Goal: Task Accomplishment & Management: Complete application form

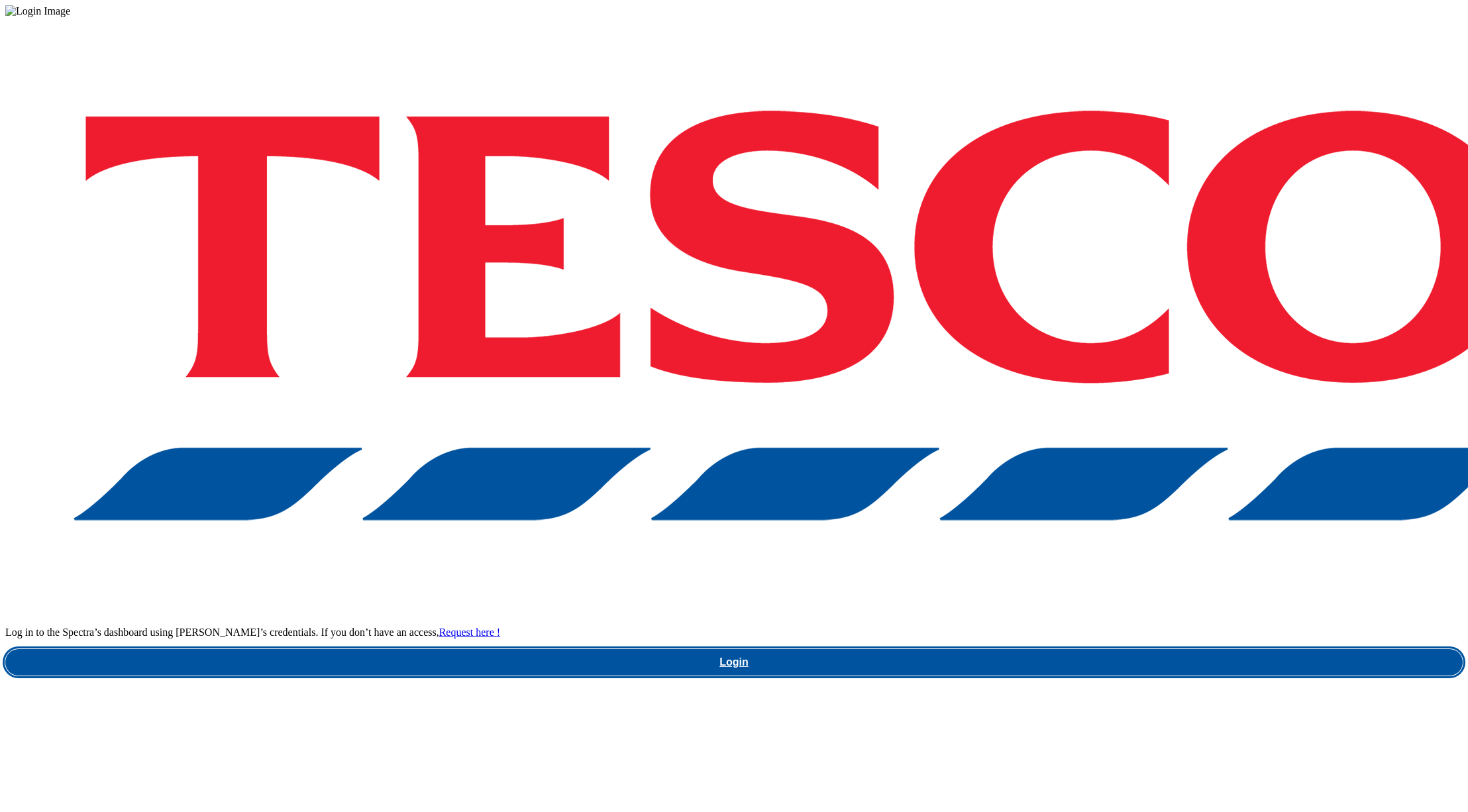
click at [1095, 649] on link "Login" at bounding box center [734, 662] width 1458 height 27
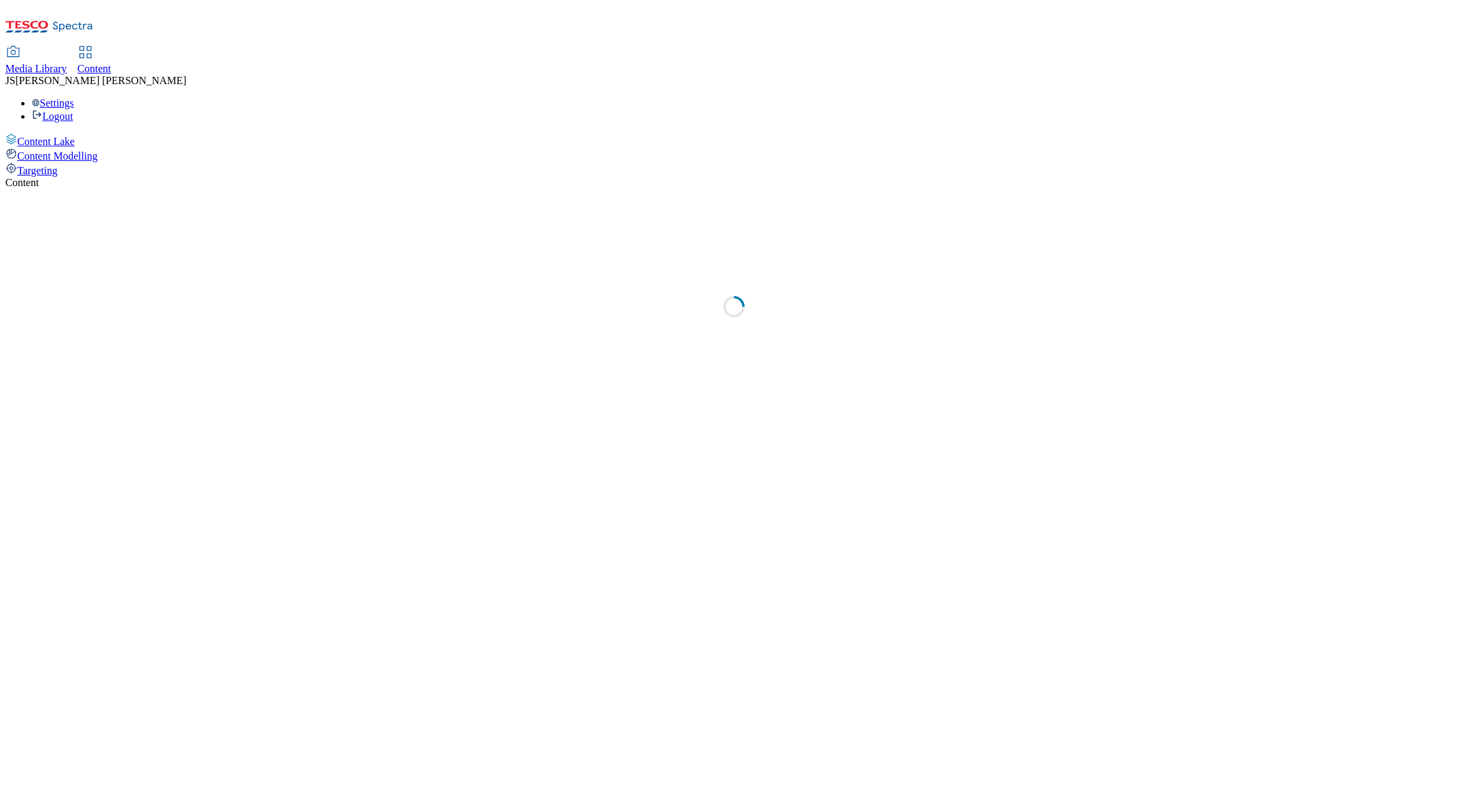
select select "ghs-[GEOGRAPHIC_DATA]"
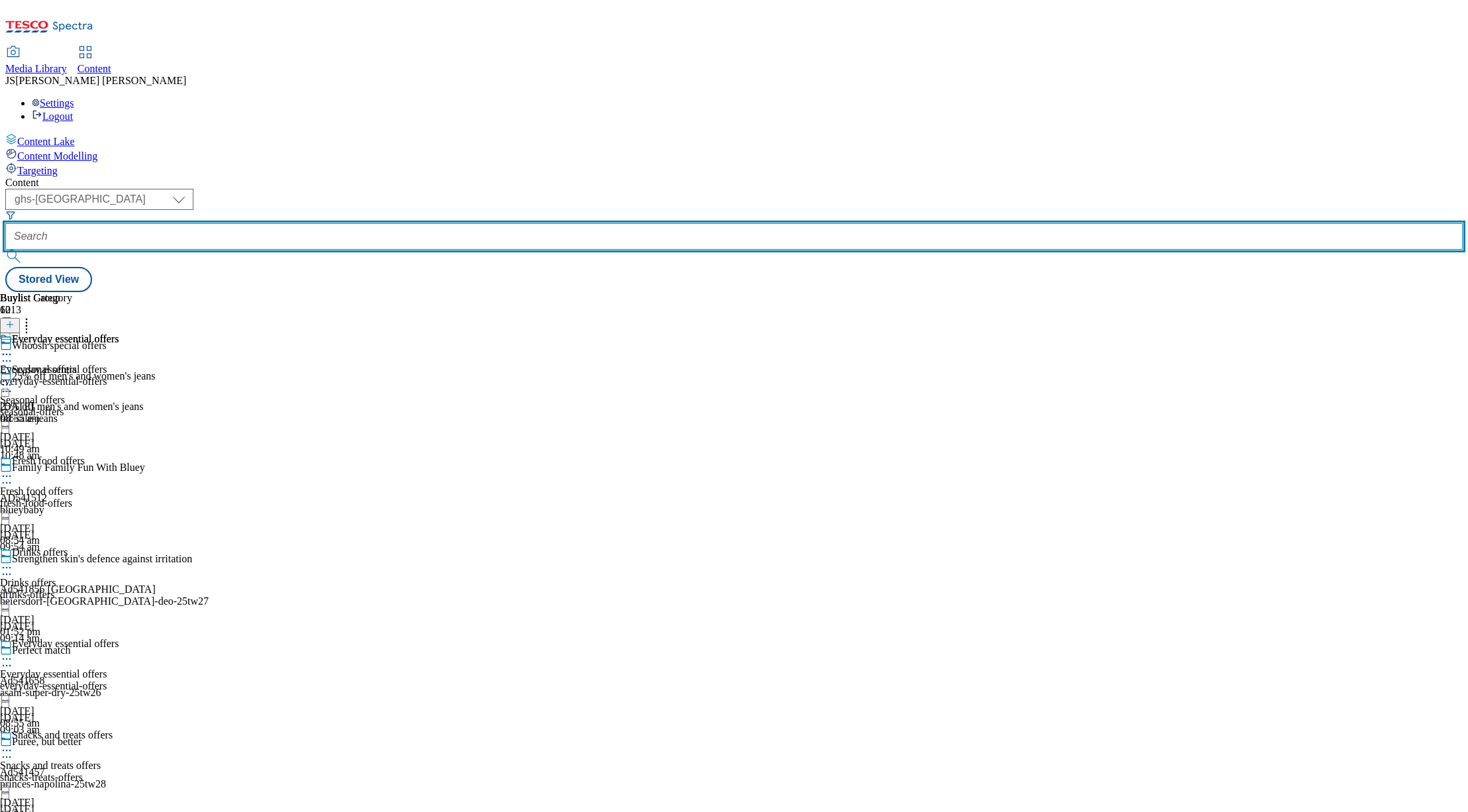
click at [337, 223] on input "text" at bounding box center [734, 236] width 1458 height 27
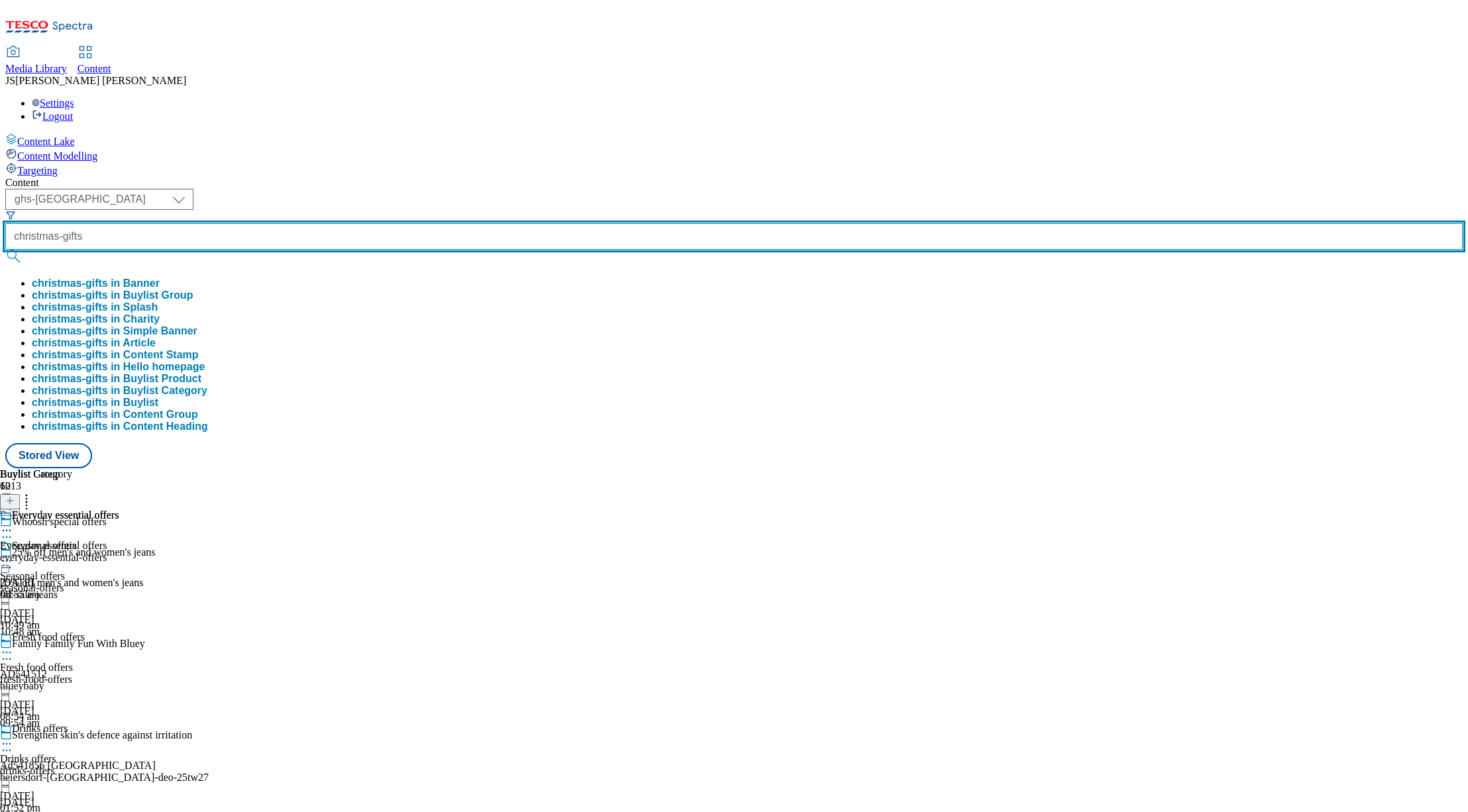
type input "christmas-gifts"
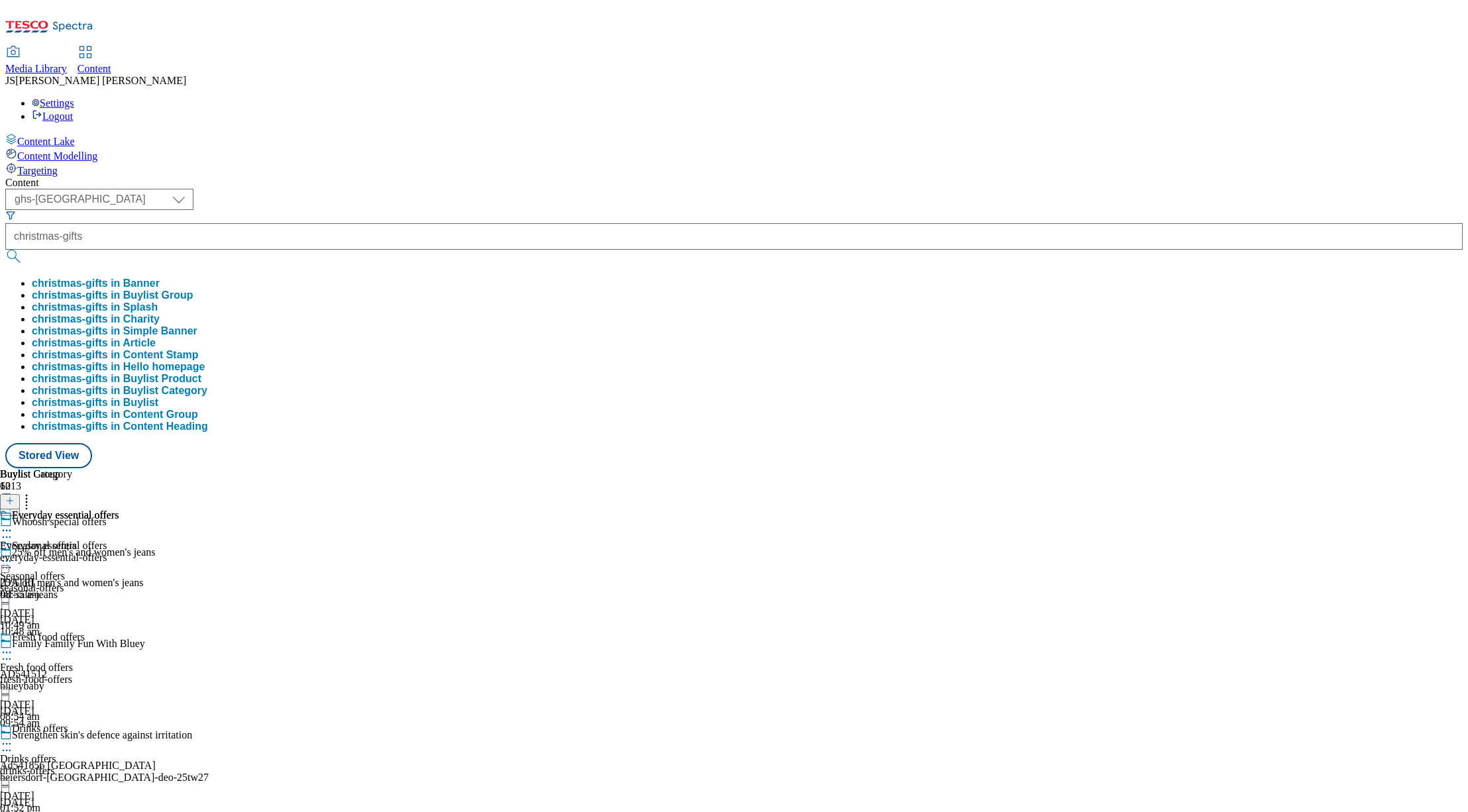
click at [193, 290] on button "christmas-gifts in Buylist Group" at bounding box center [113, 295] width 162 height 12
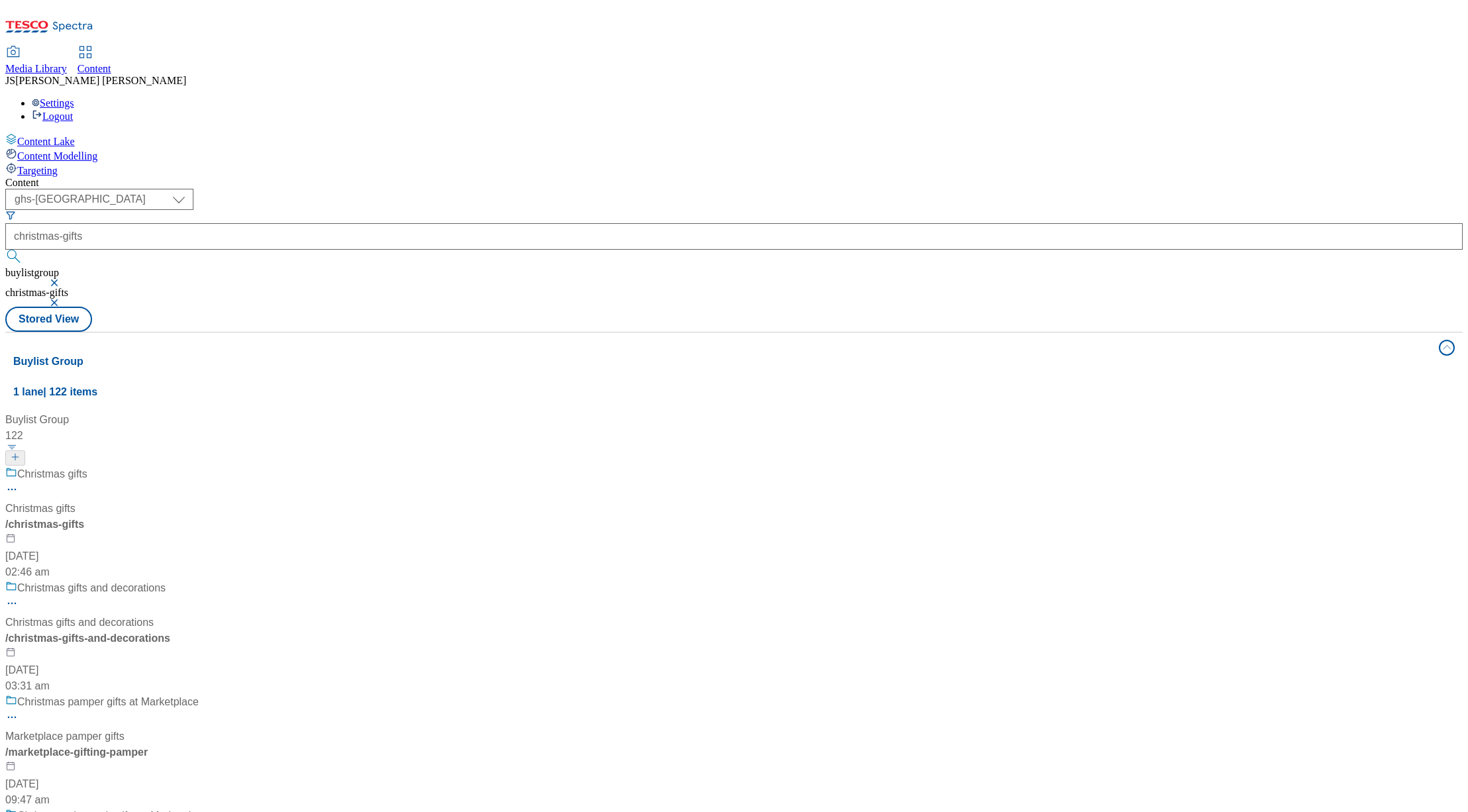
click at [67, 63] on span "Media Library" at bounding box center [36, 68] width 61 height 11
click at [171, 517] on div "/ christmas-gifts" at bounding box center [88, 525] width 165 height 16
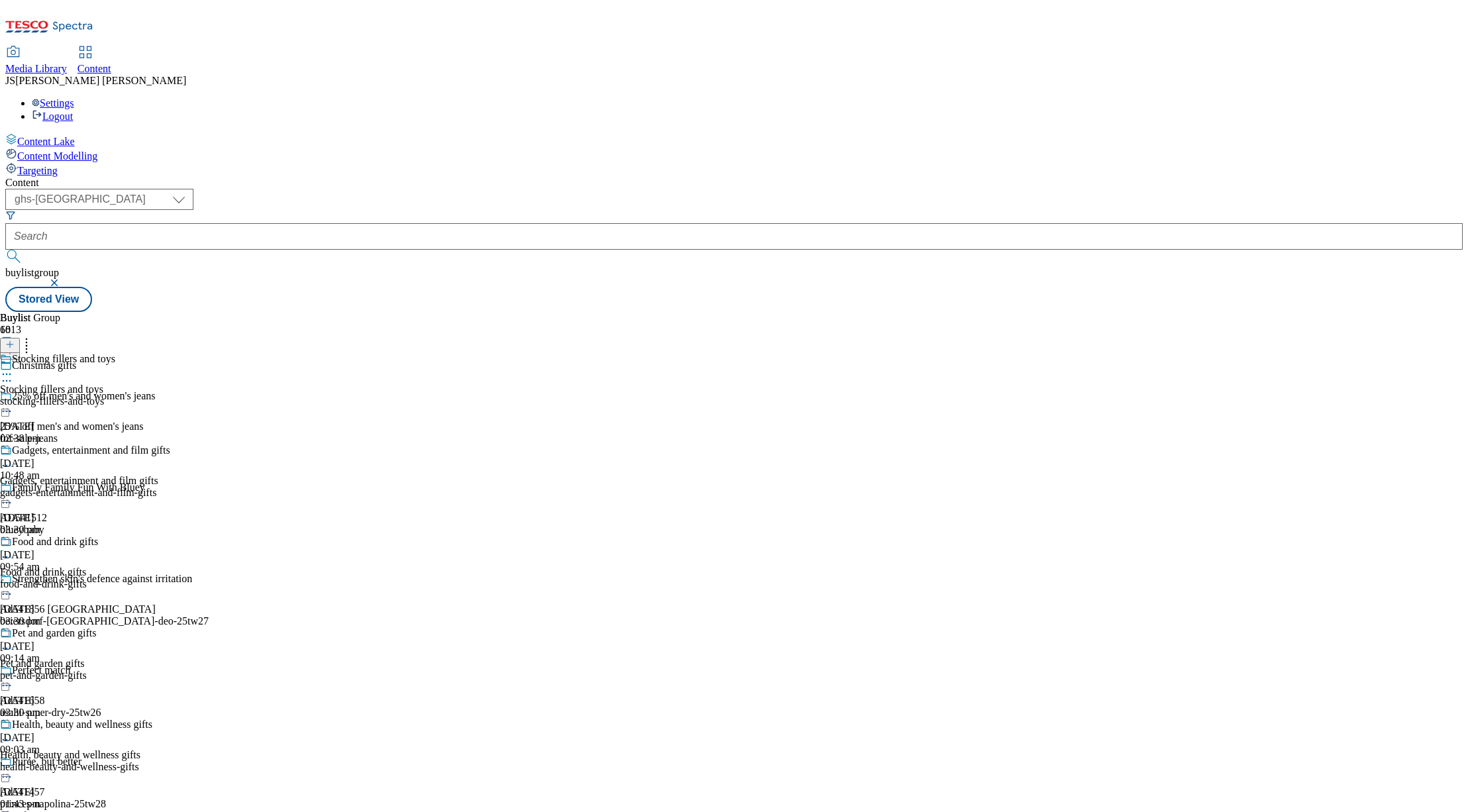
scroll to position [1298, 0]
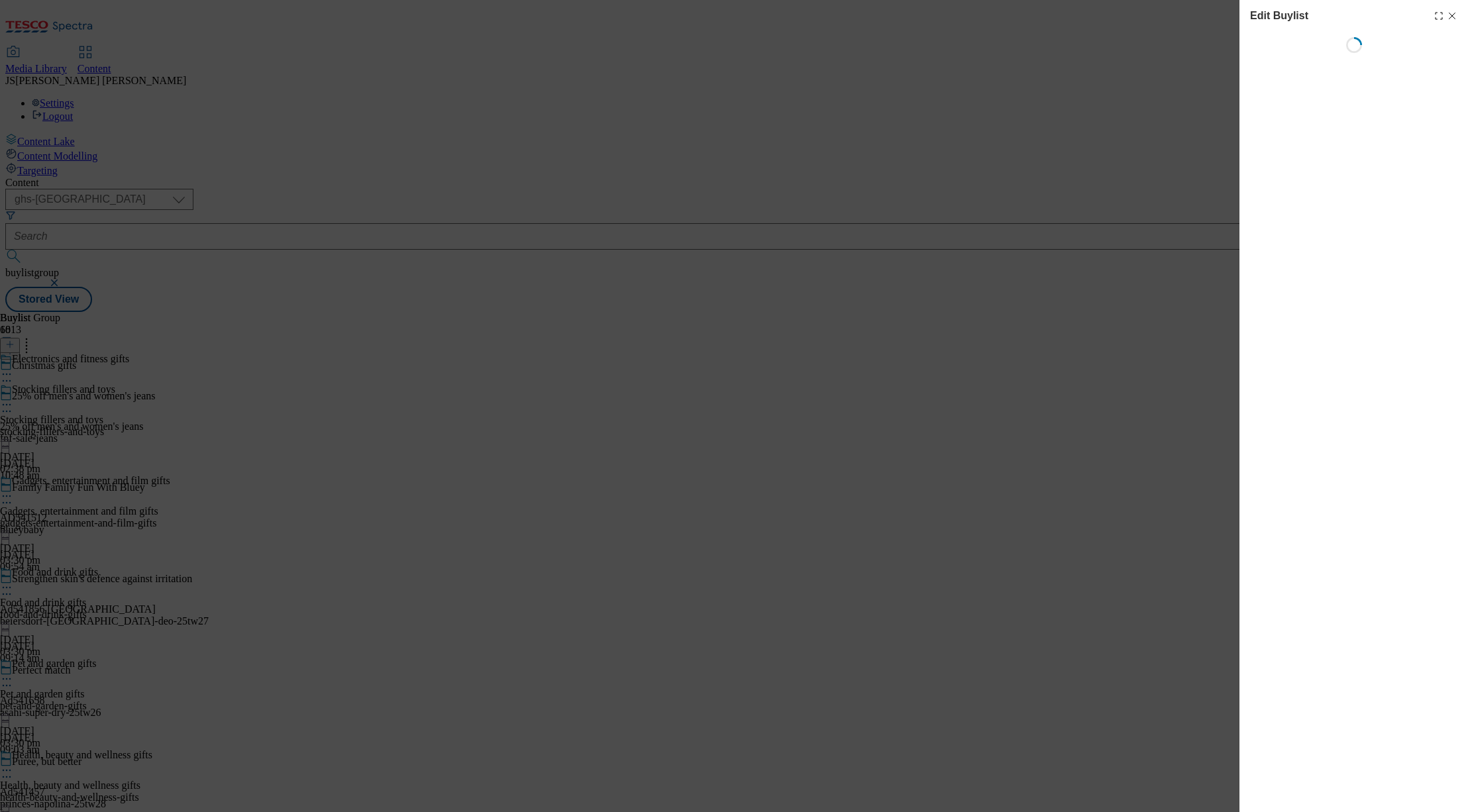
select select "evergreen"
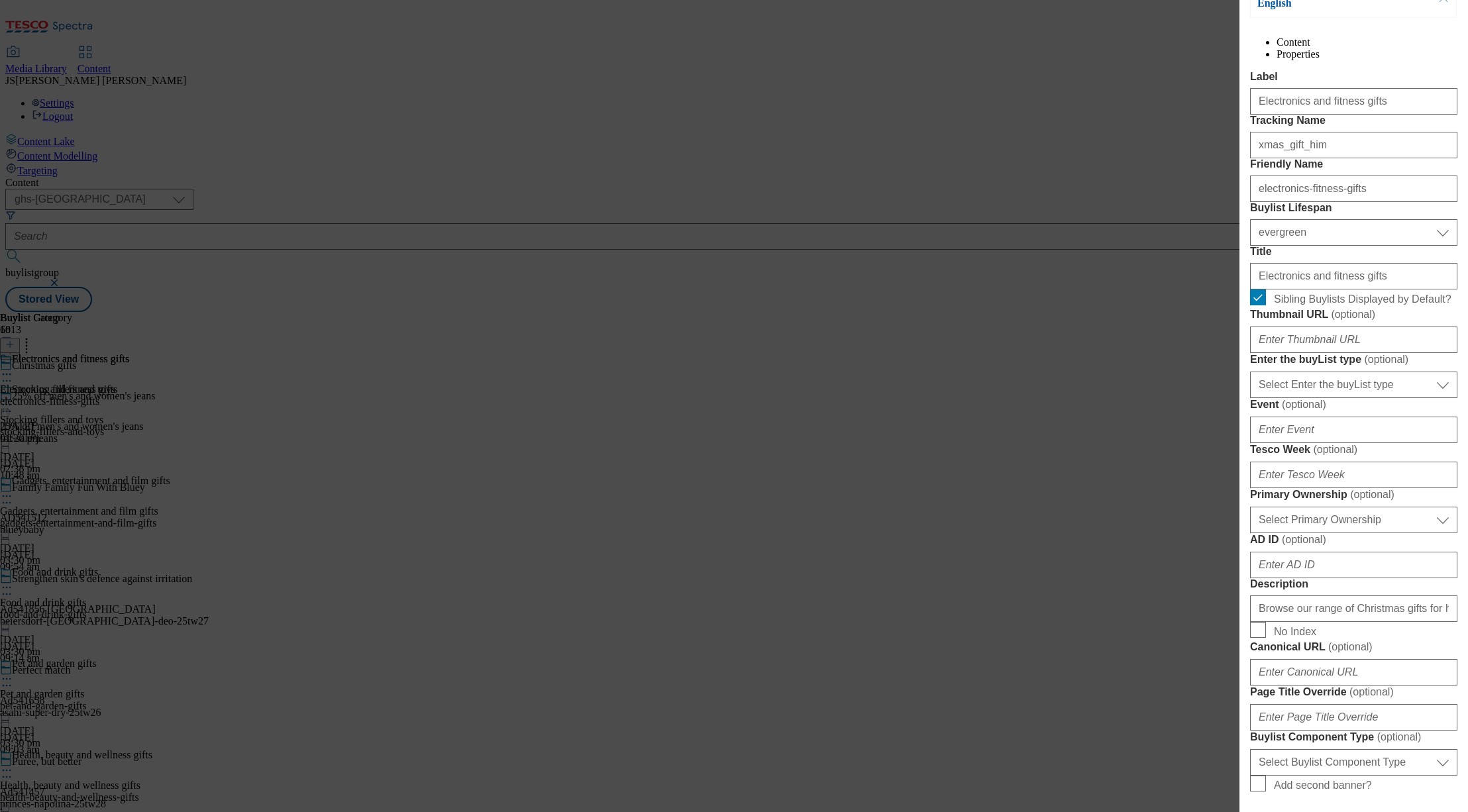
scroll to position [403, 0]
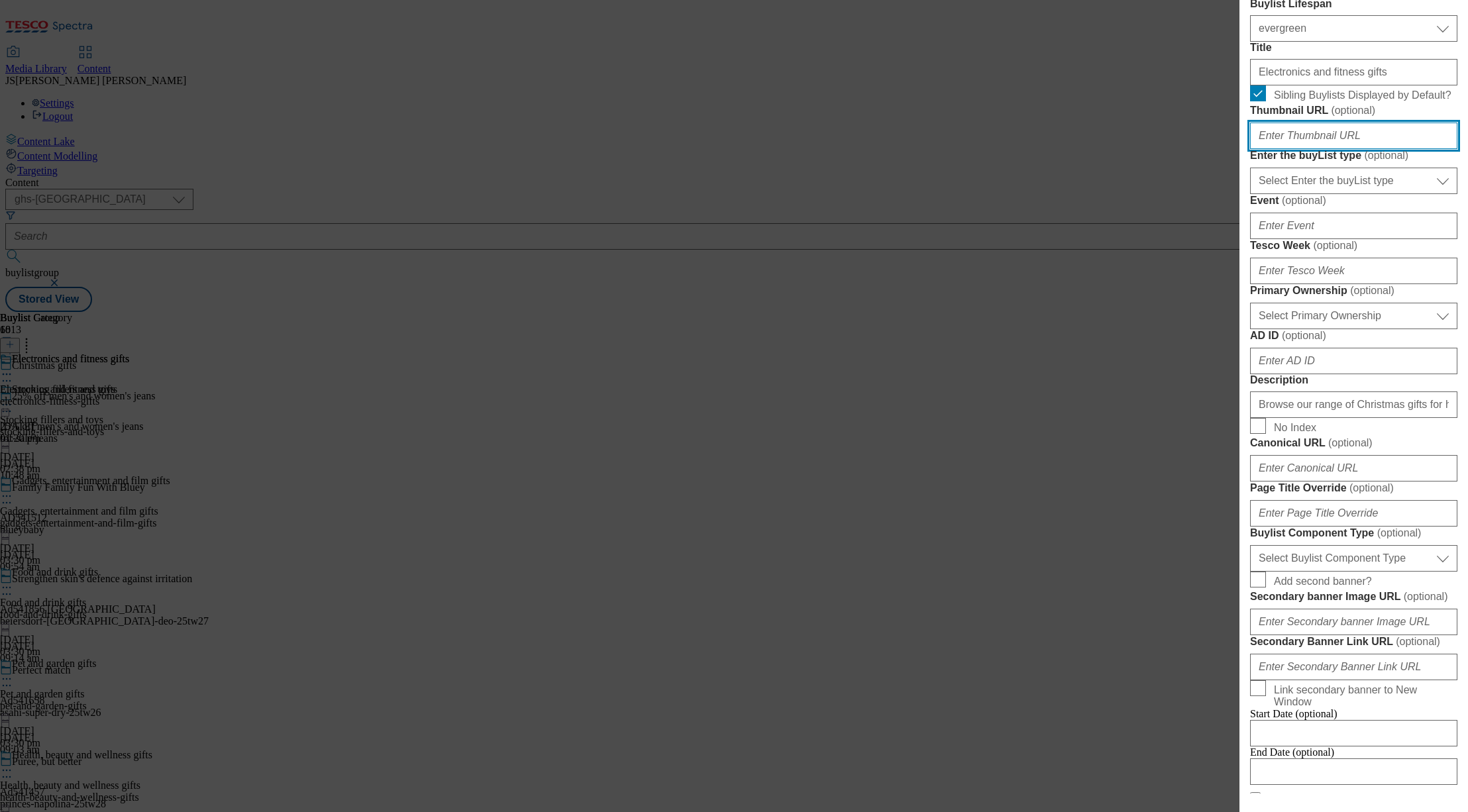
click at [1289, 149] on input "Thumbnail URL ( optional )" at bounding box center [1354, 136] width 207 height 27
paste input "https://digitalcontent.api.tesco.com/v2/media/ghs-mktg/18830f03-cbed-4095-85bb-…"
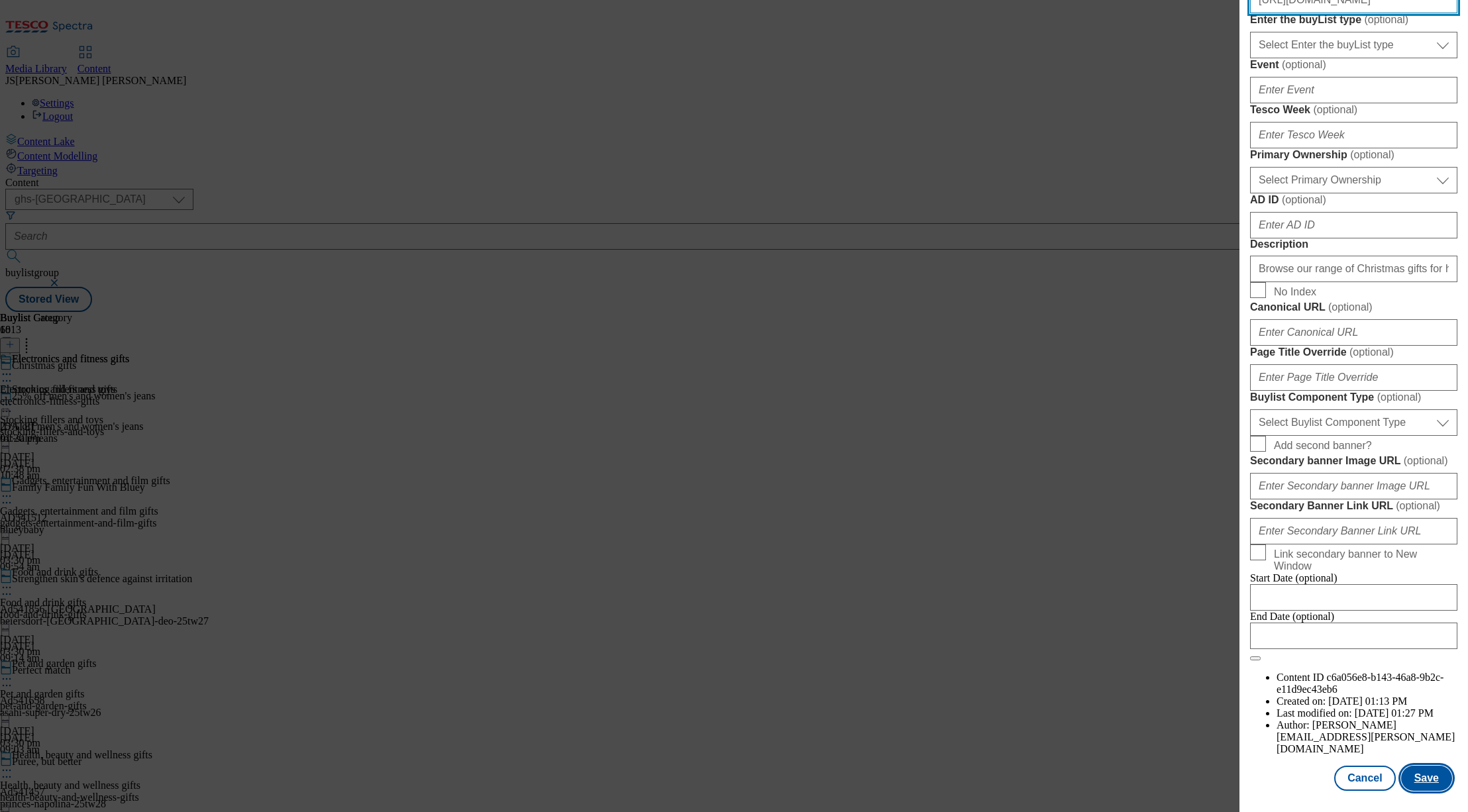
type input "https://digitalcontent.api.tesco.com/v2/media/ghs-mktg/18830f03-cbed-4095-85bb-…"
click at [1430, 783] on button "Save" at bounding box center [1426, 779] width 51 height 25
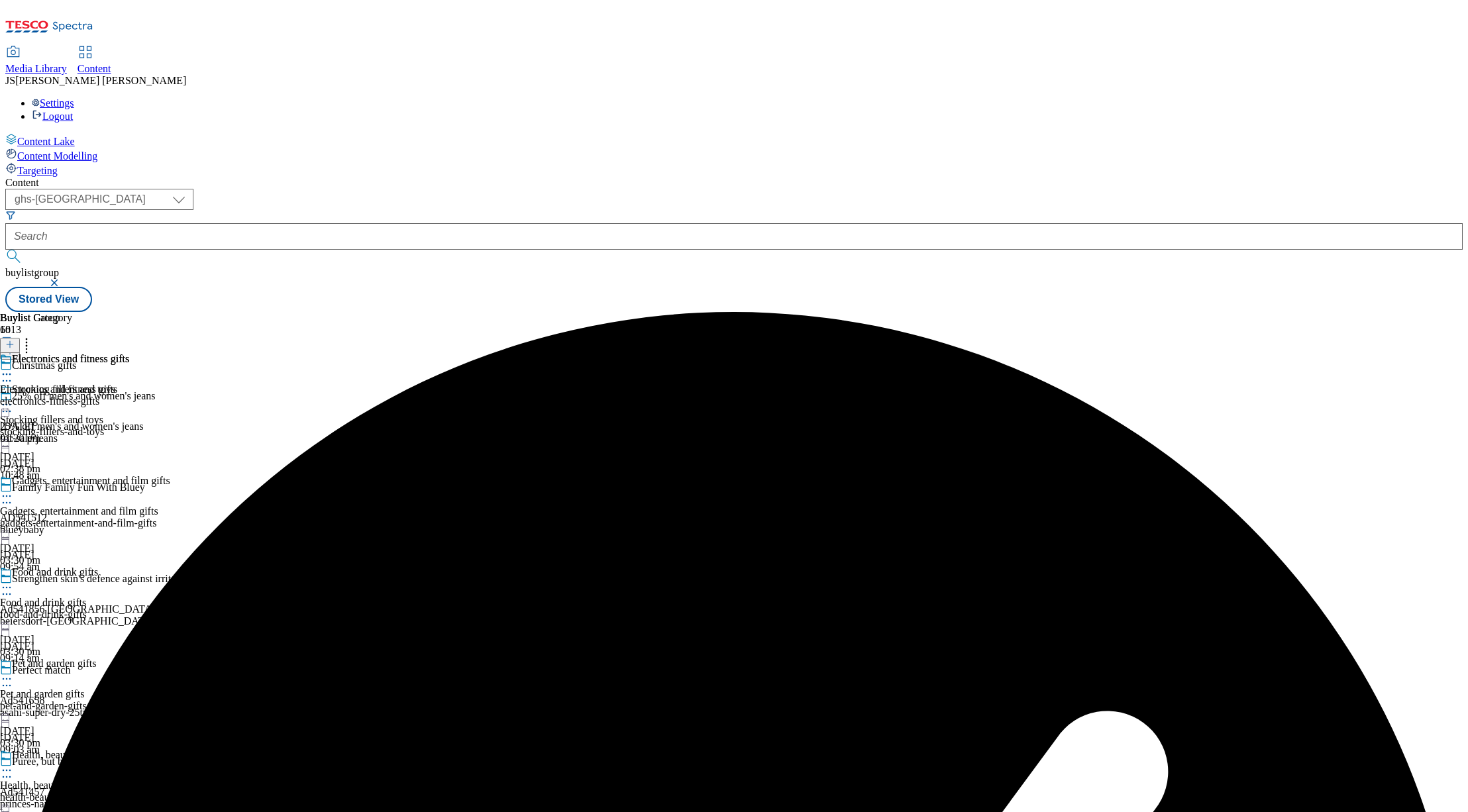
click at [13, 368] on icon at bounding box center [6, 374] width 13 height 13
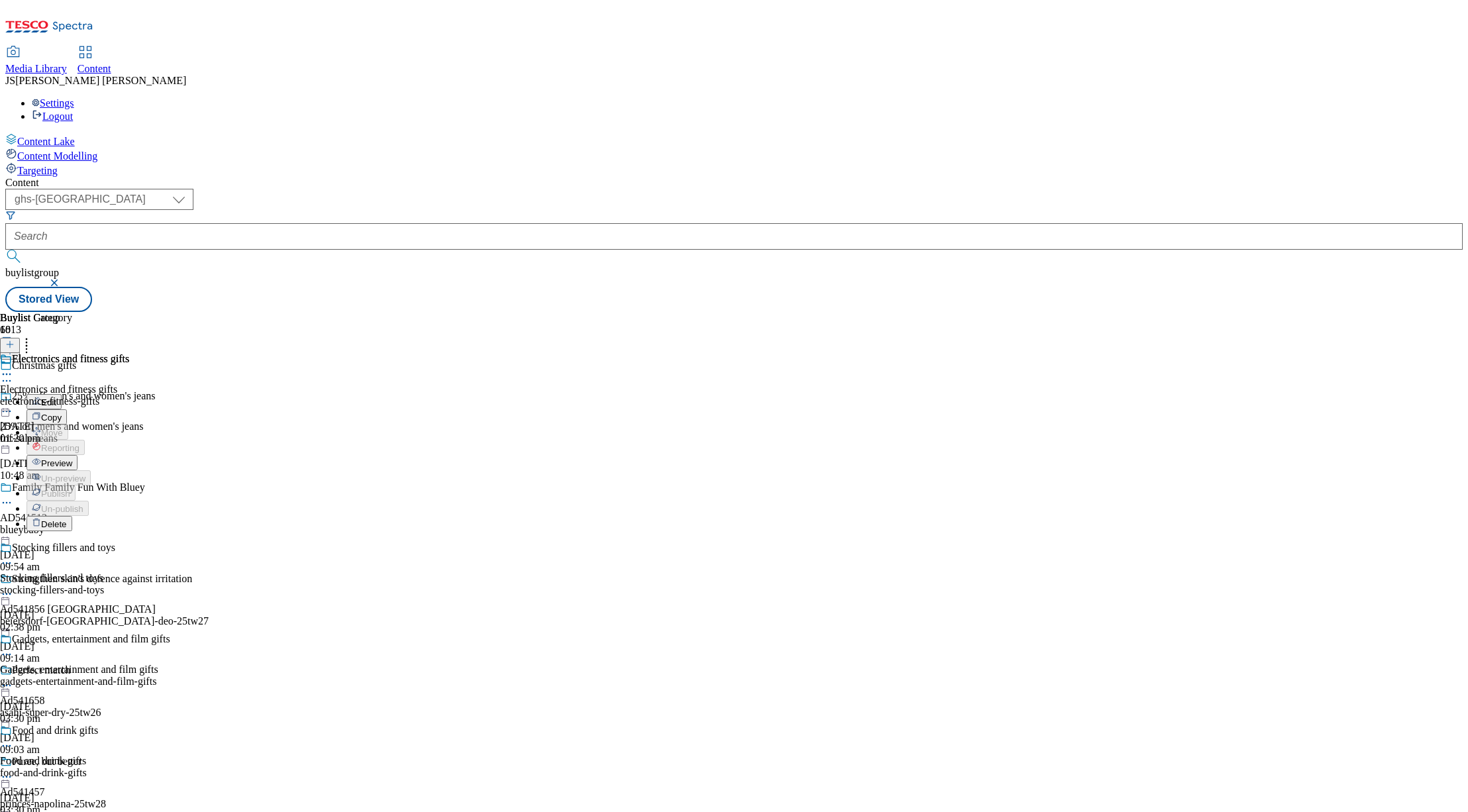
click at [72, 458] on span "Preview" at bounding box center [57, 463] width 31 height 10
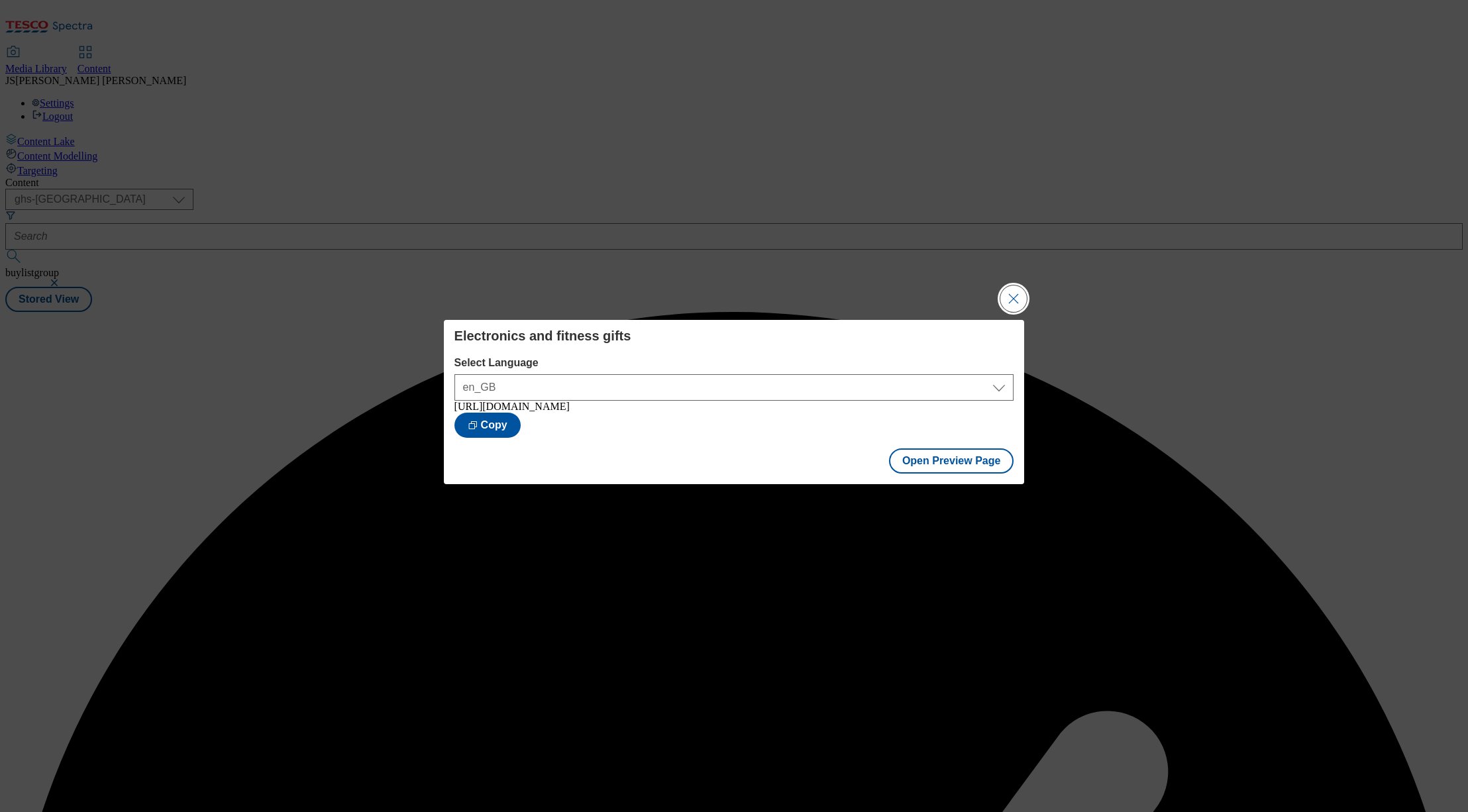
click at [1020, 294] on button "Close Modal" at bounding box center [1014, 299] width 27 height 27
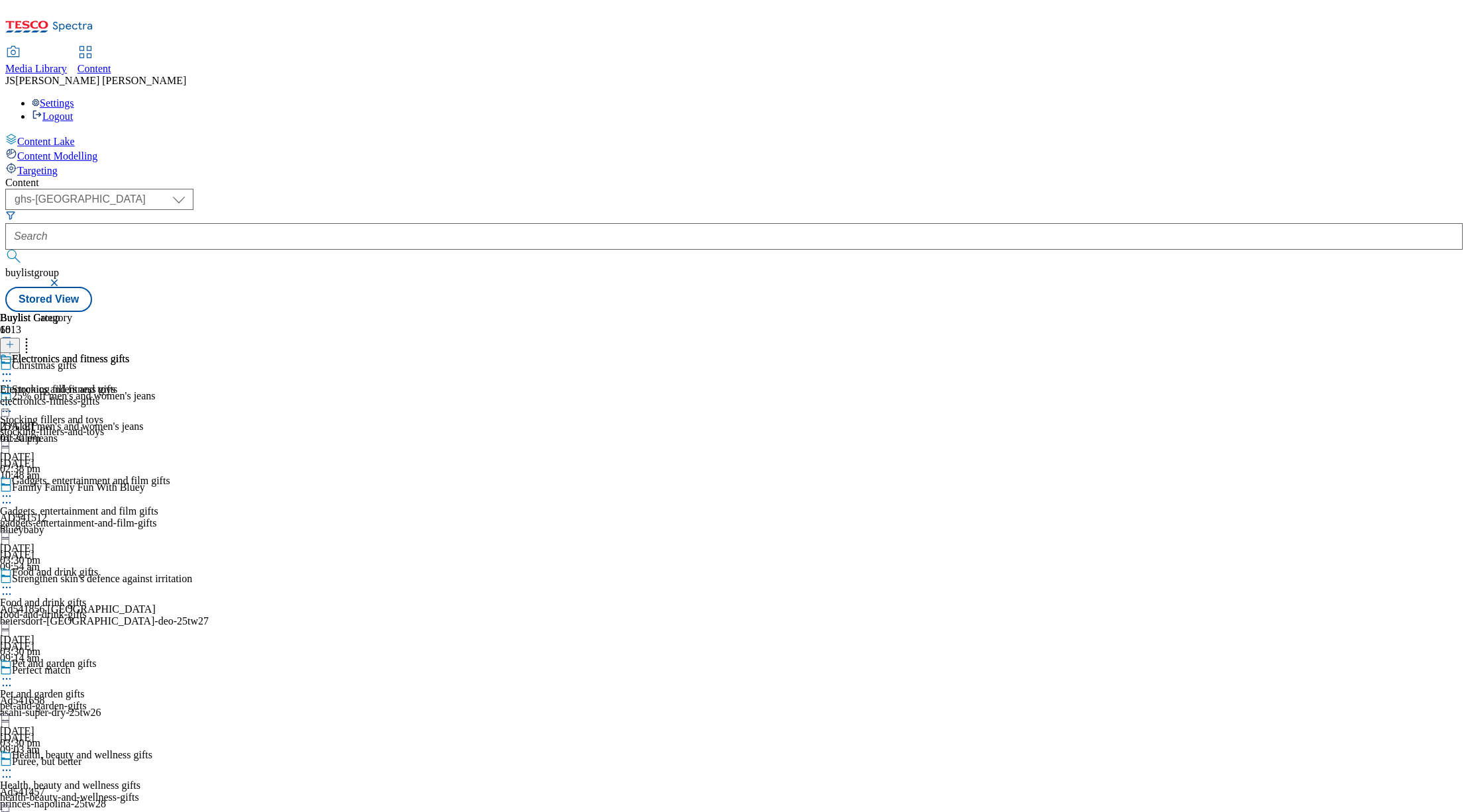
scroll to position [1277, 0]
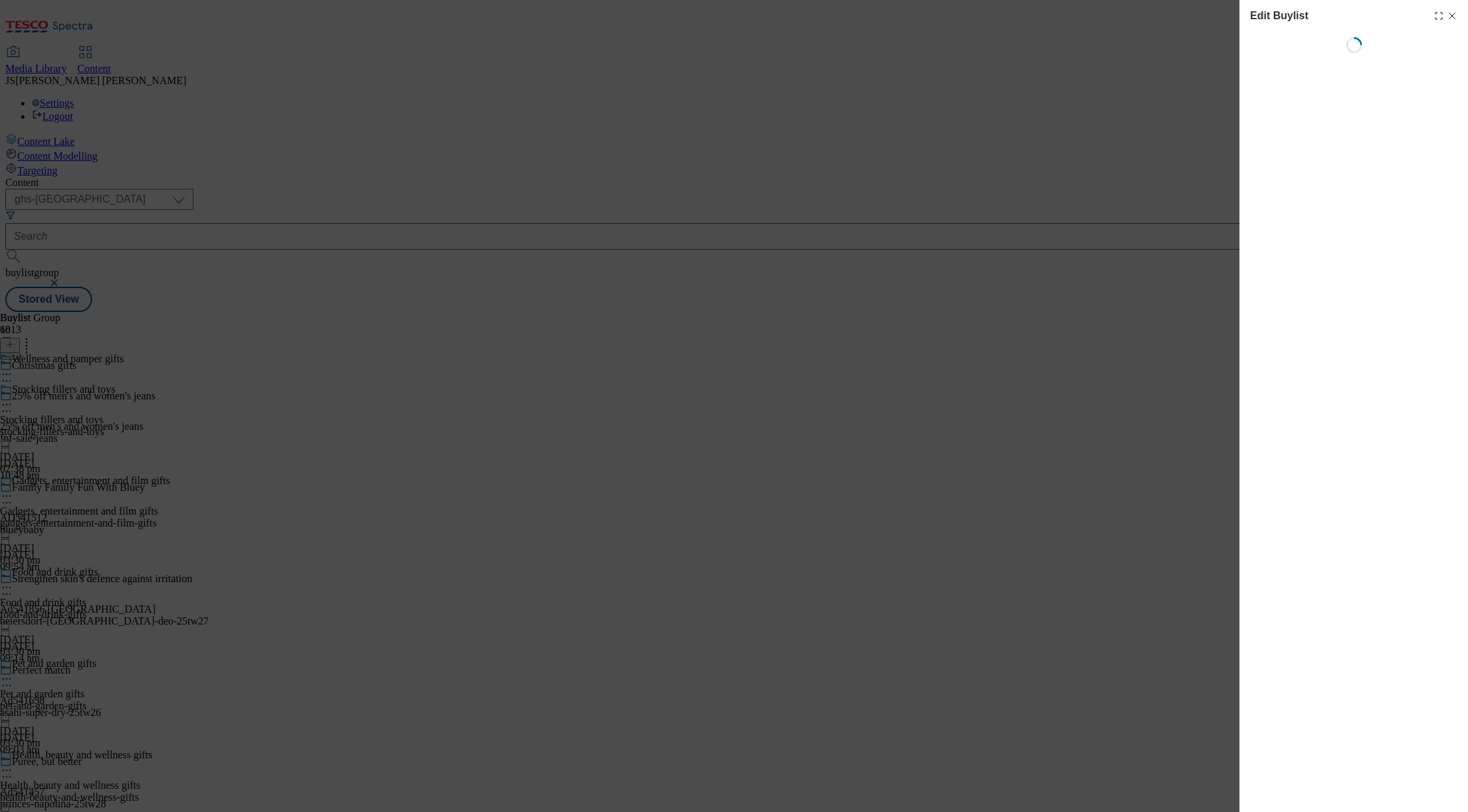
select select "evergreen"
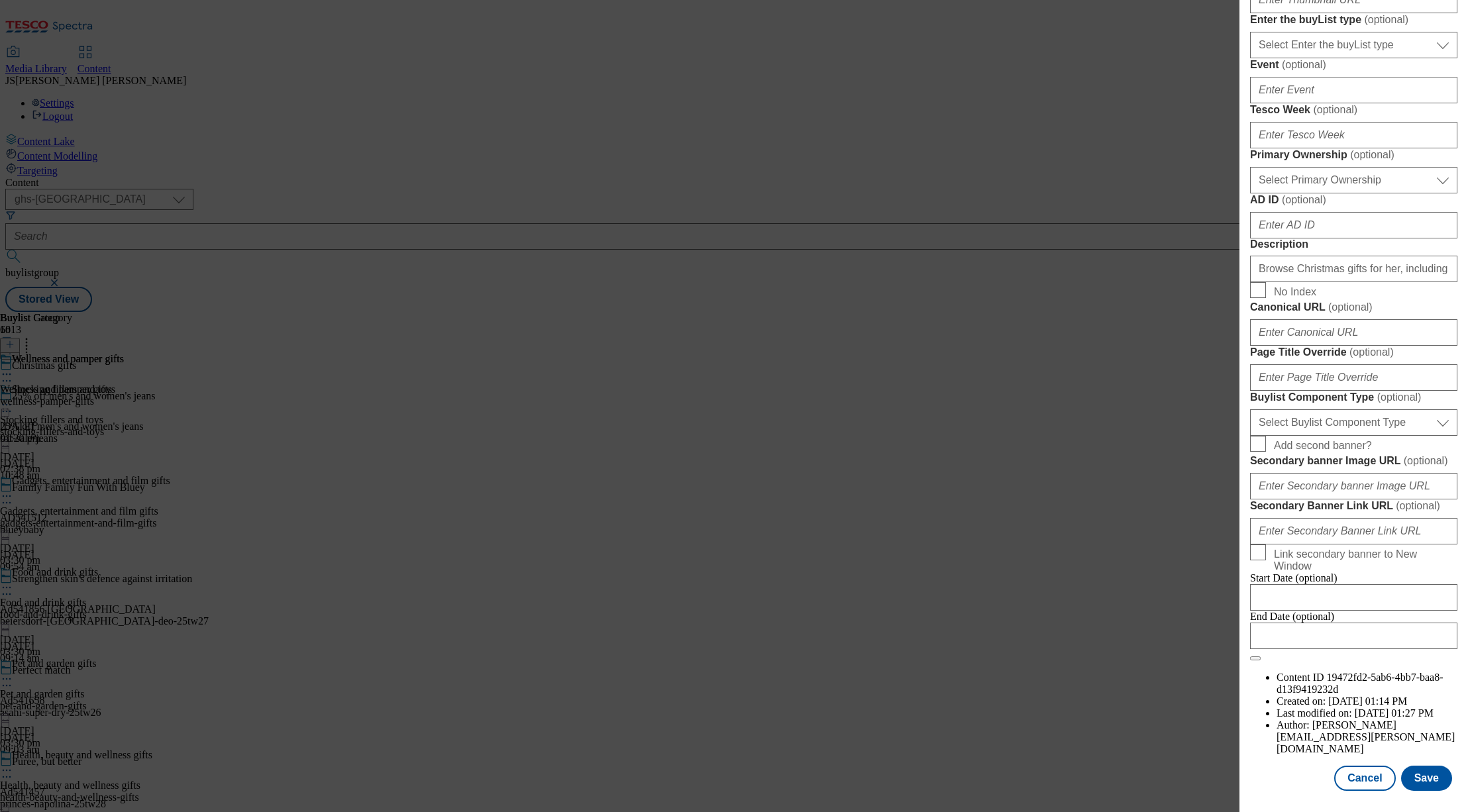
scroll to position [534, 0]
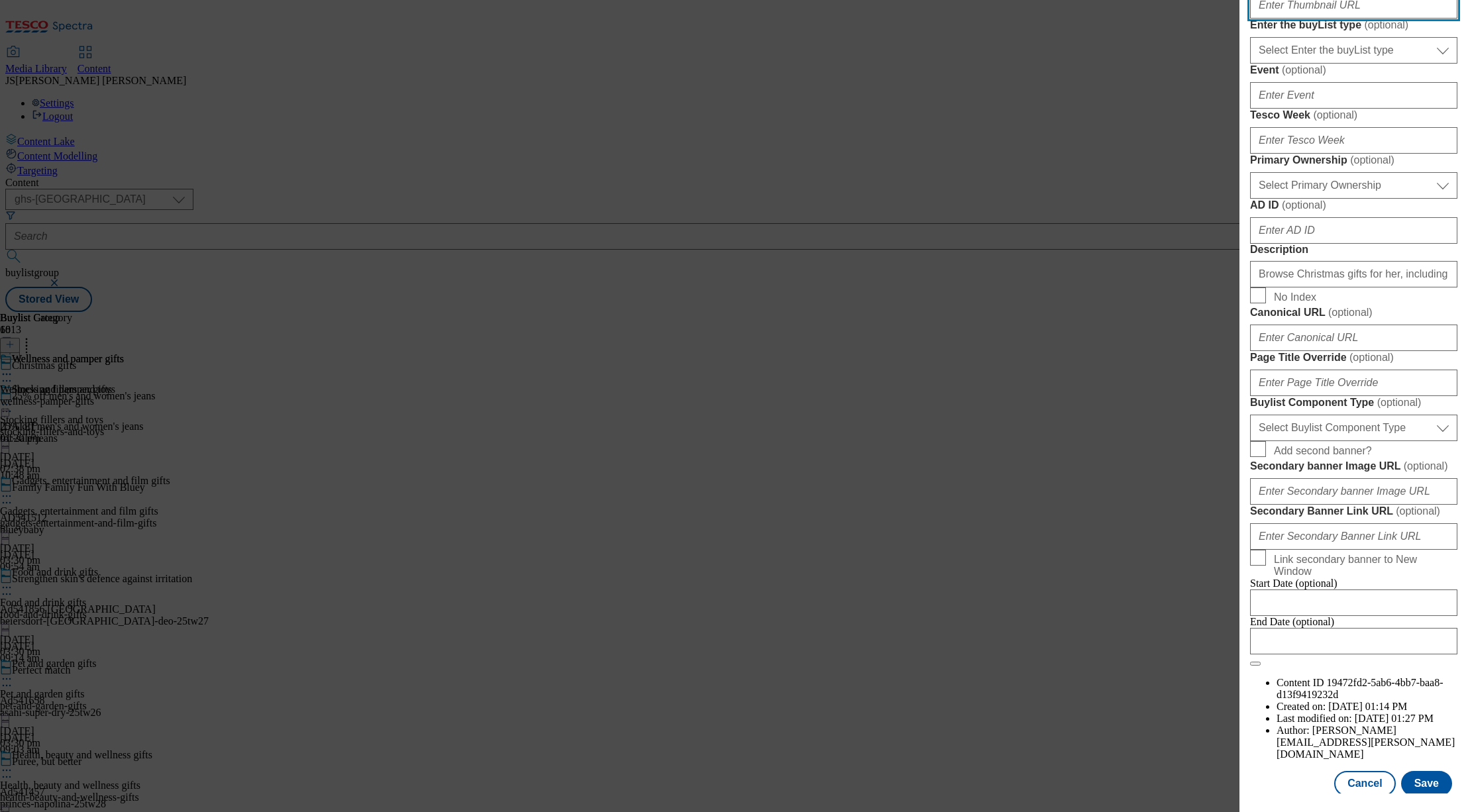
click at [1281, 19] on input "Thumbnail URL ( optional )" at bounding box center [1354, 6] width 207 height 27
paste input "https://digitalcontent.api.tesco.com/v2/media/ghs-mktg/7915bf4c-ad8b-484f-aee9-…"
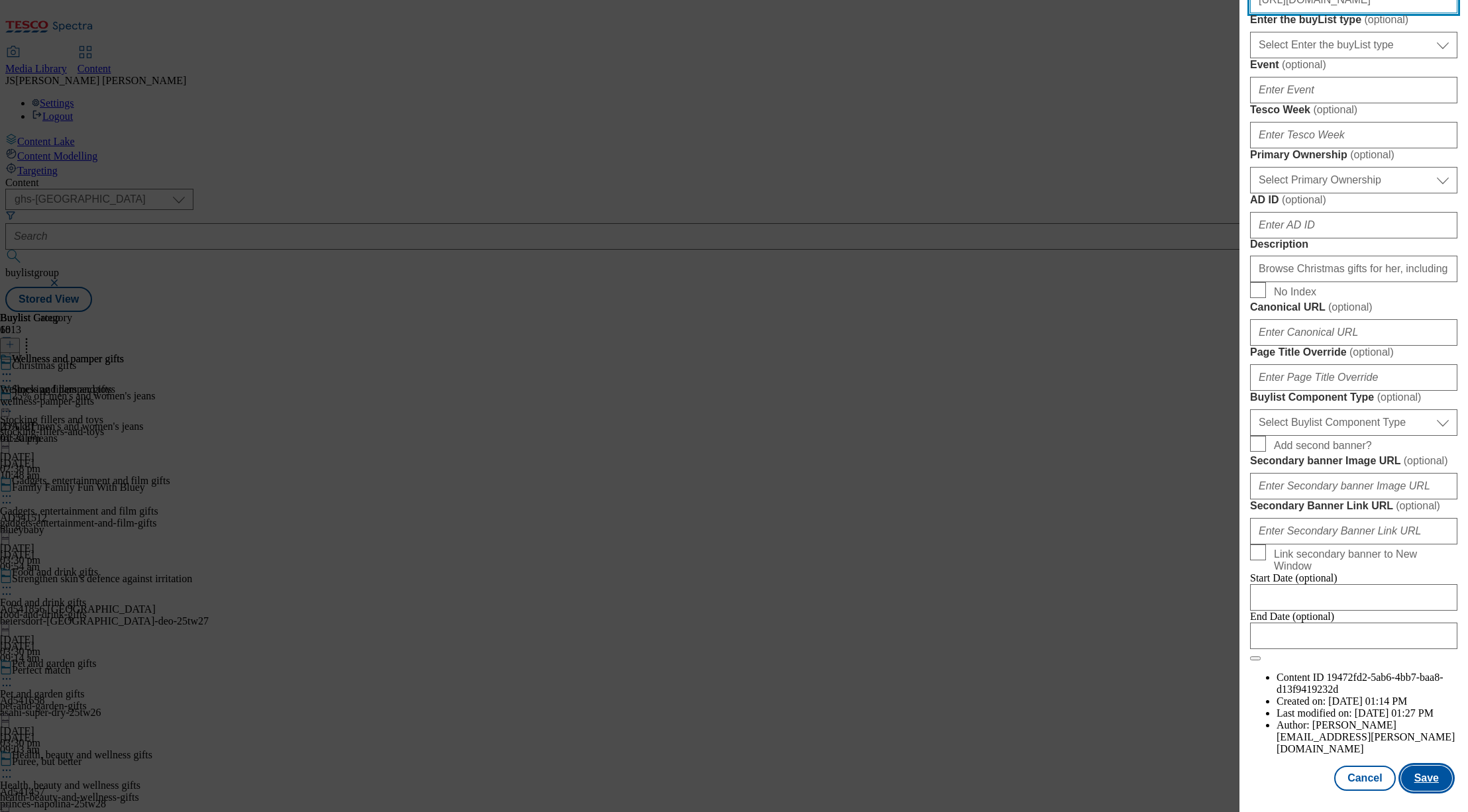
type input "https://digitalcontent.api.tesco.com/v2/media/ghs-mktg/7915bf4c-ad8b-484f-aee9-…"
click at [1424, 782] on button "Save" at bounding box center [1426, 779] width 51 height 25
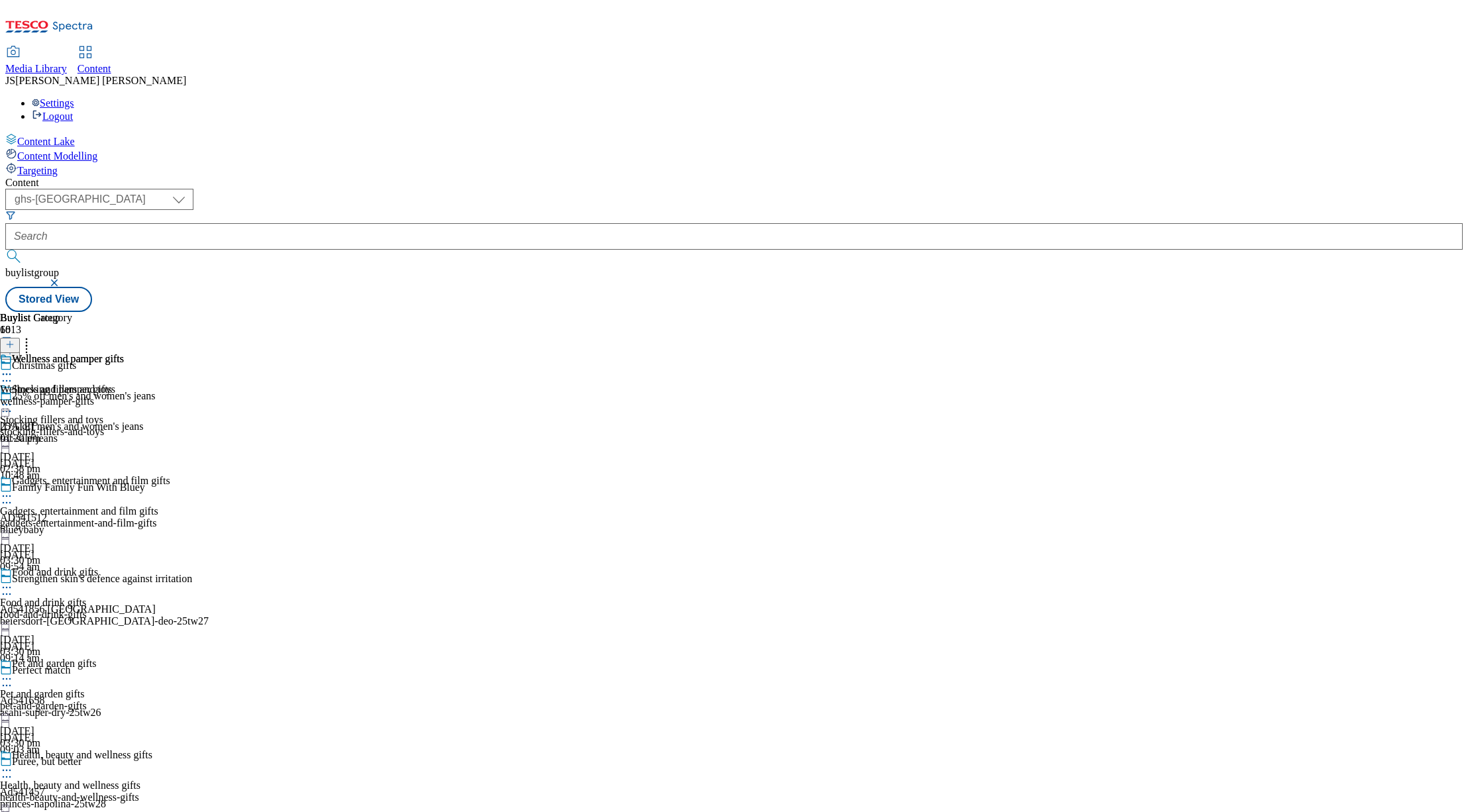
click at [13, 368] on icon at bounding box center [6, 374] width 13 height 13
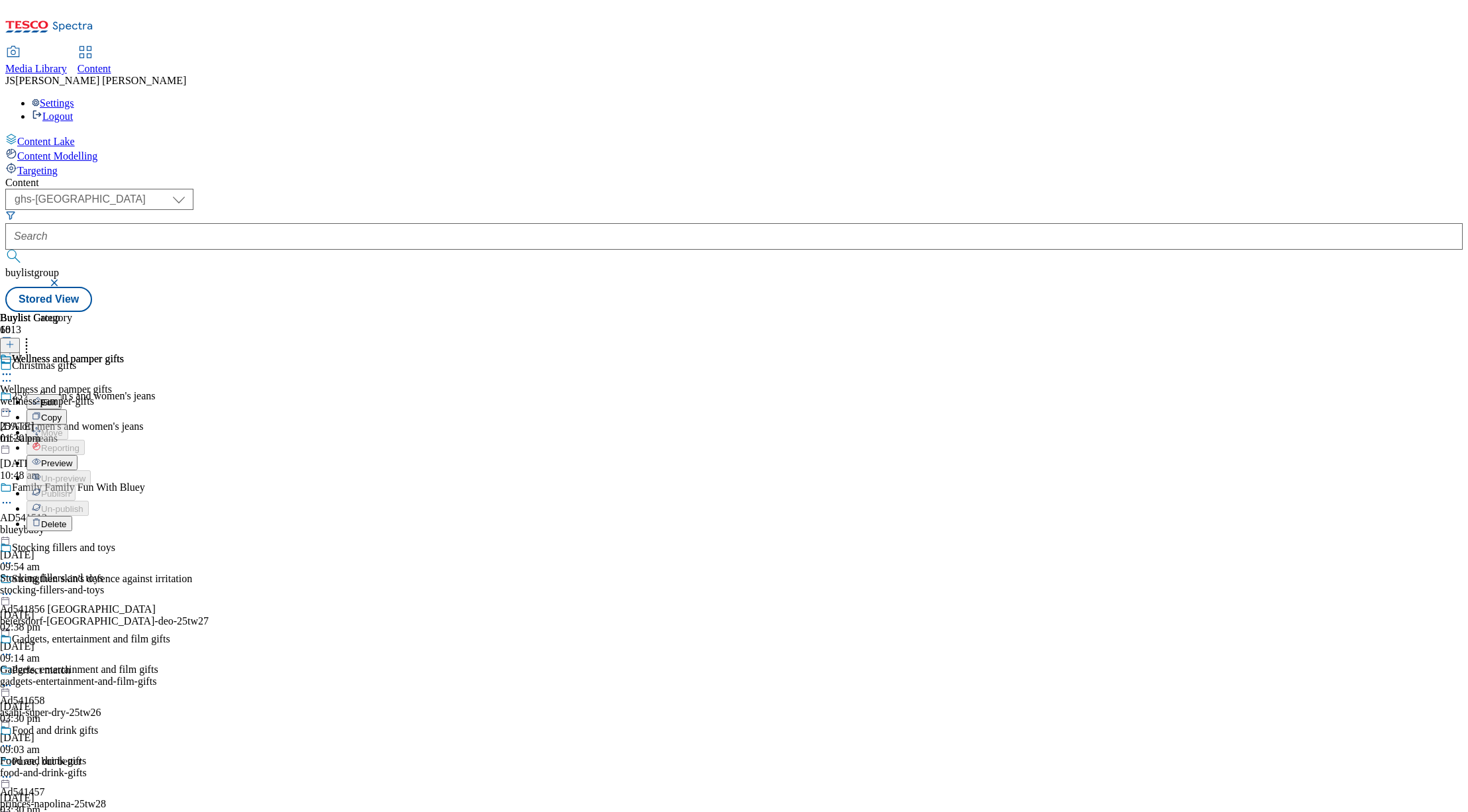
click at [72, 458] on span "Preview" at bounding box center [57, 463] width 31 height 10
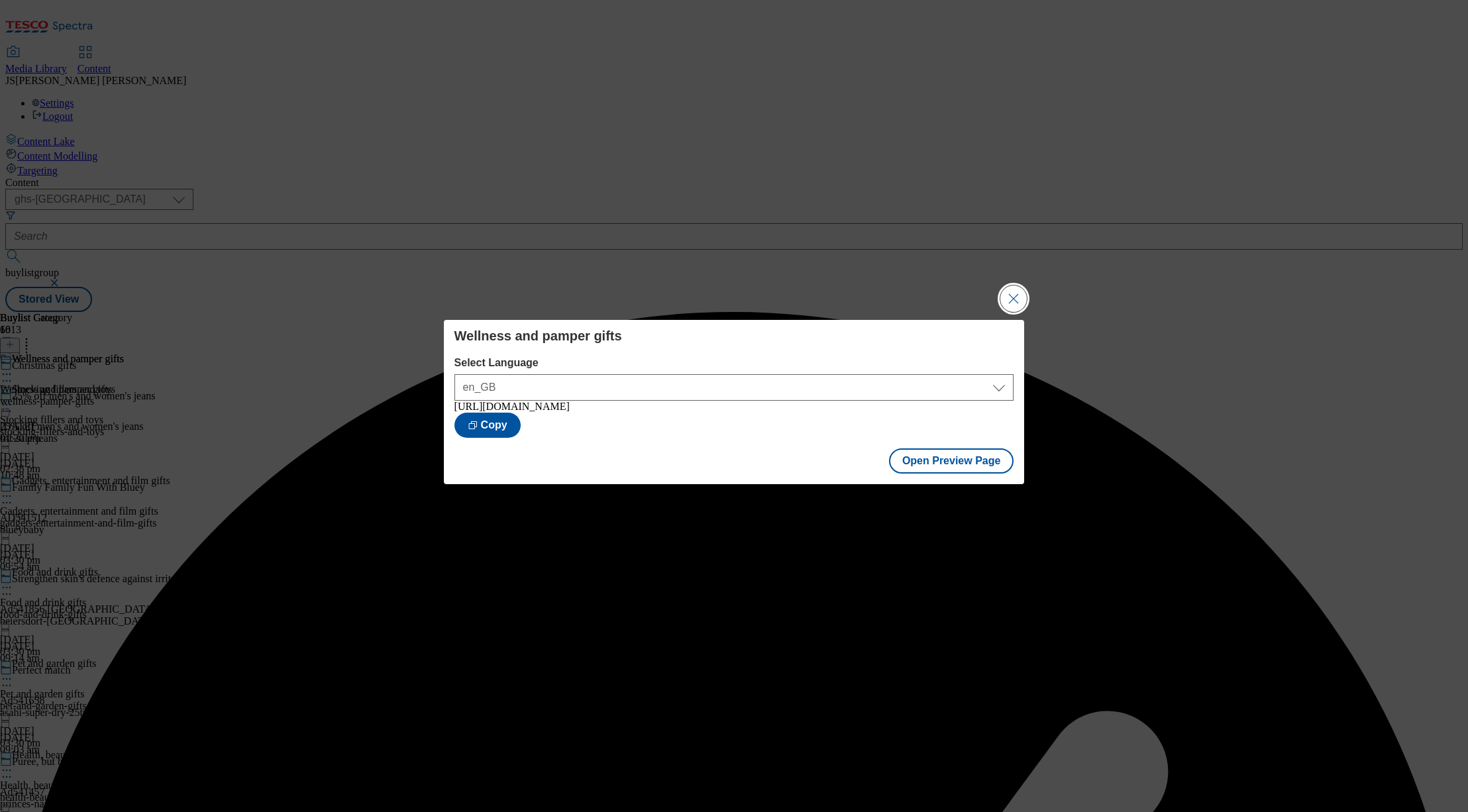
drag, startPoint x: 1022, startPoint y: 294, endPoint x: 804, endPoint y: 360, distance: 227.8
click at [1022, 294] on button "Close Modal" at bounding box center [1014, 299] width 27 height 27
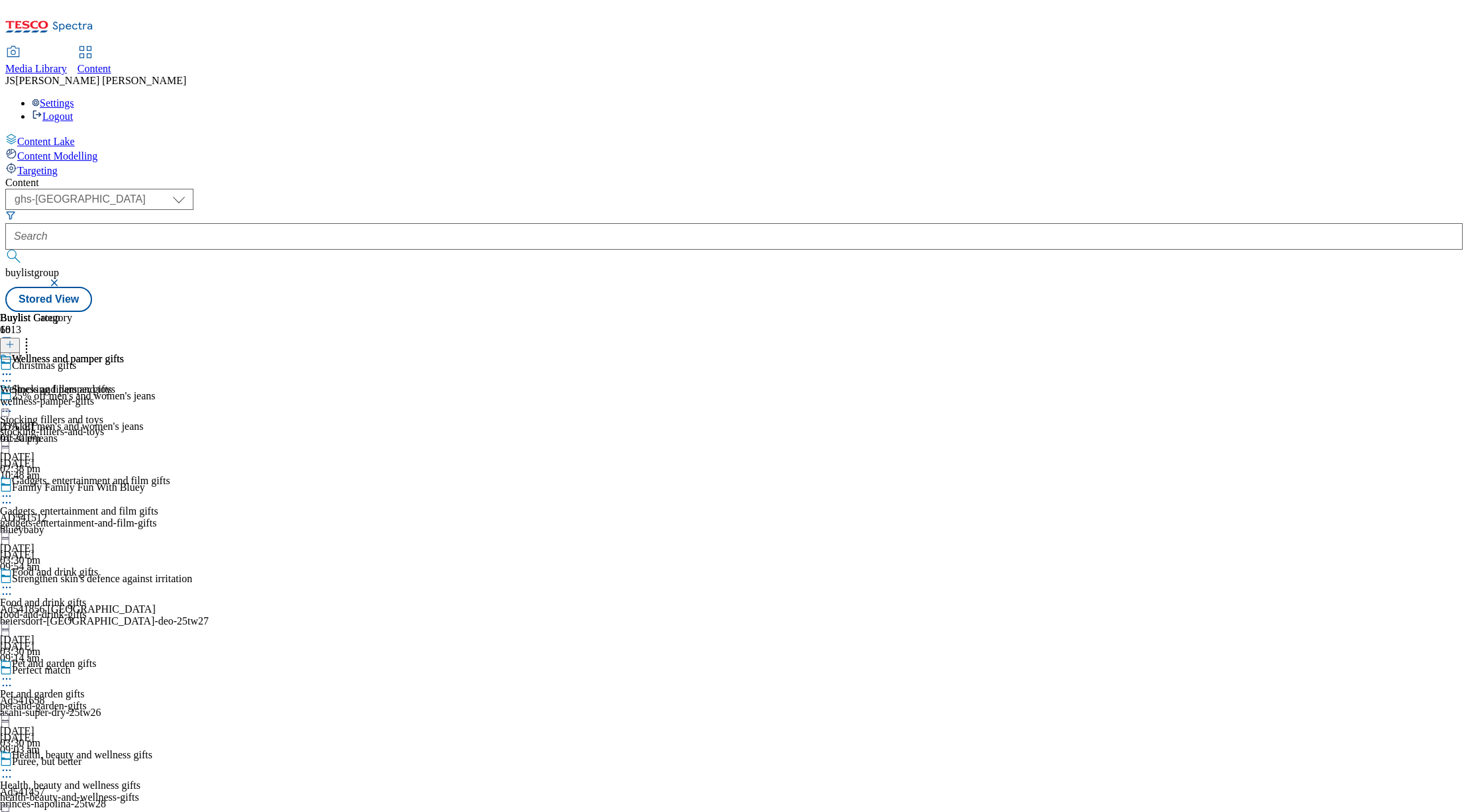
scroll to position [2127, 0]
select select "evergreen"
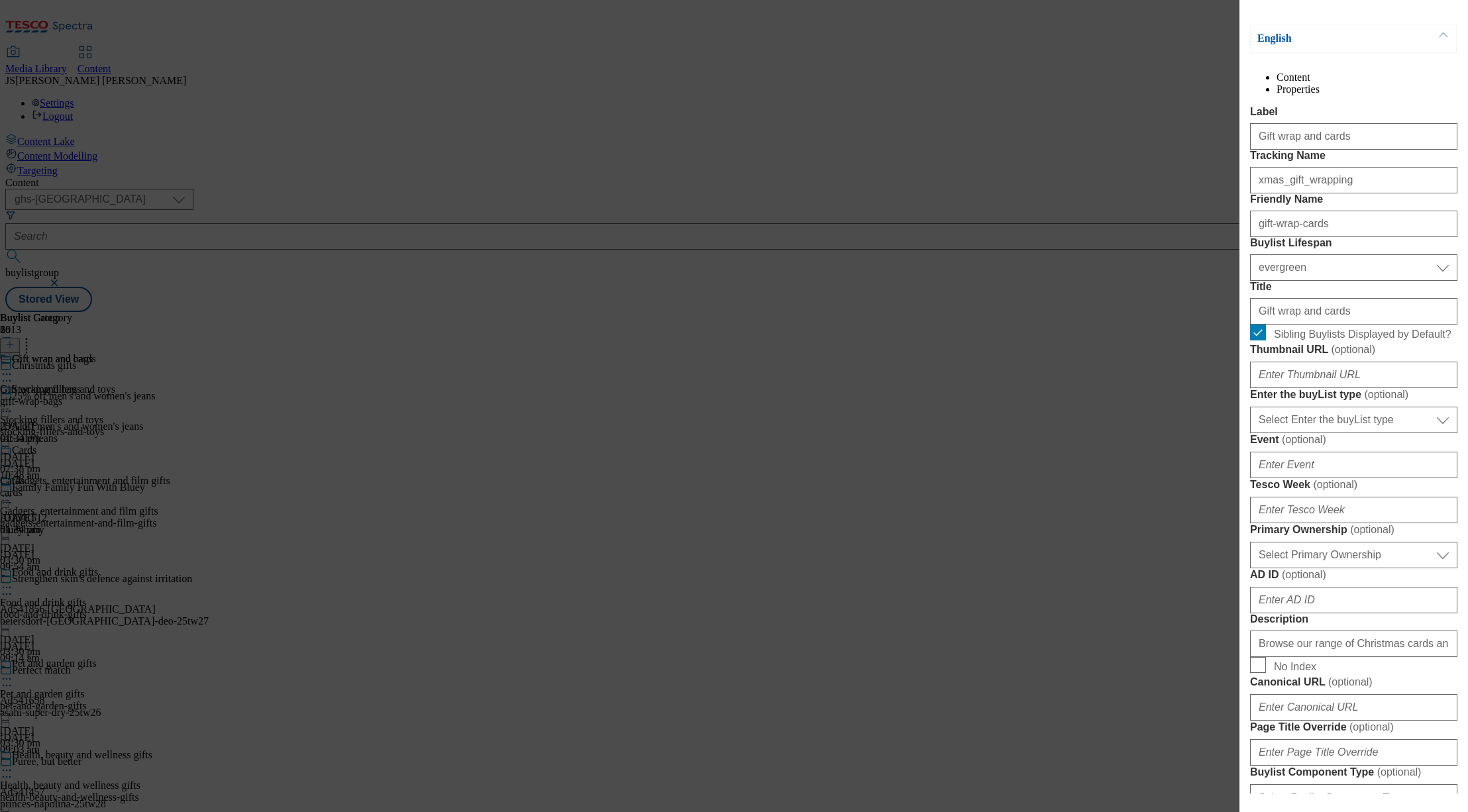
scroll to position [397, 0]
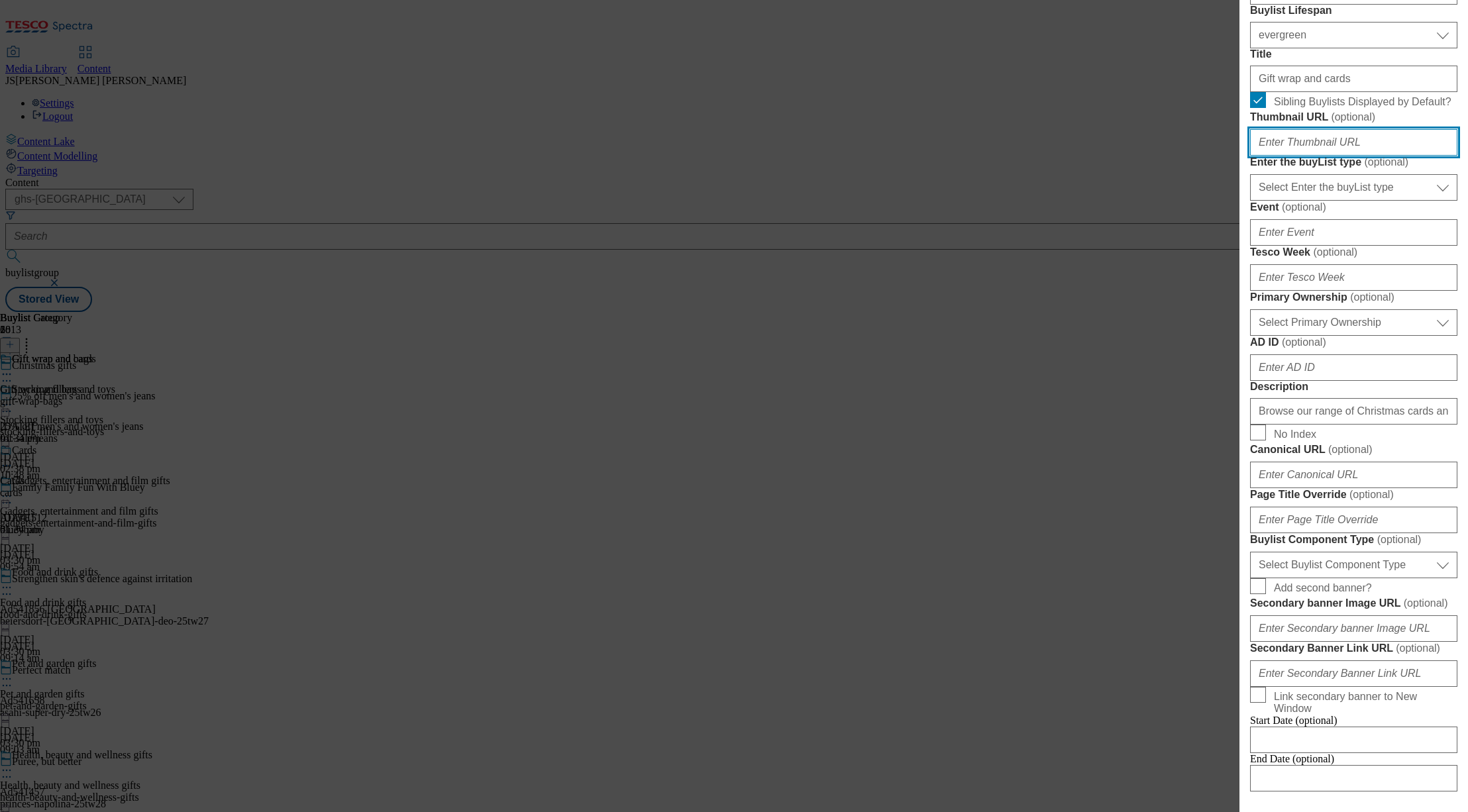
click at [1272, 156] on input "Thumbnail URL ( optional )" at bounding box center [1354, 142] width 207 height 27
paste input "https://digitalcontent.api.tesco.com/v2/media/ghs-mktg/fdb345a4-6984-44be-abb7-…"
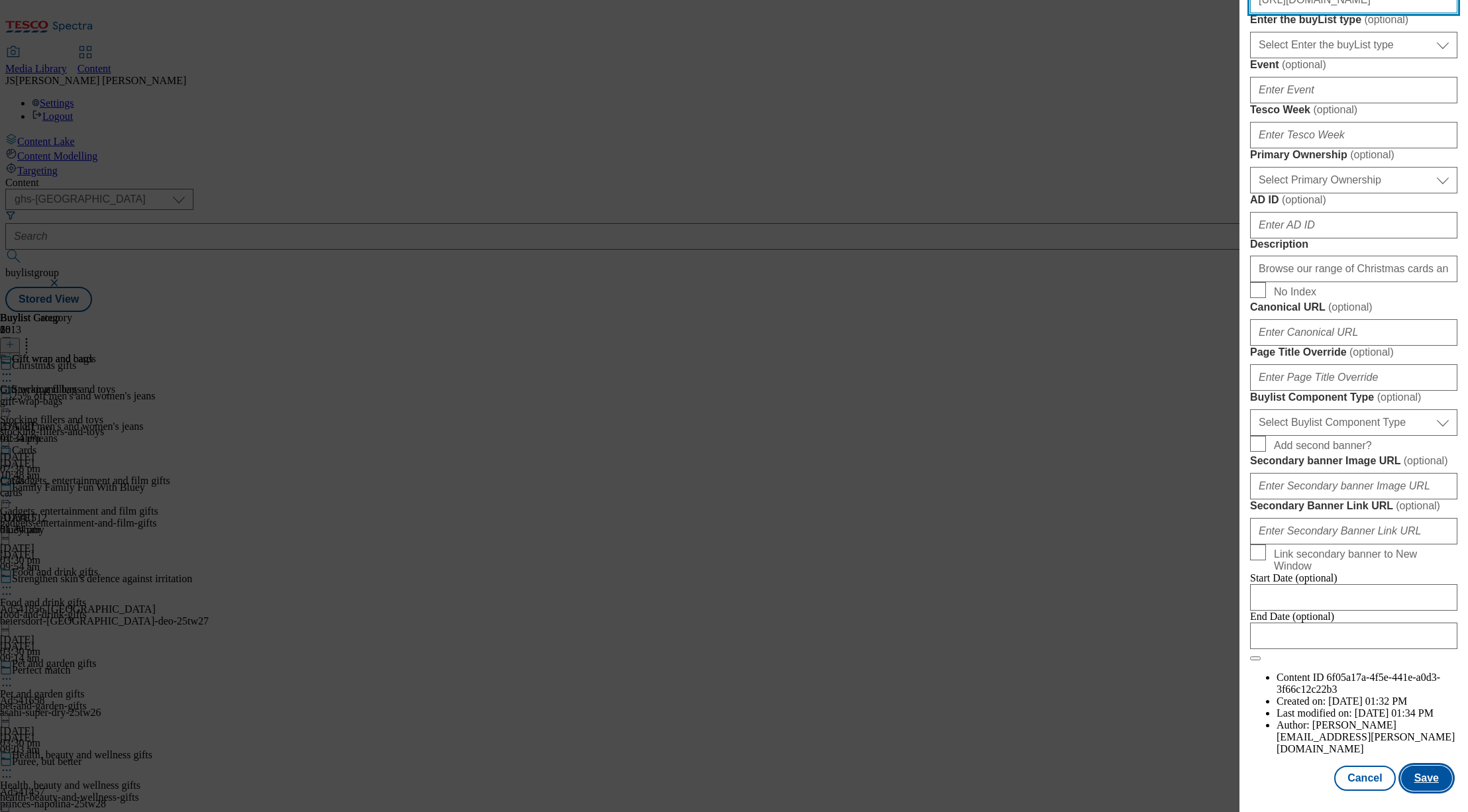
type input "https://digitalcontent.api.tesco.com/v2/media/ghs-mktg/fdb345a4-6984-44be-abb7-…"
click at [1416, 769] on button "Save" at bounding box center [1426, 779] width 51 height 25
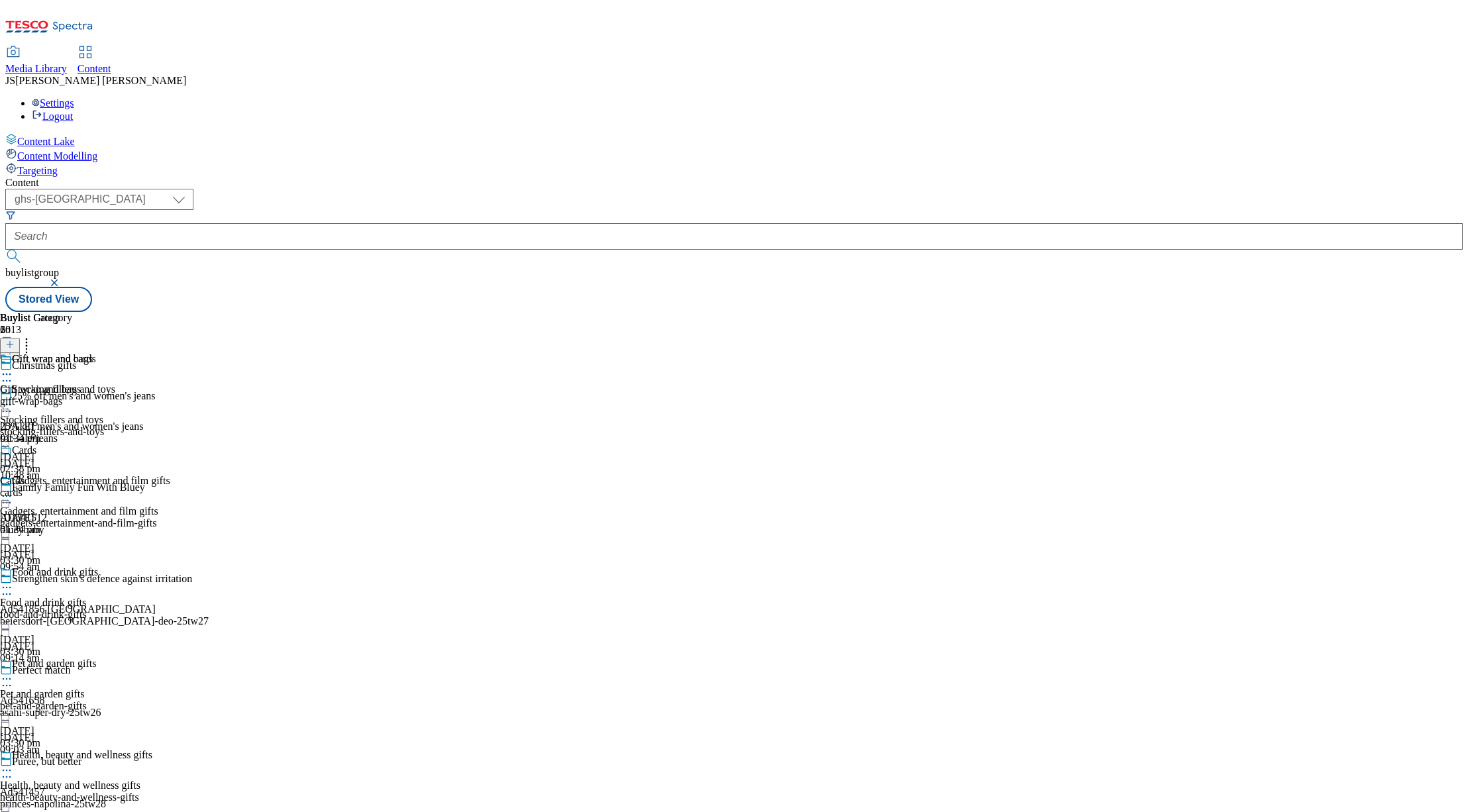
click at [13, 368] on icon at bounding box center [6, 374] width 13 height 13
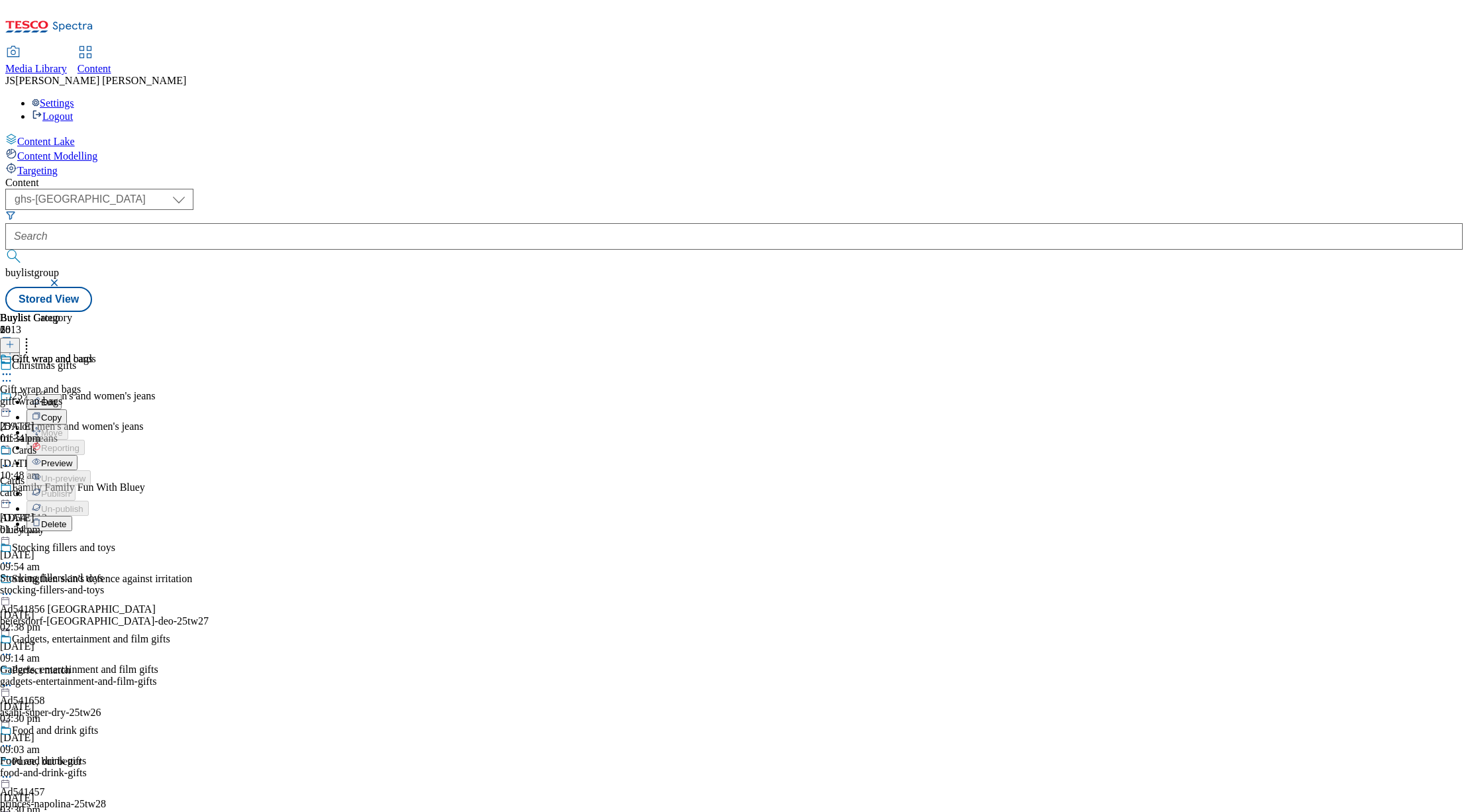
click at [72, 458] on span "Preview" at bounding box center [57, 463] width 31 height 10
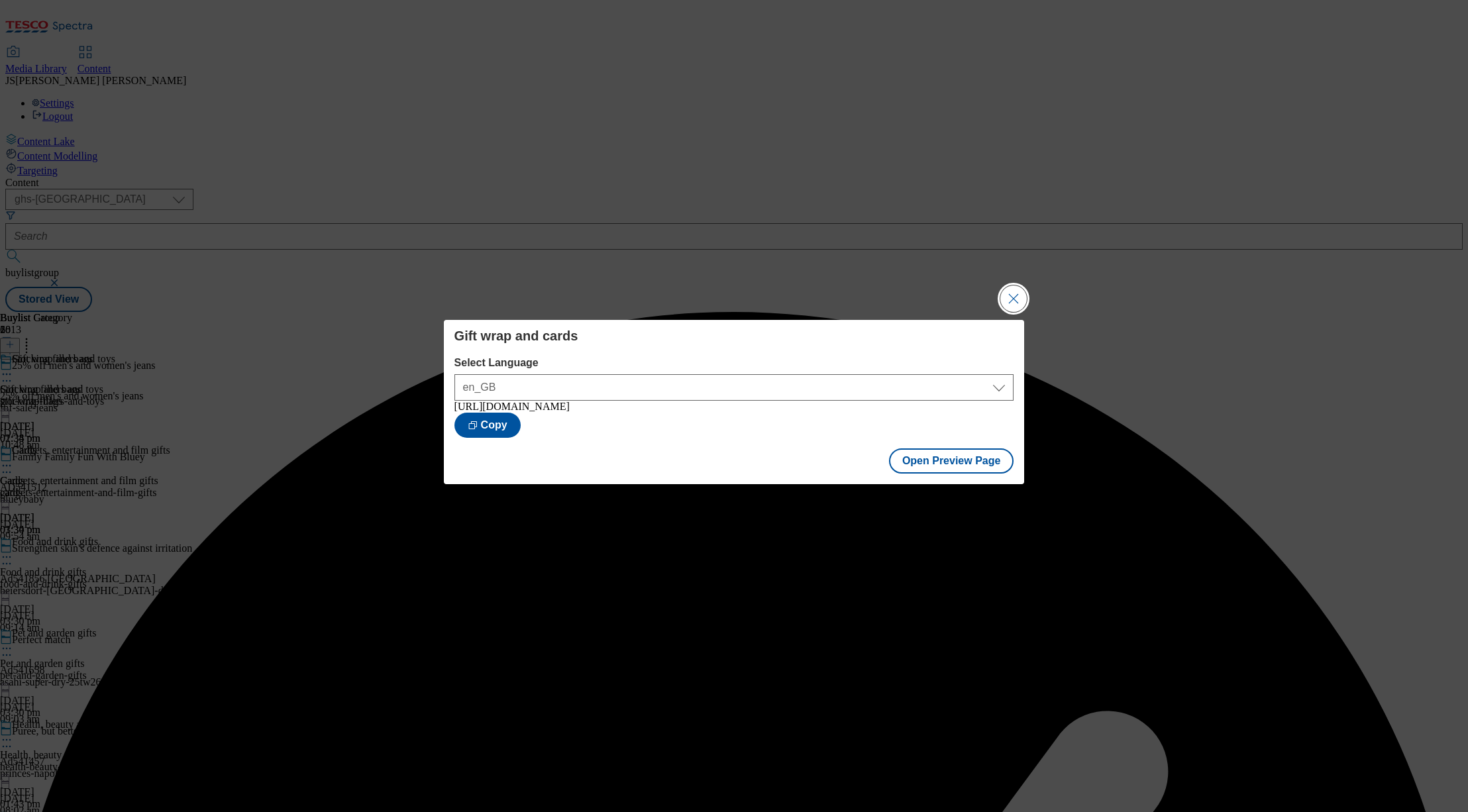
click at [1014, 292] on button "Close Modal" at bounding box center [1014, 299] width 27 height 27
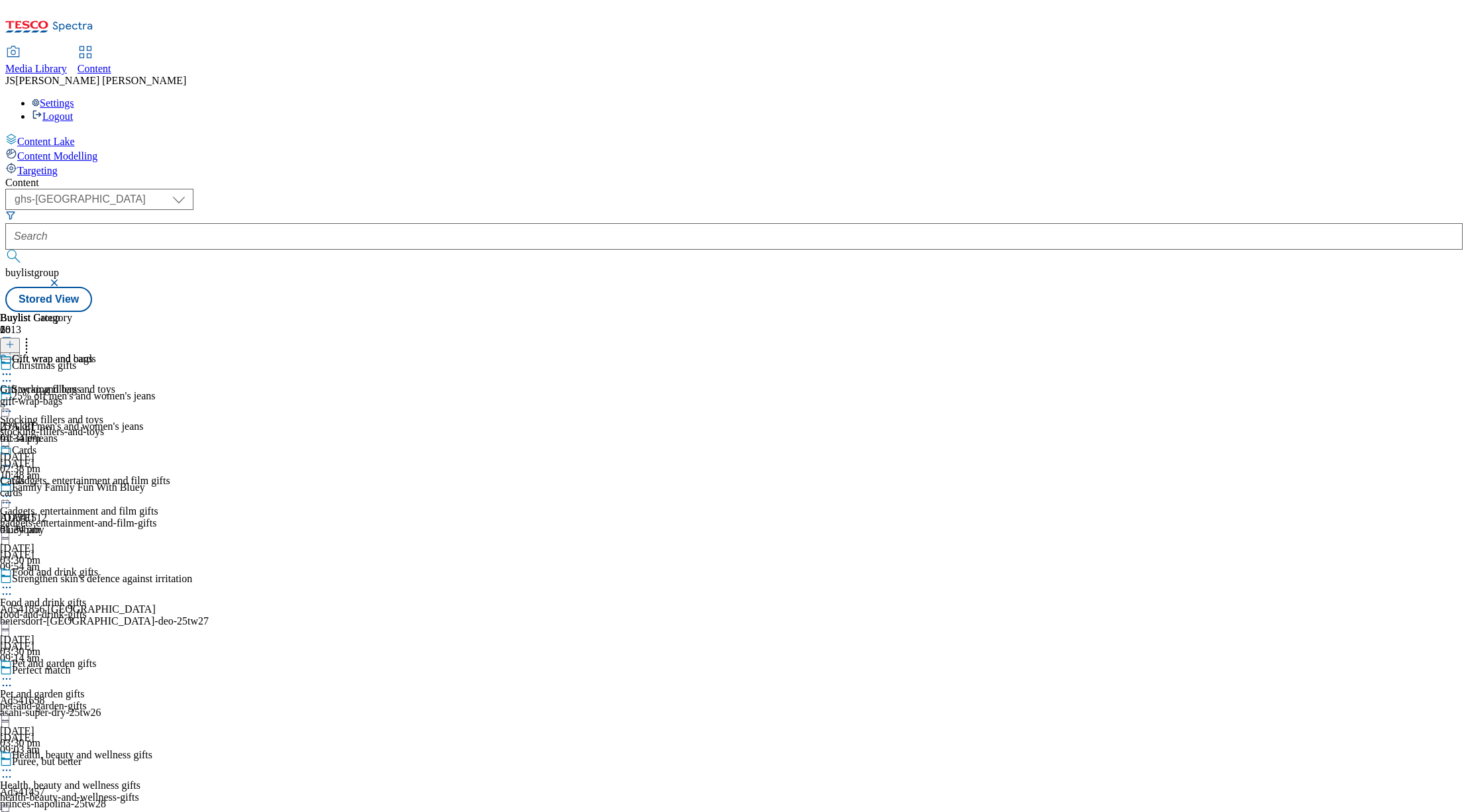
scroll to position [1645, 0]
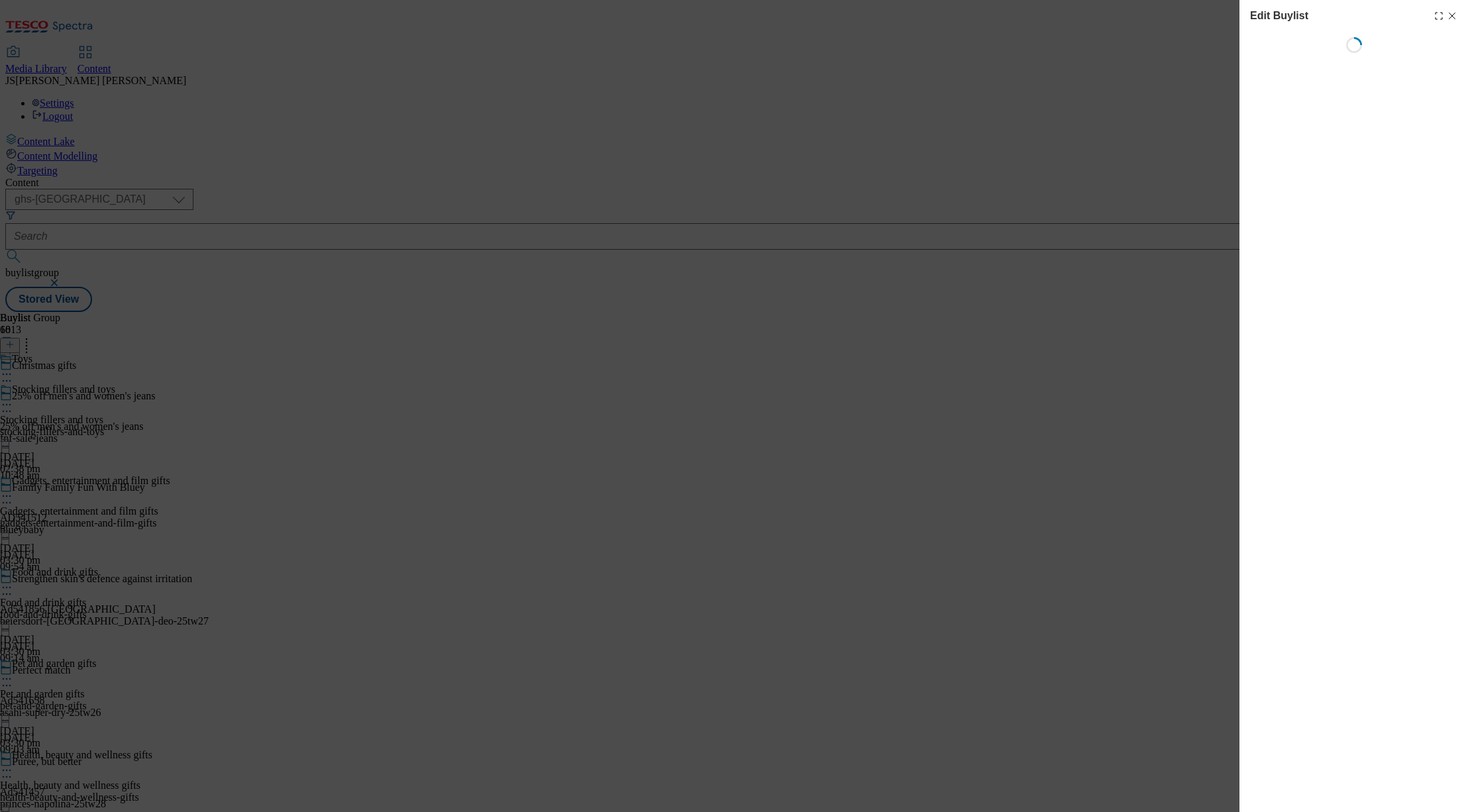
select select "evergreen"
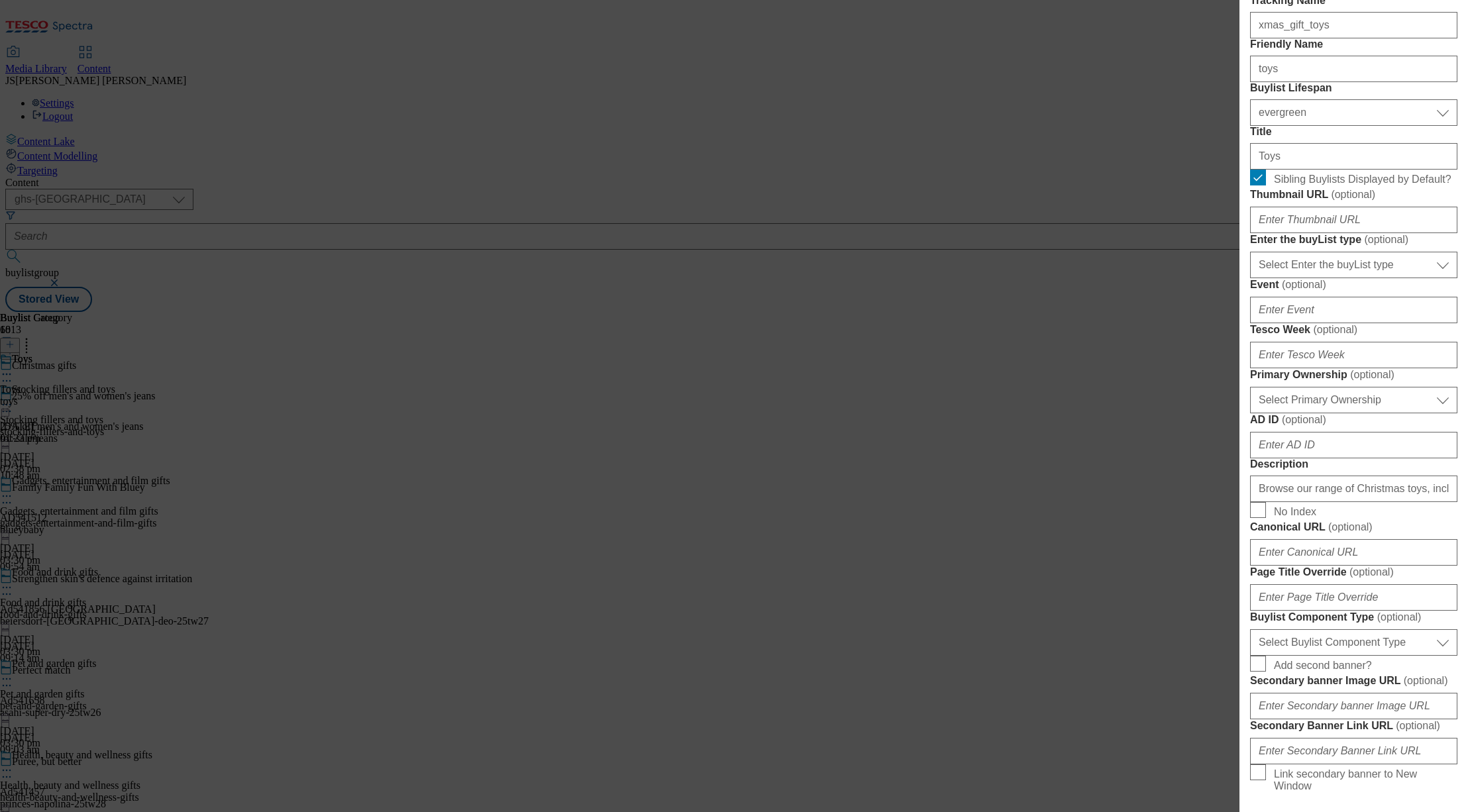
scroll to position [322, 0]
click at [1282, 230] on input "Thumbnail URL ( optional )" at bounding box center [1354, 217] width 207 height 27
paste input "https://digitalcontent.api.tesco.com/v2/media/ghs-mktg/48454f74-924d-4a34-97ee-…"
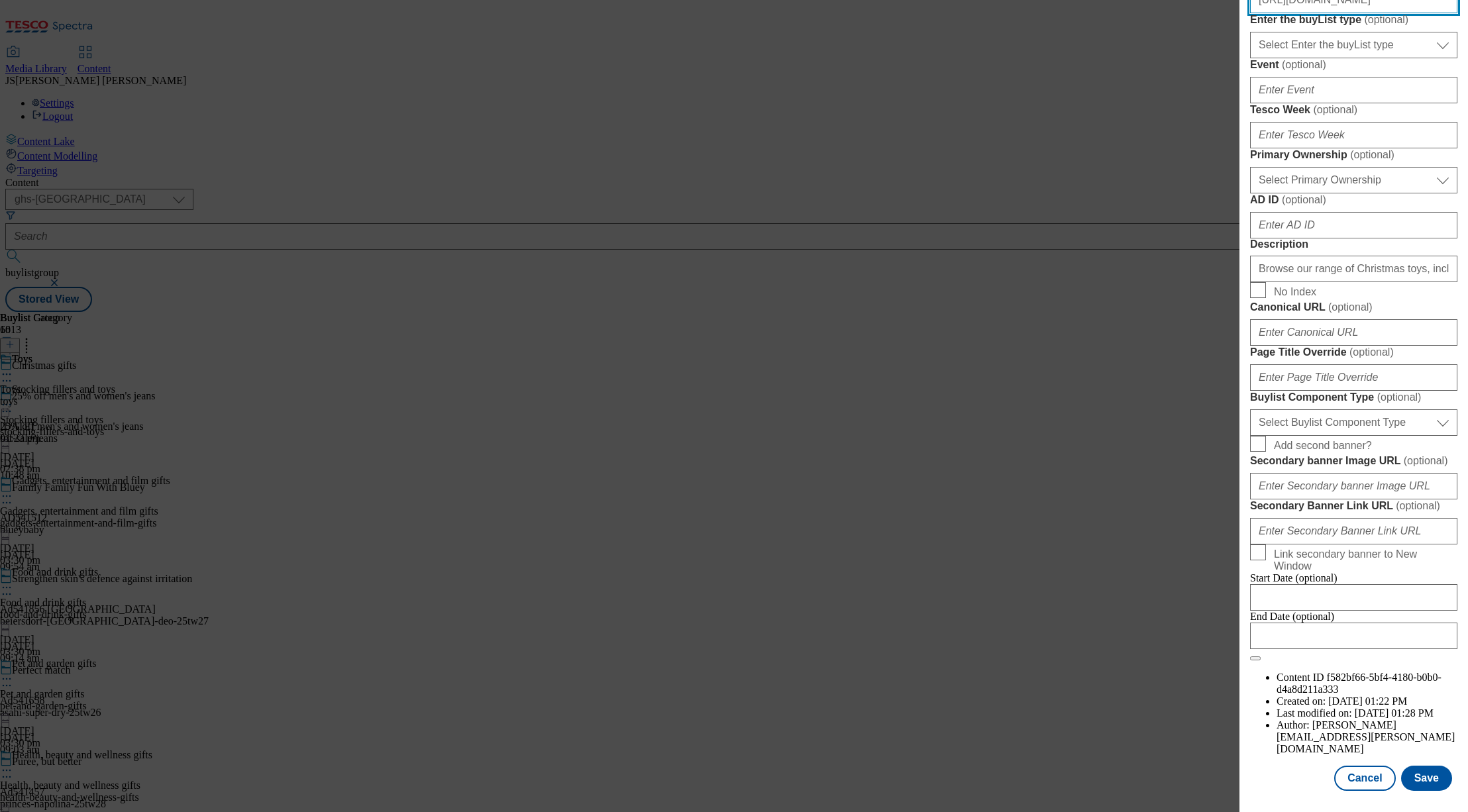
scroll to position [936, 0]
type input "https://digitalcontent.api.tesco.com/v2/media/ghs-mktg/48454f74-924d-4a34-97ee-…"
click at [1424, 776] on button "Save" at bounding box center [1426, 779] width 51 height 25
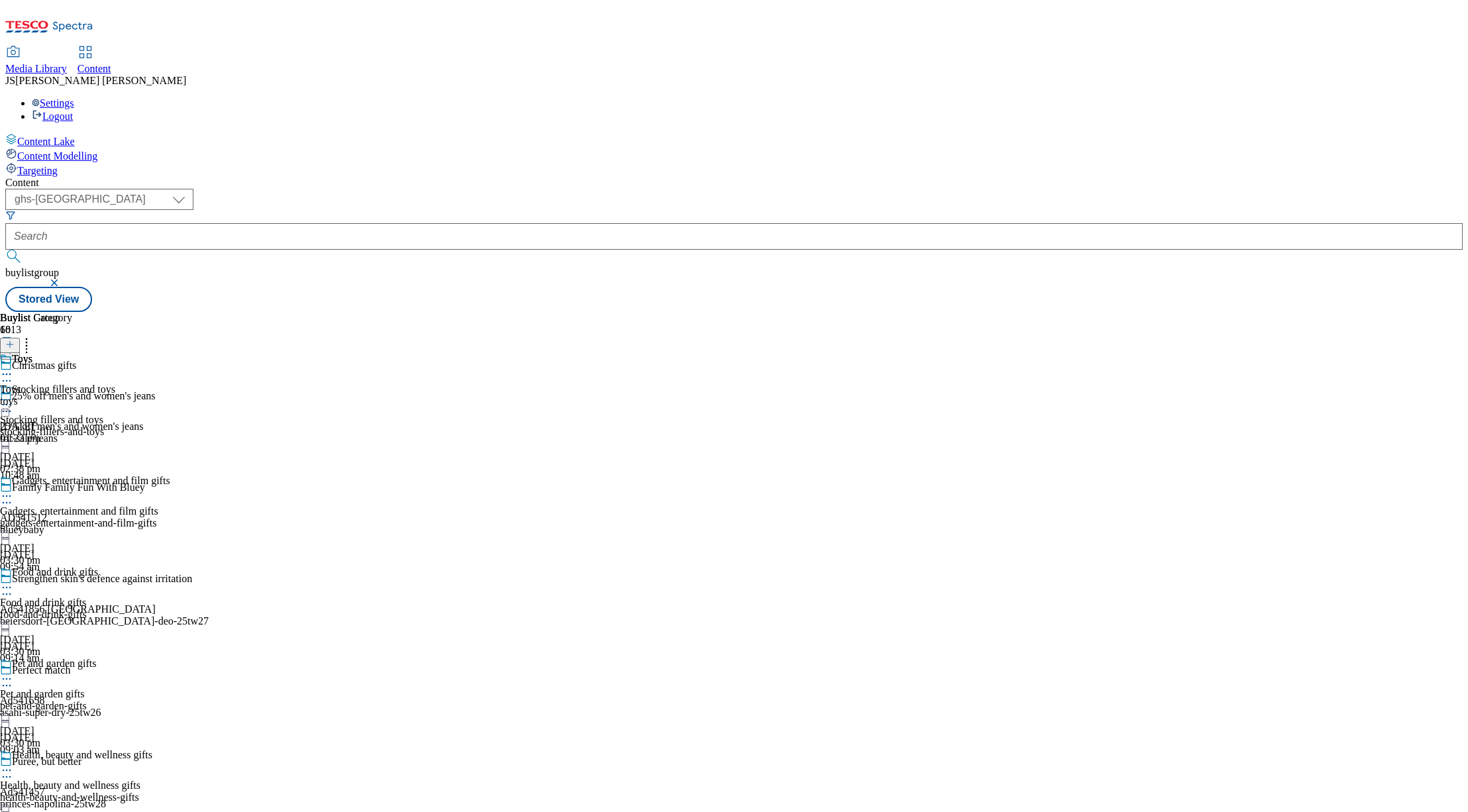
scroll to position [0, 0]
click at [13, 368] on icon at bounding box center [6, 374] width 13 height 13
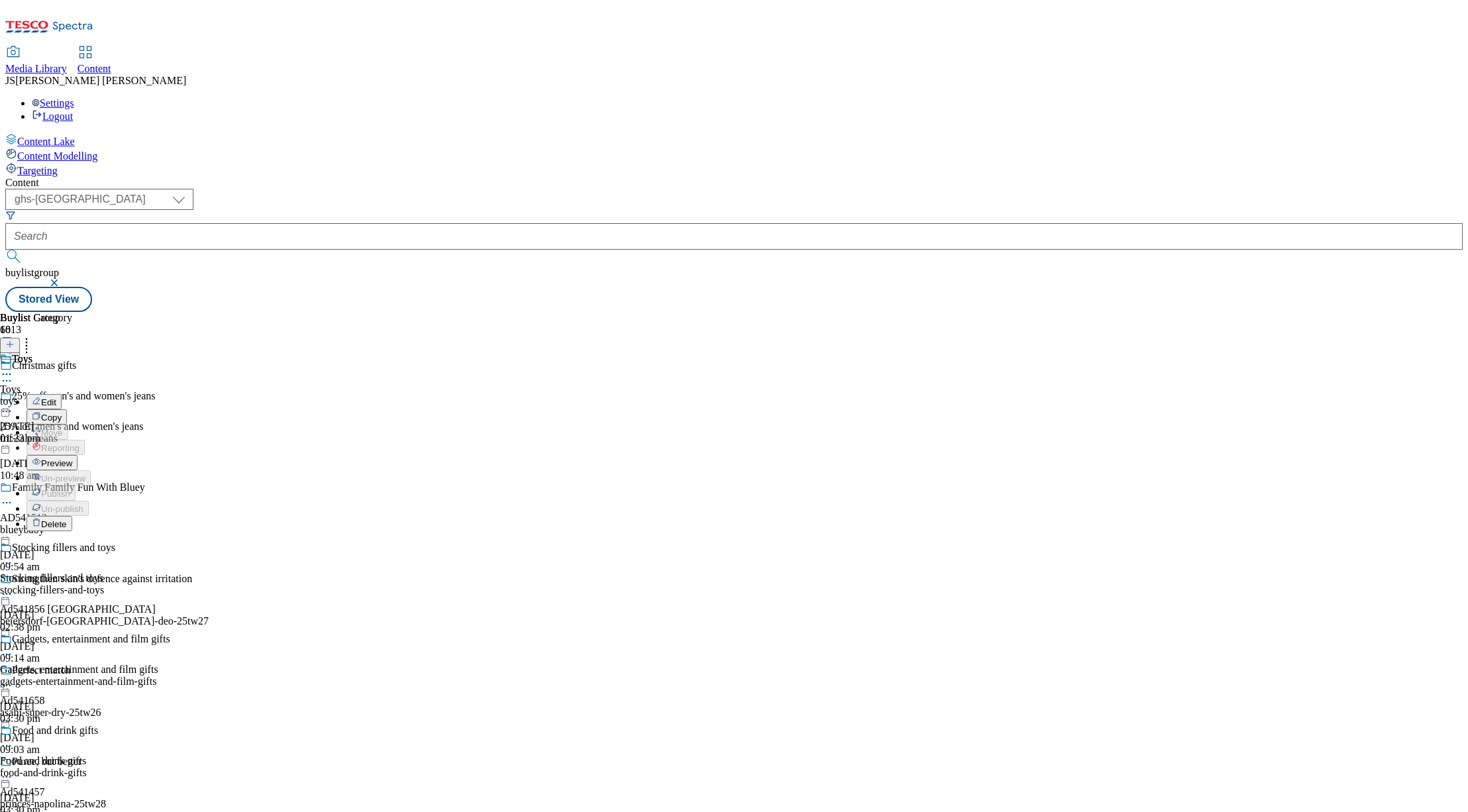
click at [72, 458] on span "Preview" at bounding box center [57, 463] width 31 height 10
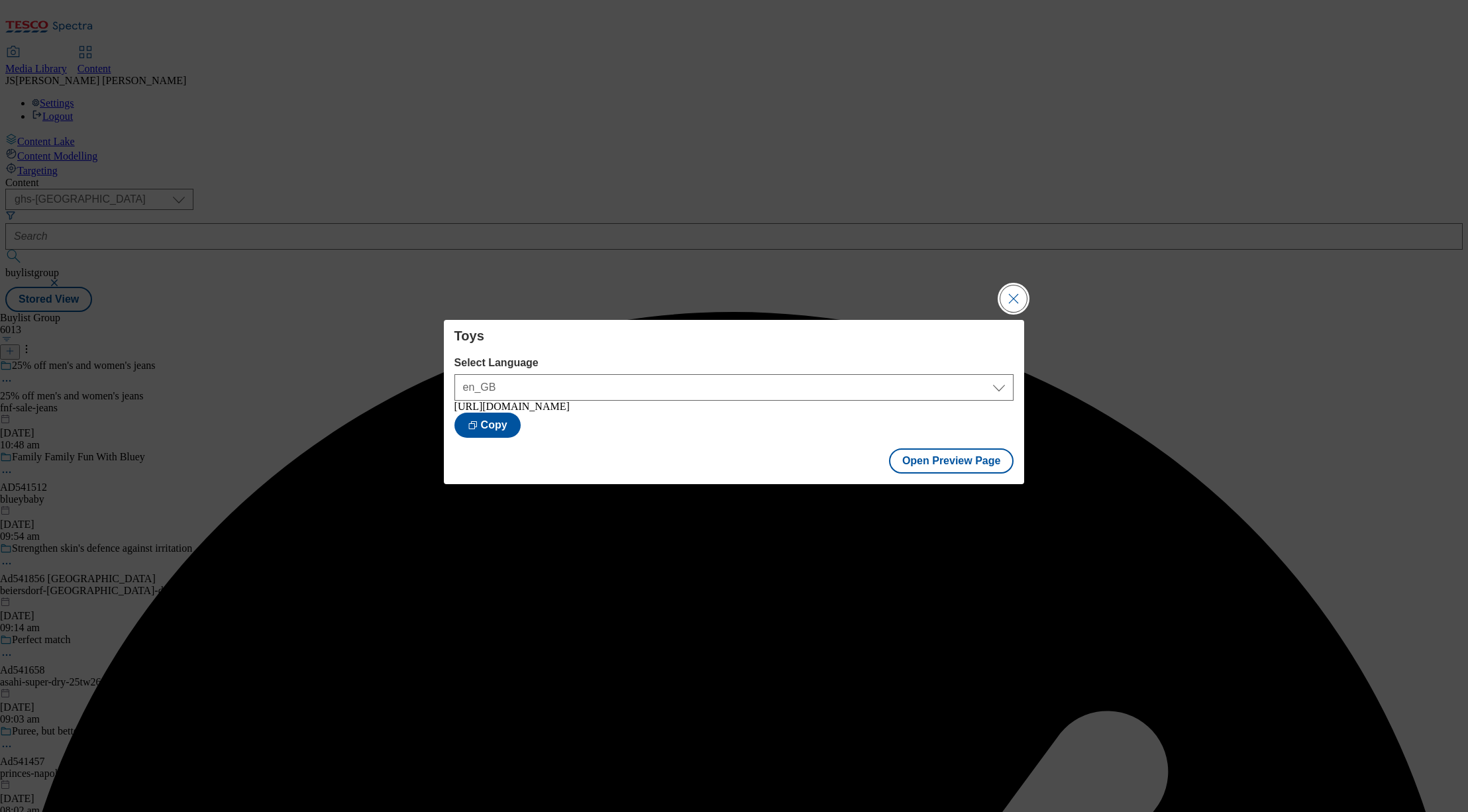
click at [1014, 301] on button "Close Modal" at bounding box center [1014, 299] width 27 height 27
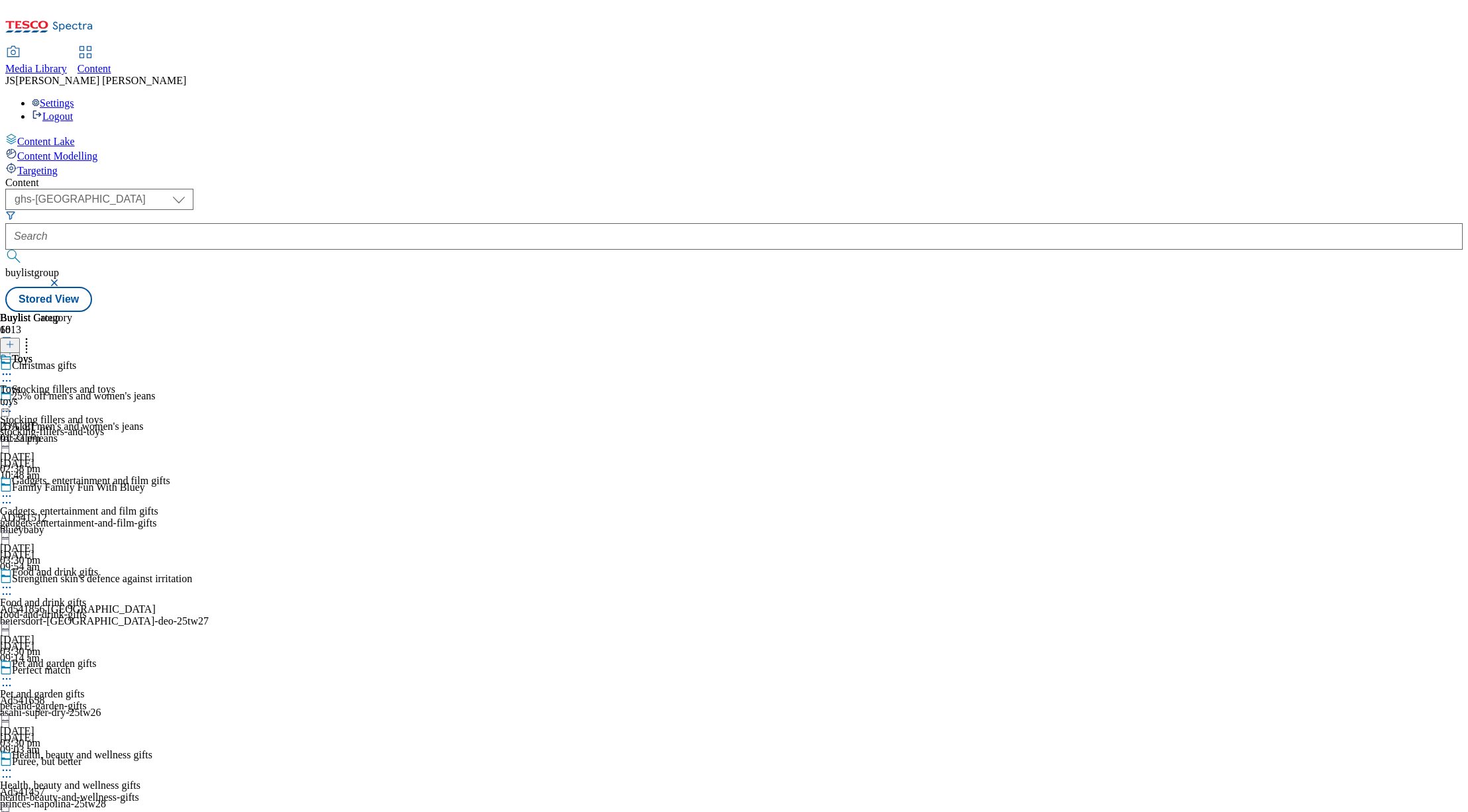
scroll to position [1849, 0]
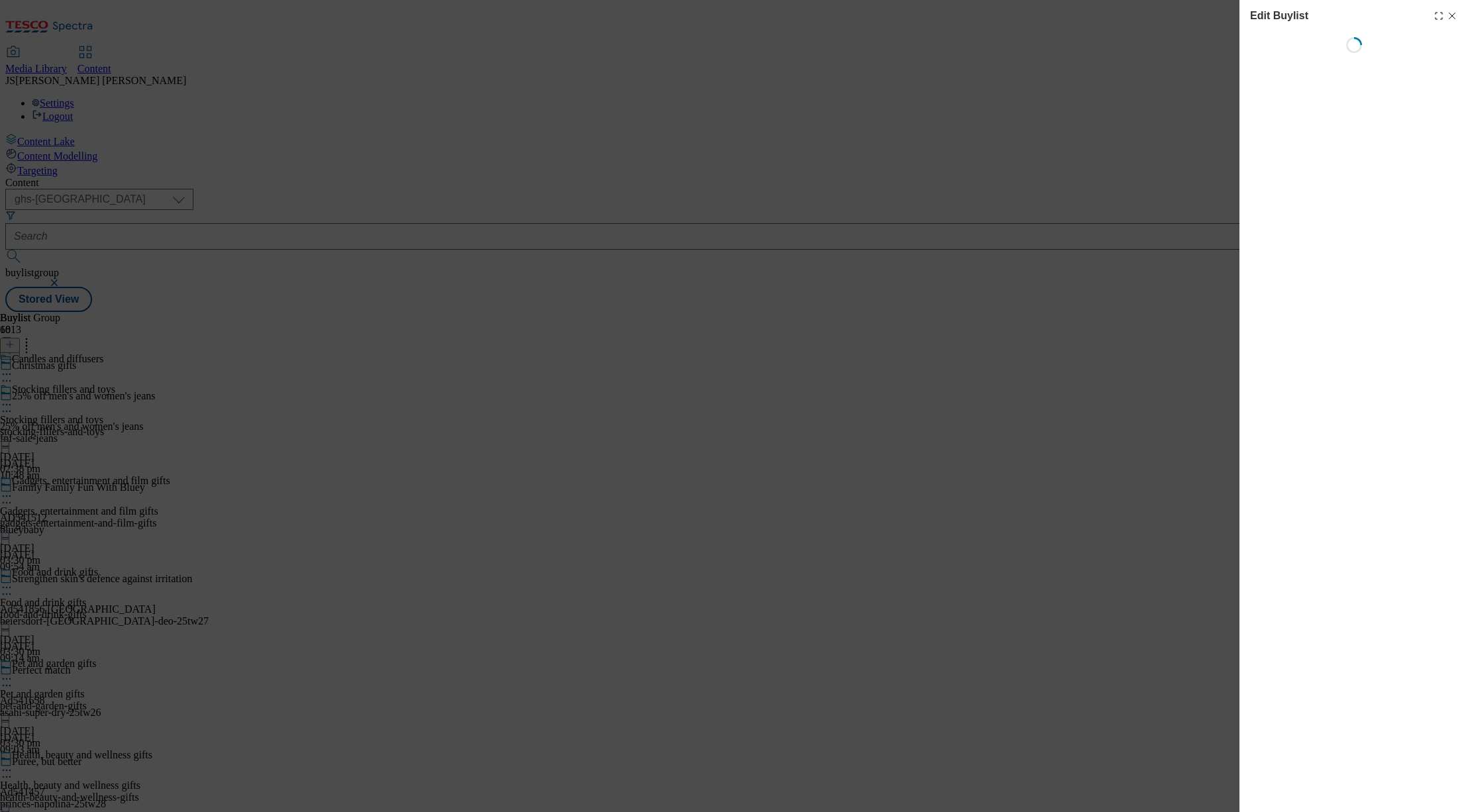
select select "evergreen"
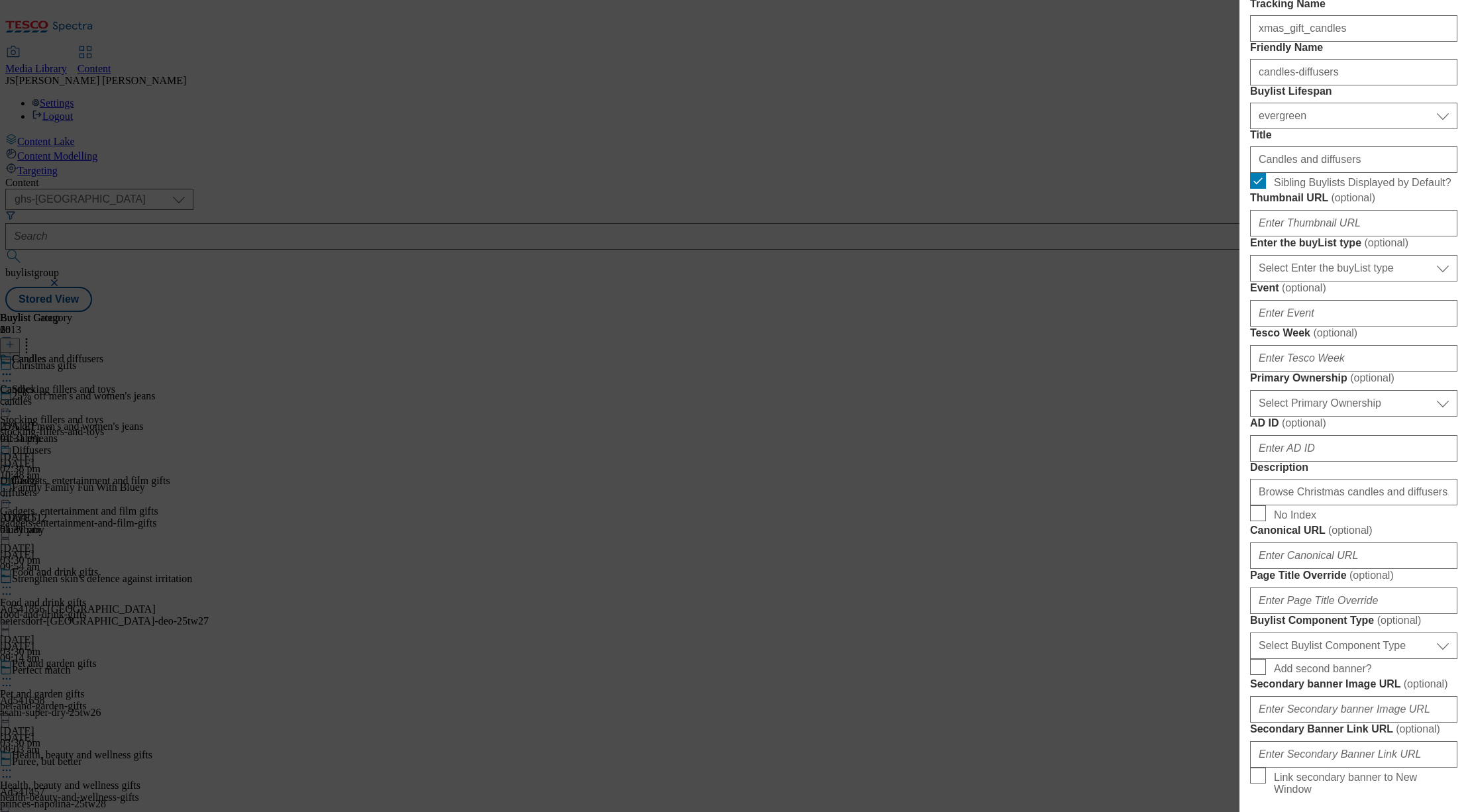
scroll to position [227, 0]
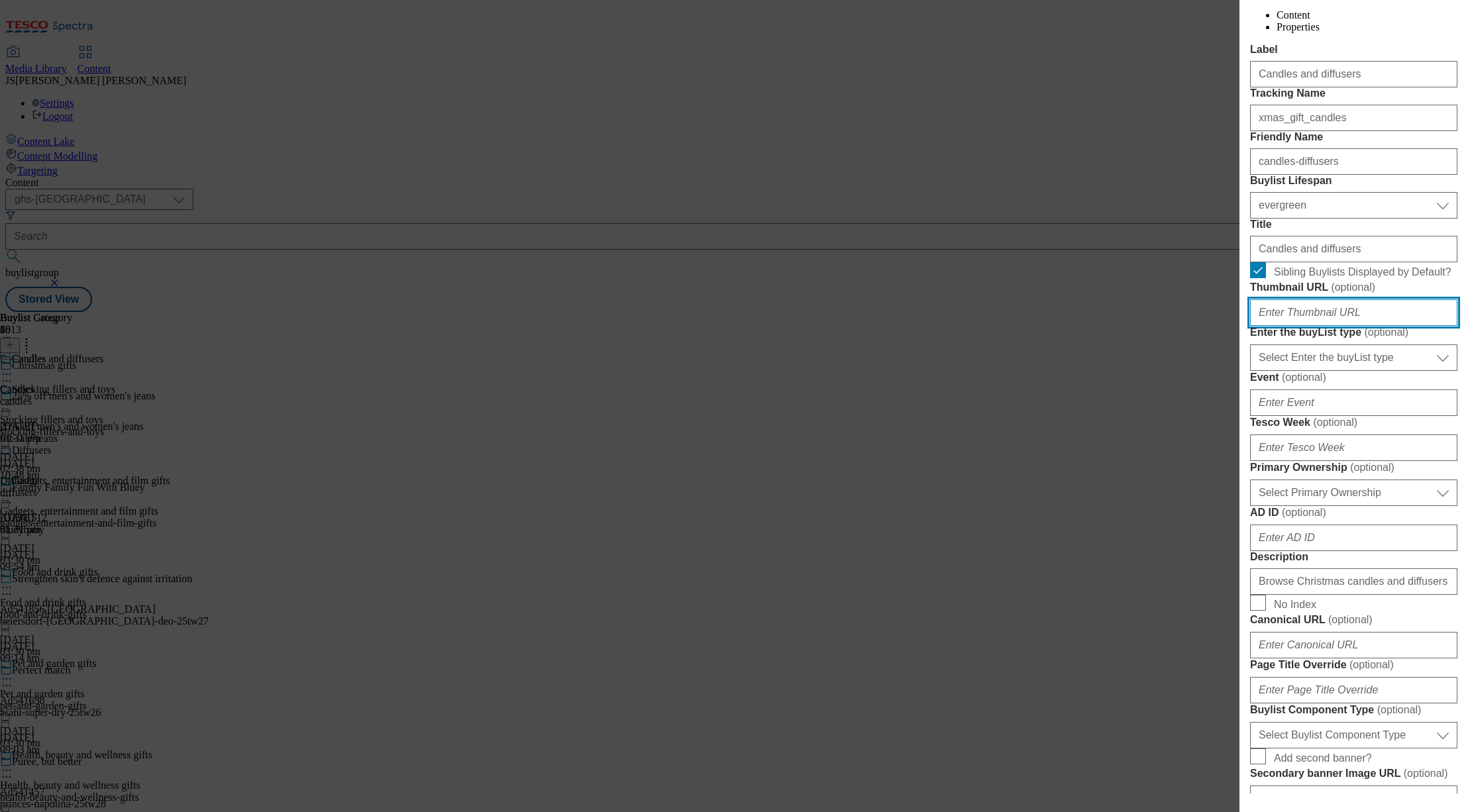
click at [1291, 326] on input "Thumbnail URL ( optional )" at bounding box center [1354, 313] width 207 height 27
paste input "https://digitalcontent.api.tesco.com/v2/media/ghs-mktg/bdf0d63b-1c8e-4faa-b6e0-…"
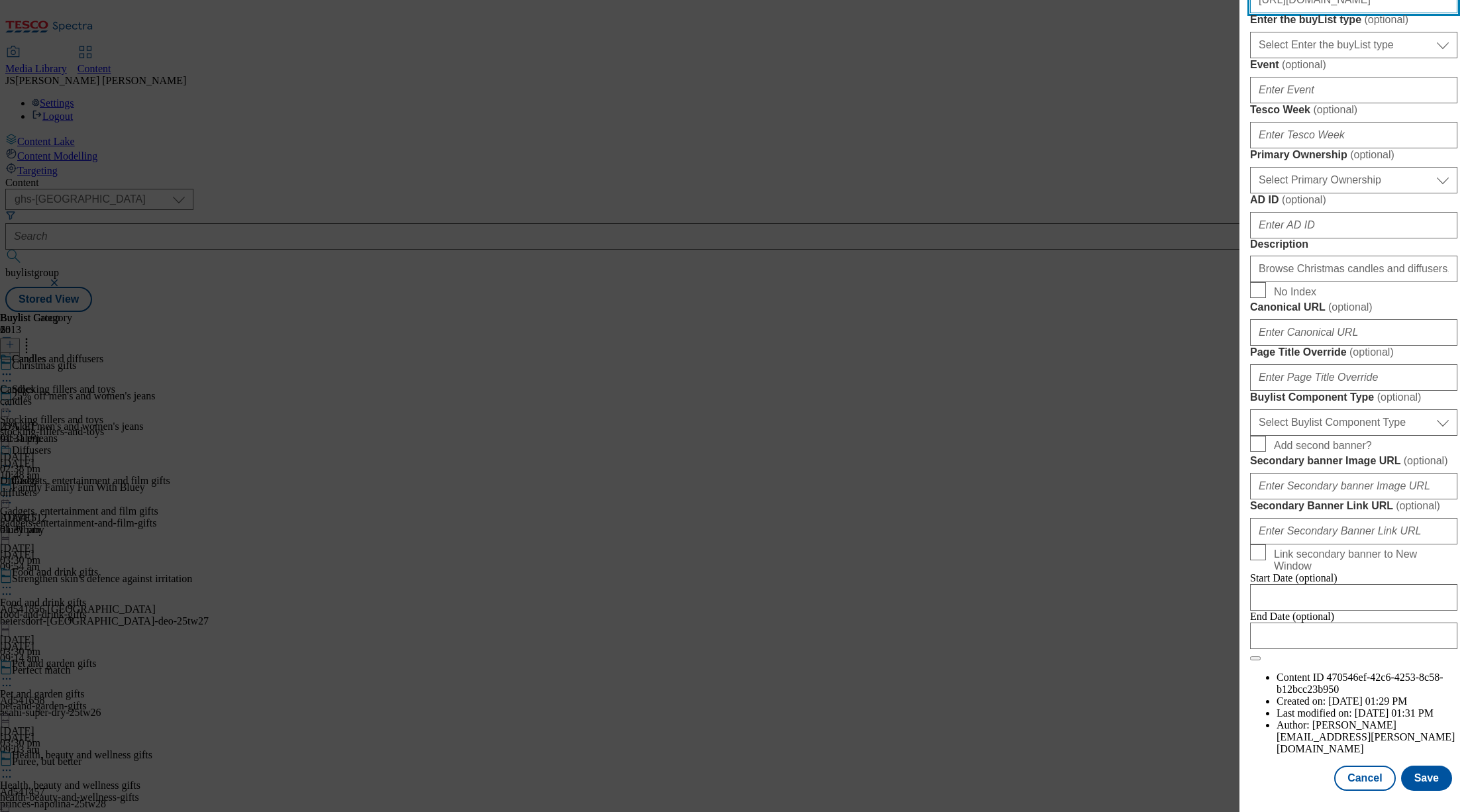
scroll to position [936, 0]
type input "https://digitalcontent.api.tesco.com/v2/media/ghs-mktg/bdf0d63b-1c8e-4faa-b6e0-…"
click at [1422, 771] on button "Save" at bounding box center [1426, 779] width 51 height 25
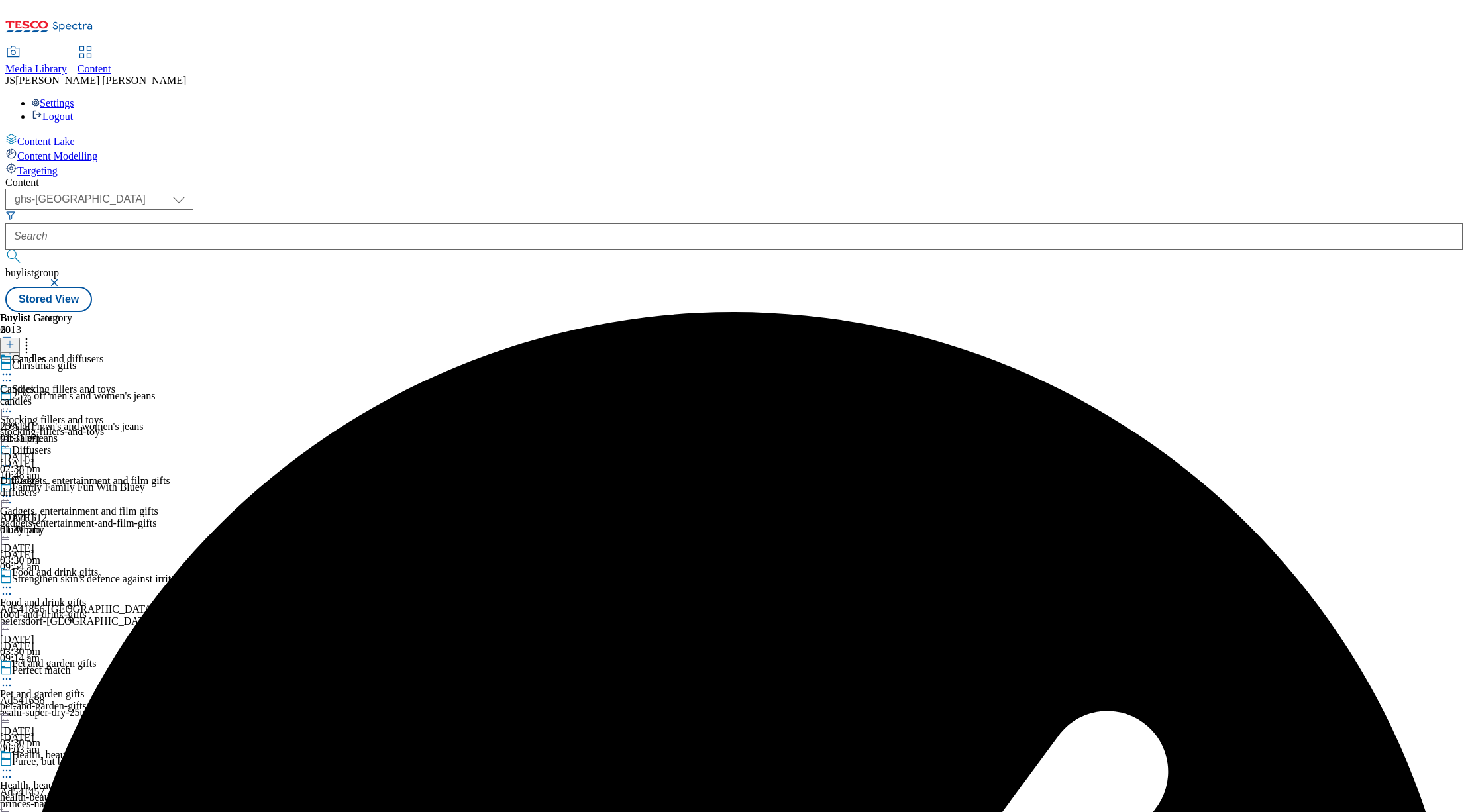
click at [13, 368] on icon at bounding box center [6, 374] width 13 height 13
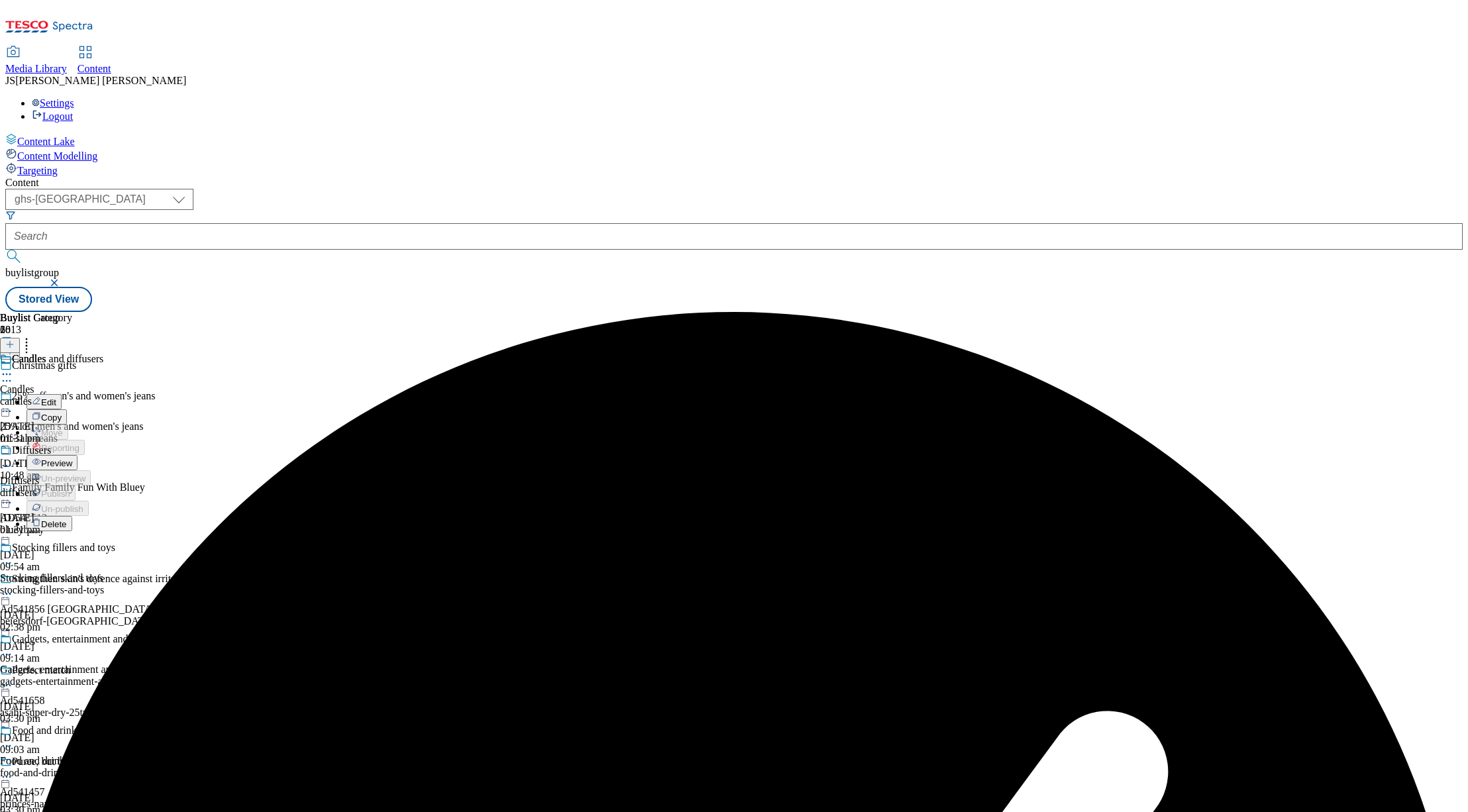
click at [72, 458] on span "Preview" at bounding box center [57, 463] width 31 height 10
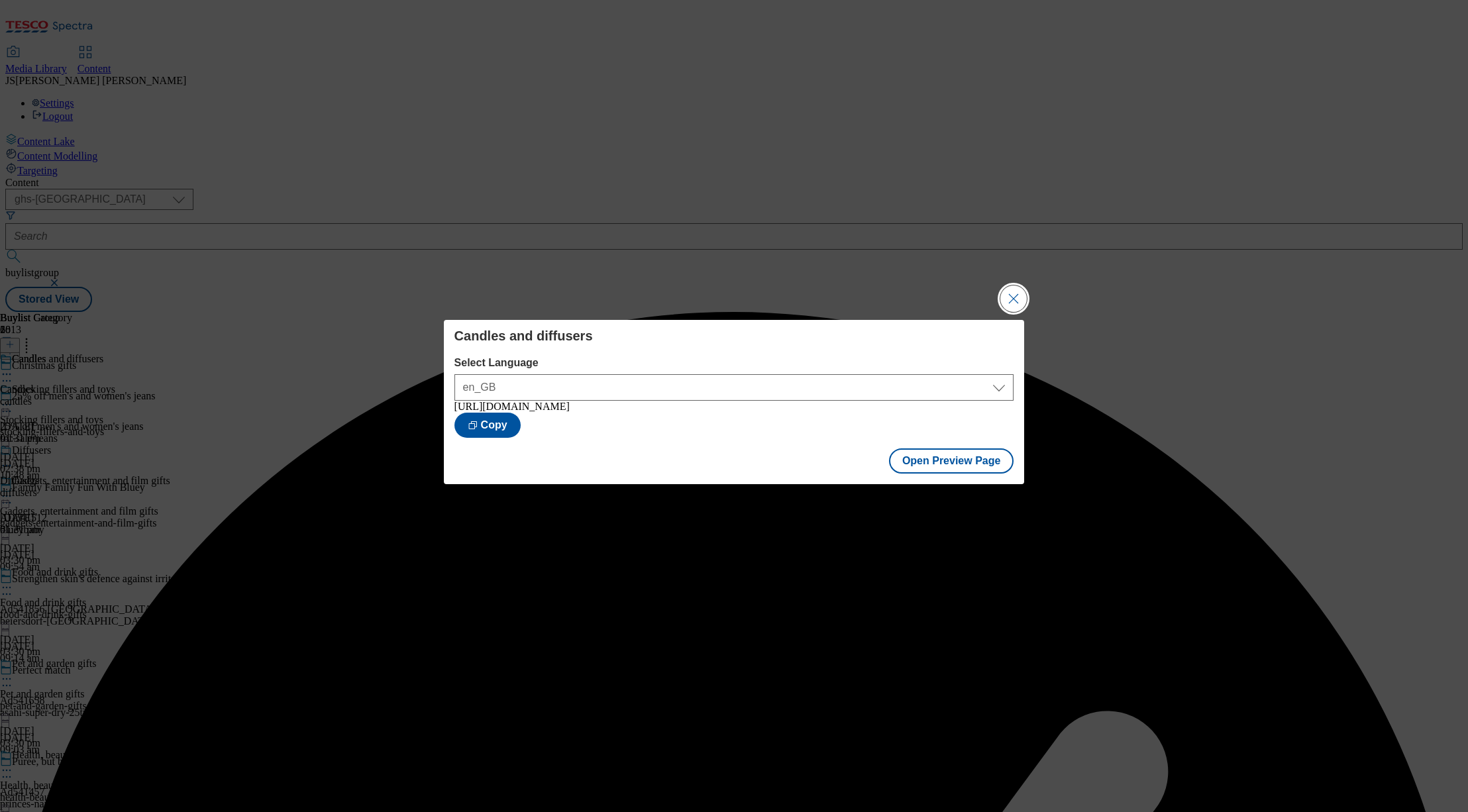
click at [1014, 296] on button "Close Modal" at bounding box center [1014, 299] width 27 height 27
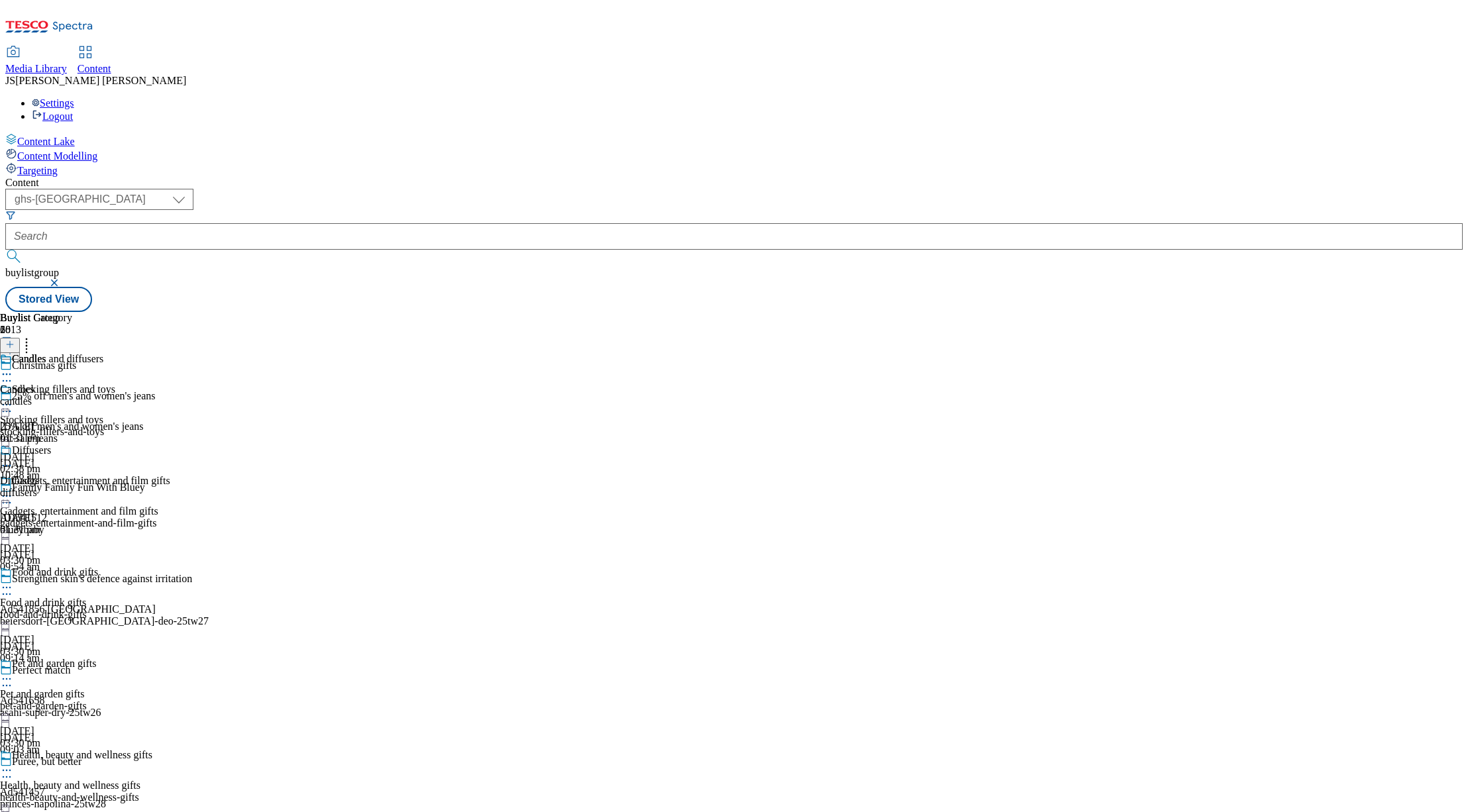
scroll to position [2071, 0]
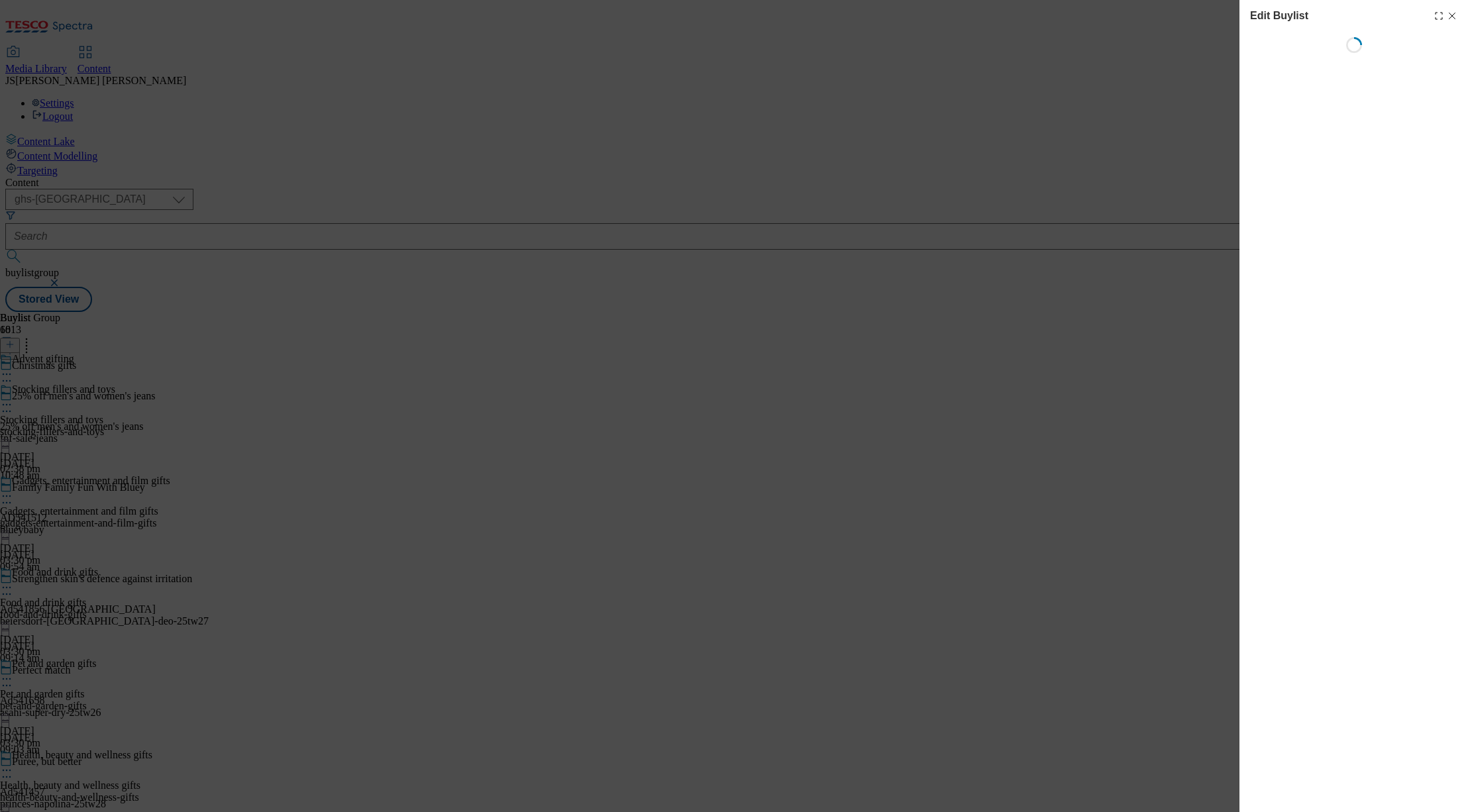
select select "evergreen"
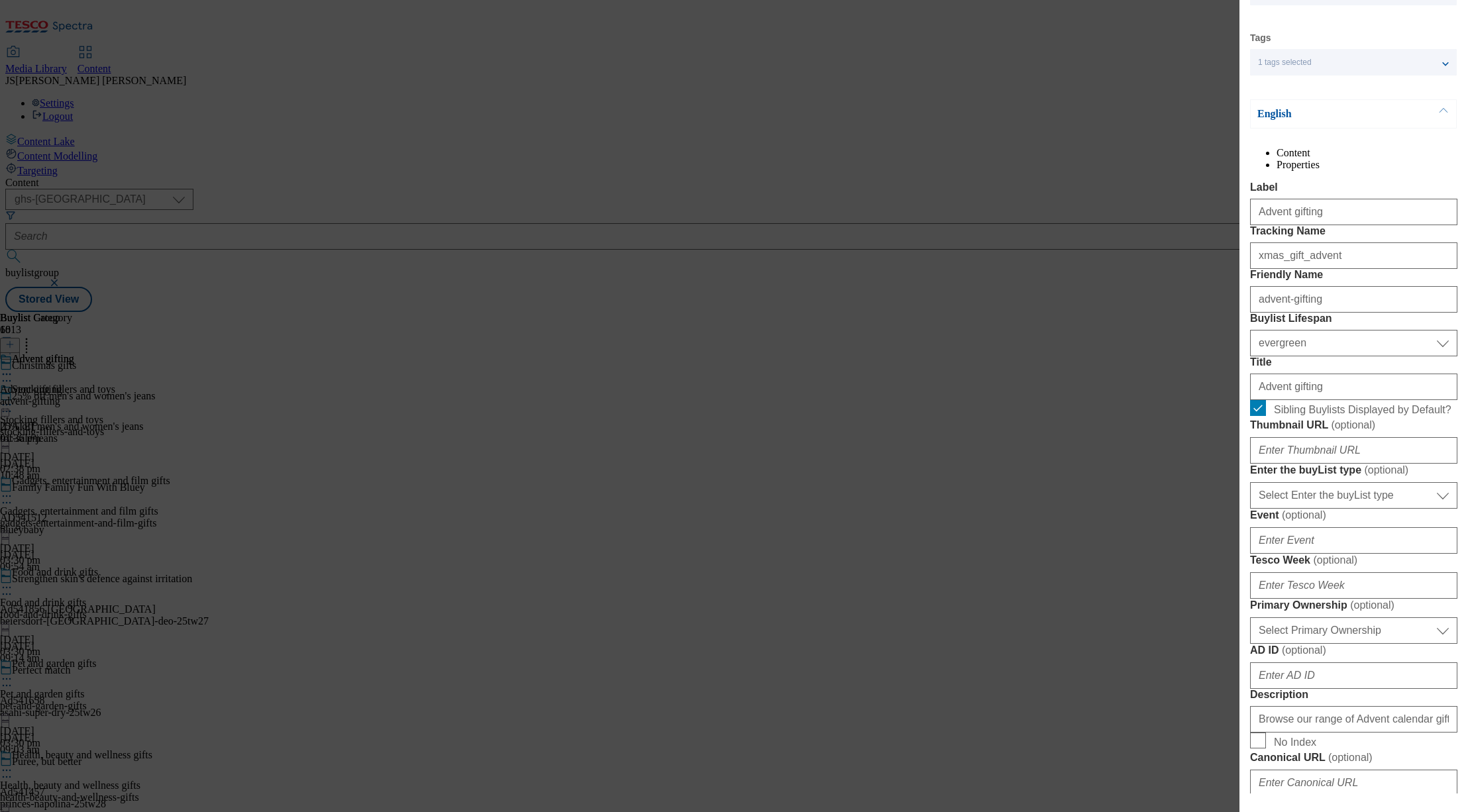
scroll to position [107, 0]
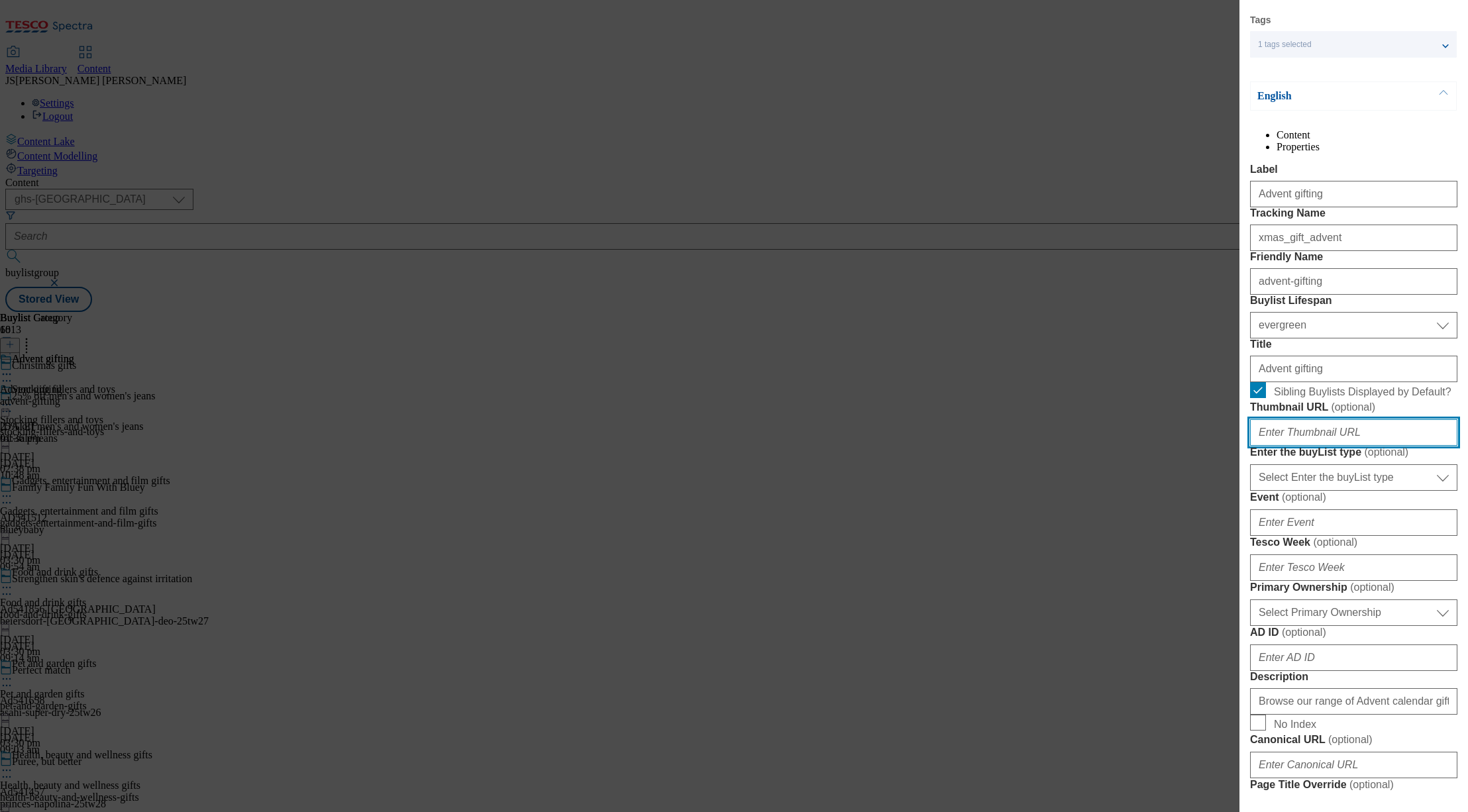
click at [1286, 446] on input "Thumbnail URL ( optional )" at bounding box center [1354, 433] width 207 height 27
paste input "https://digitalcontent.api.tesco.com/v2/media/ghs-mktg/ba0a0b20-45f9-4aa8-8fc0-…"
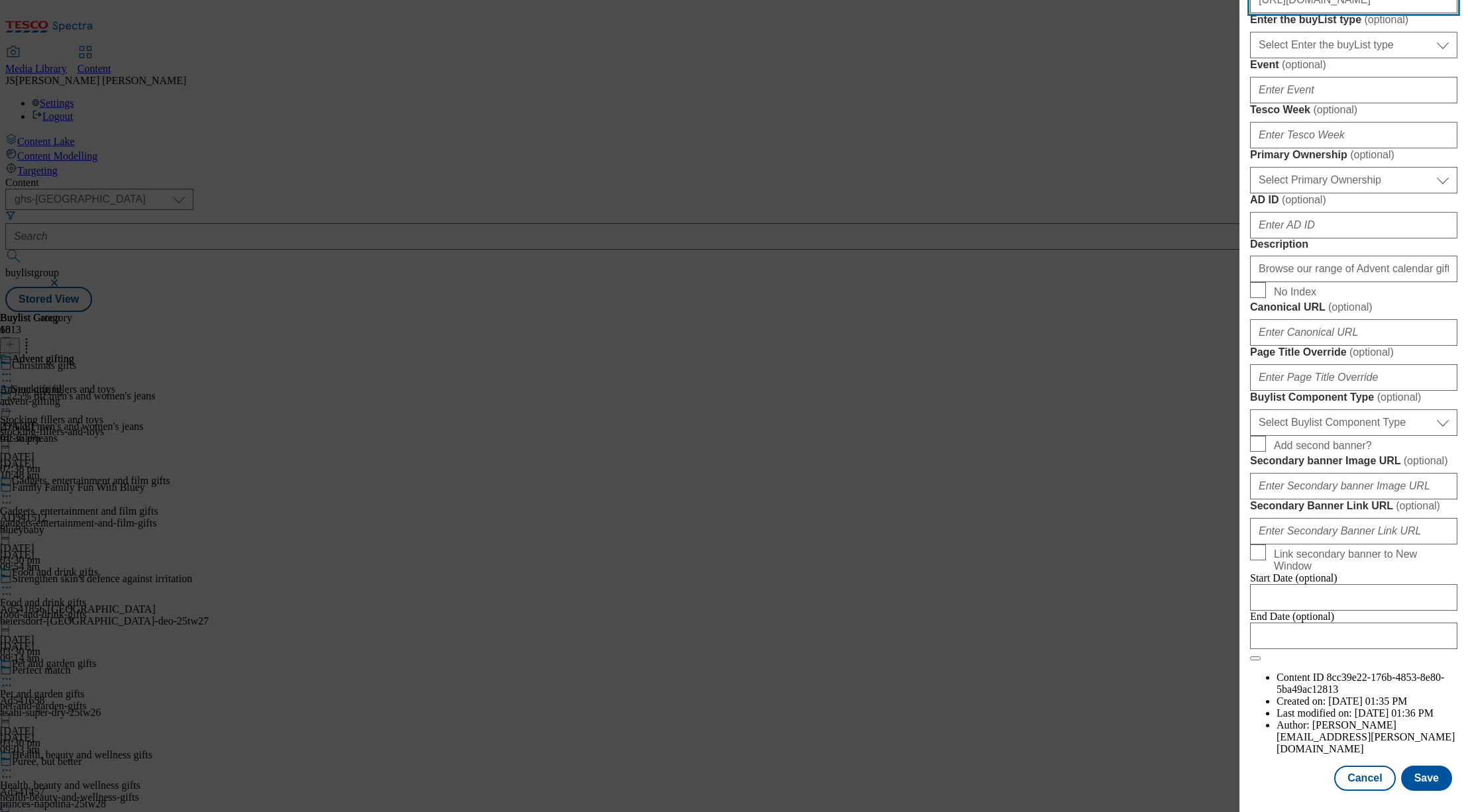
scroll to position [936, 0]
type input "https://digitalcontent.api.tesco.com/v2/media/ghs-mktg/ba0a0b20-45f9-4aa8-8fc0-…"
click at [1425, 781] on button "Save" at bounding box center [1426, 779] width 51 height 25
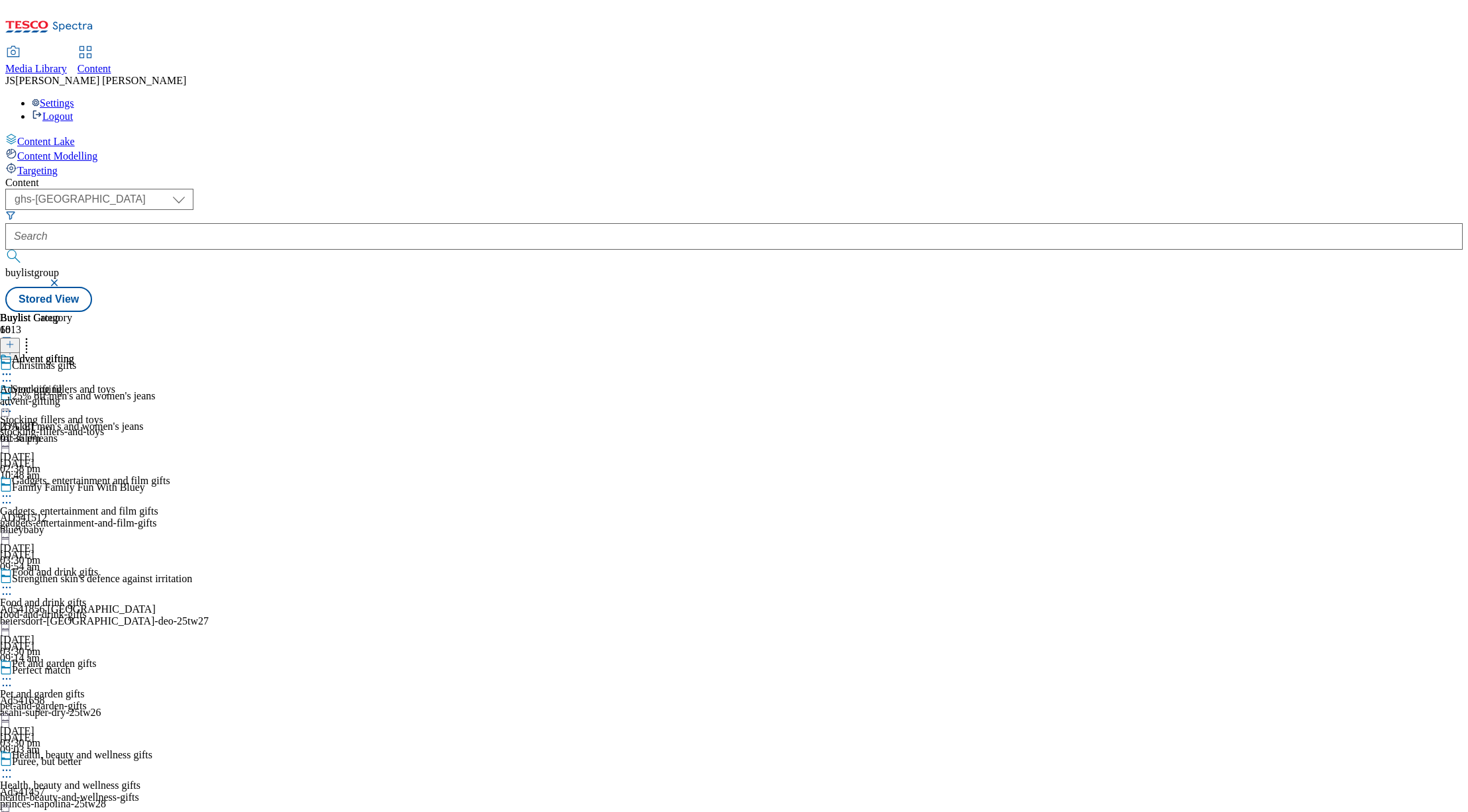
click at [13, 368] on icon at bounding box center [6, 374] width 13 height 13
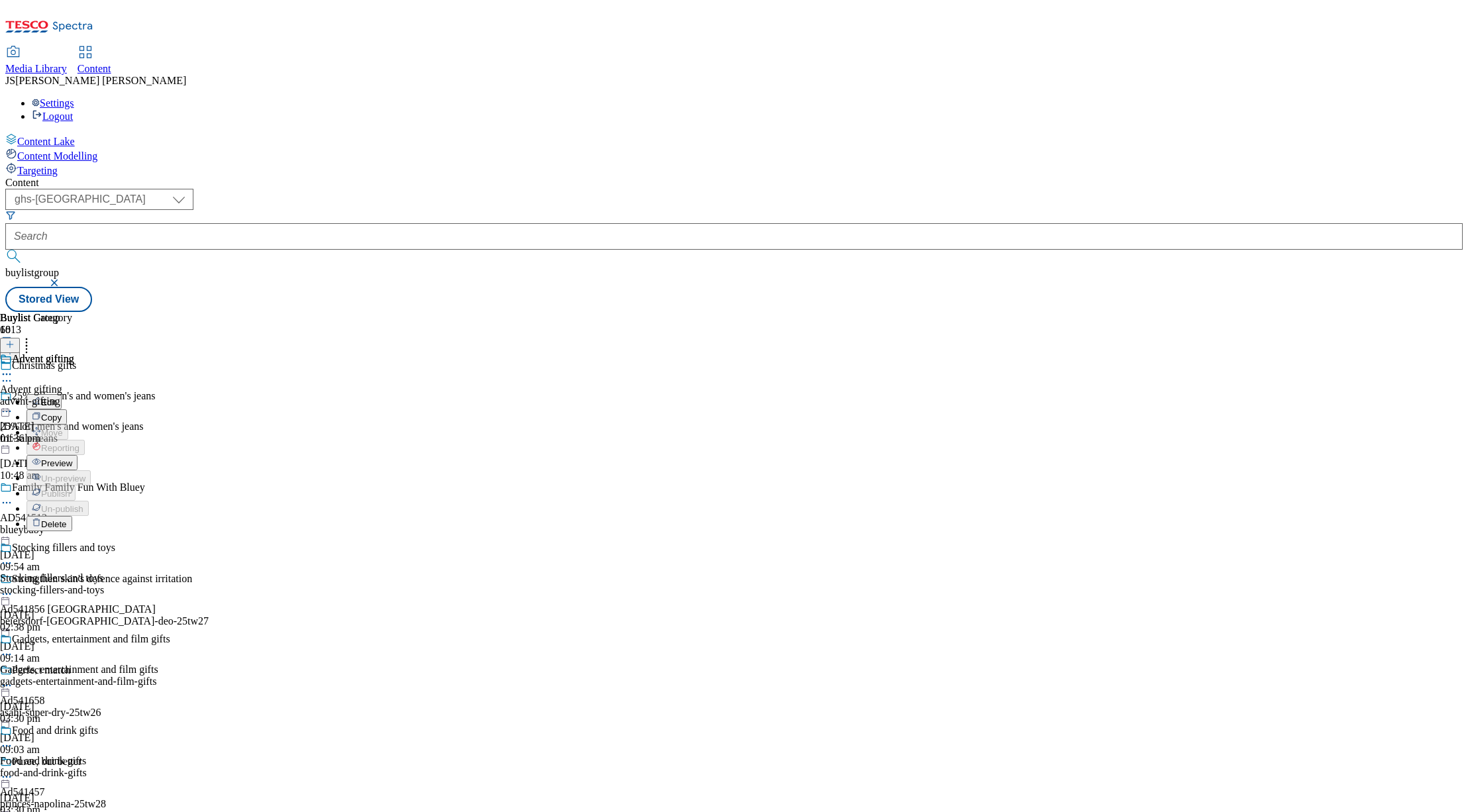
click at [72, 458] on span "Preview" at bounding box center [57, 463] width 31 height 10
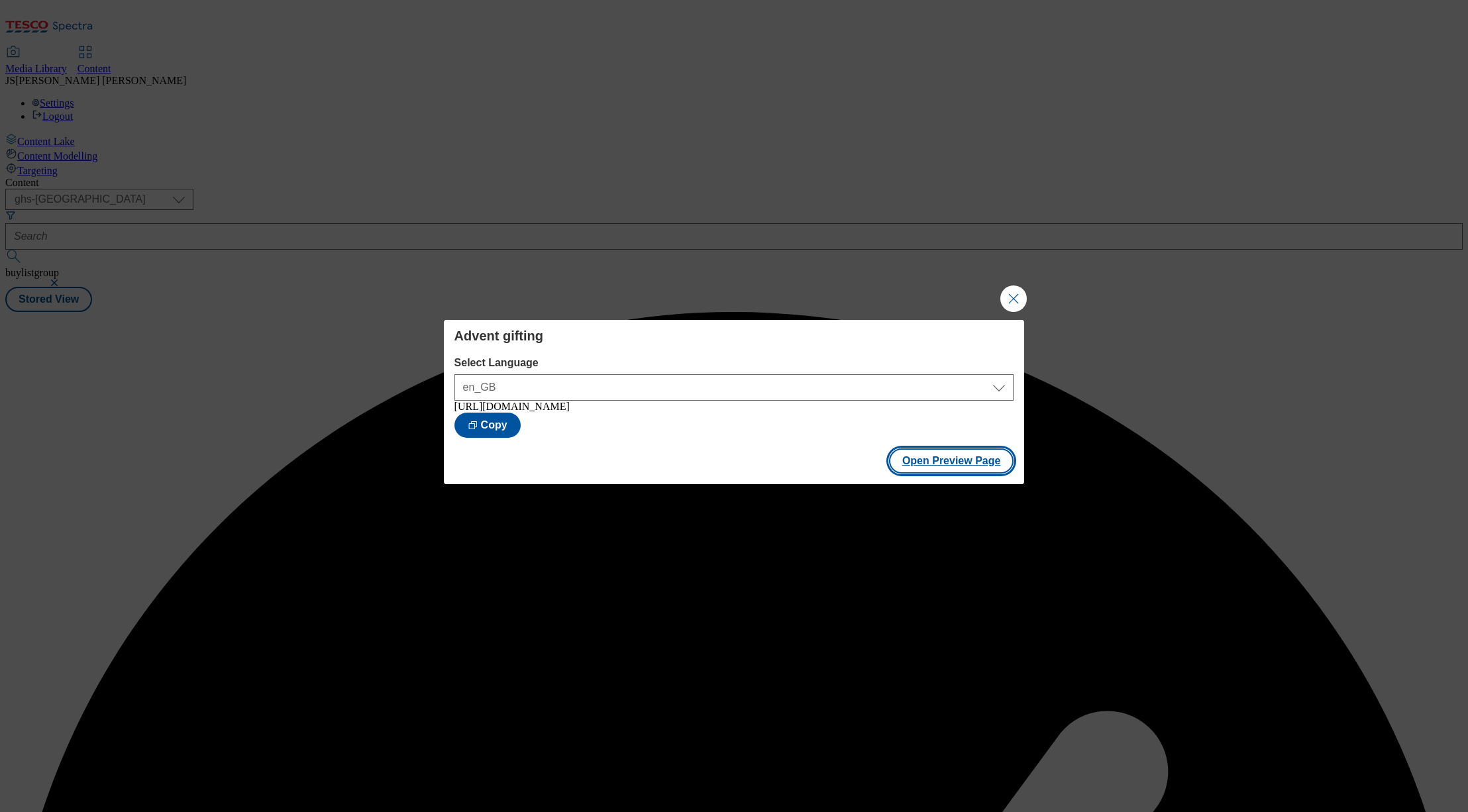
click at [957, 472] on button "Open Preview Page" at bounding box center [951, 461] width 125 height 25
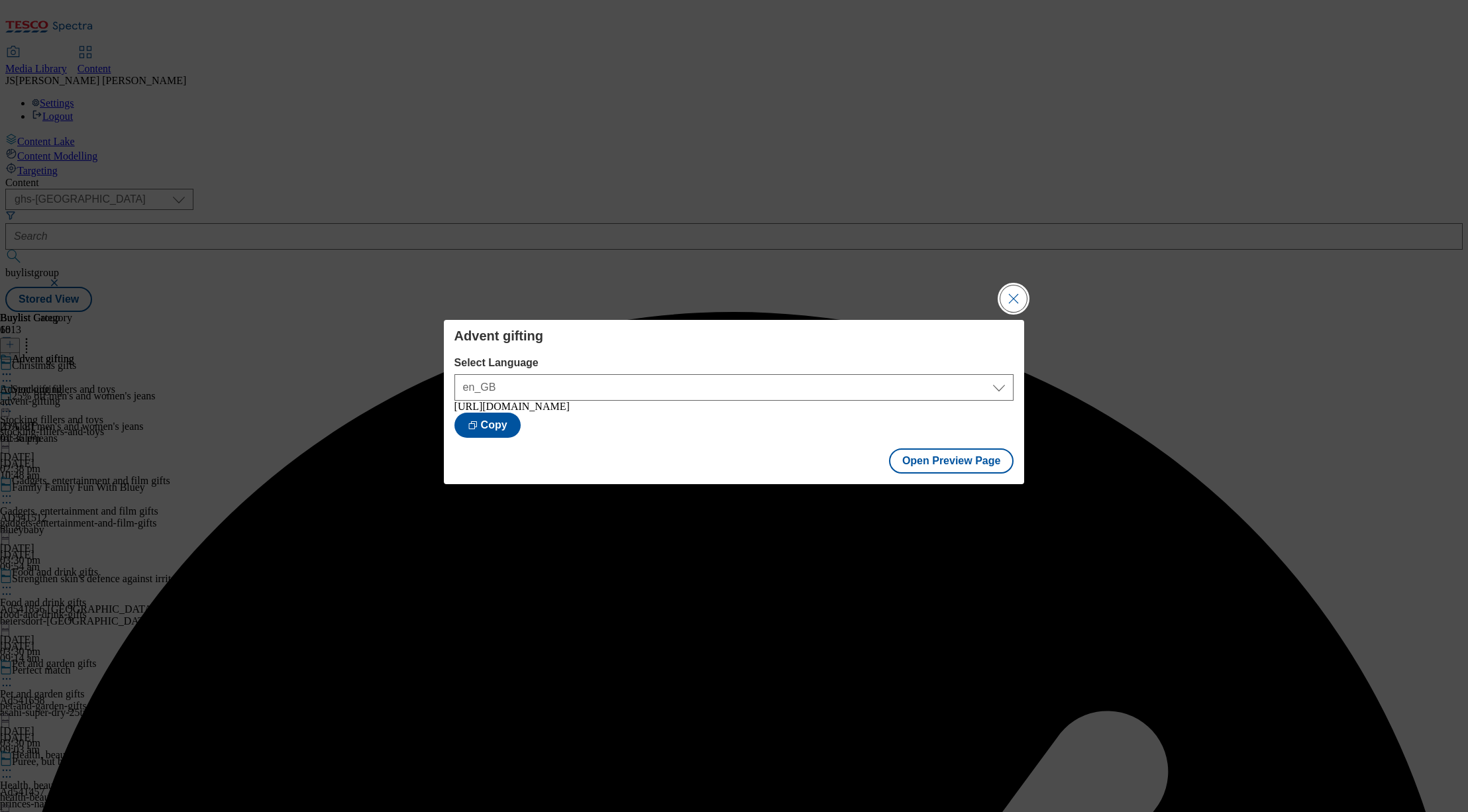
click at [1014, 292] on button "Close Modal" at bounding box center [1014, 299] width 27 height 27
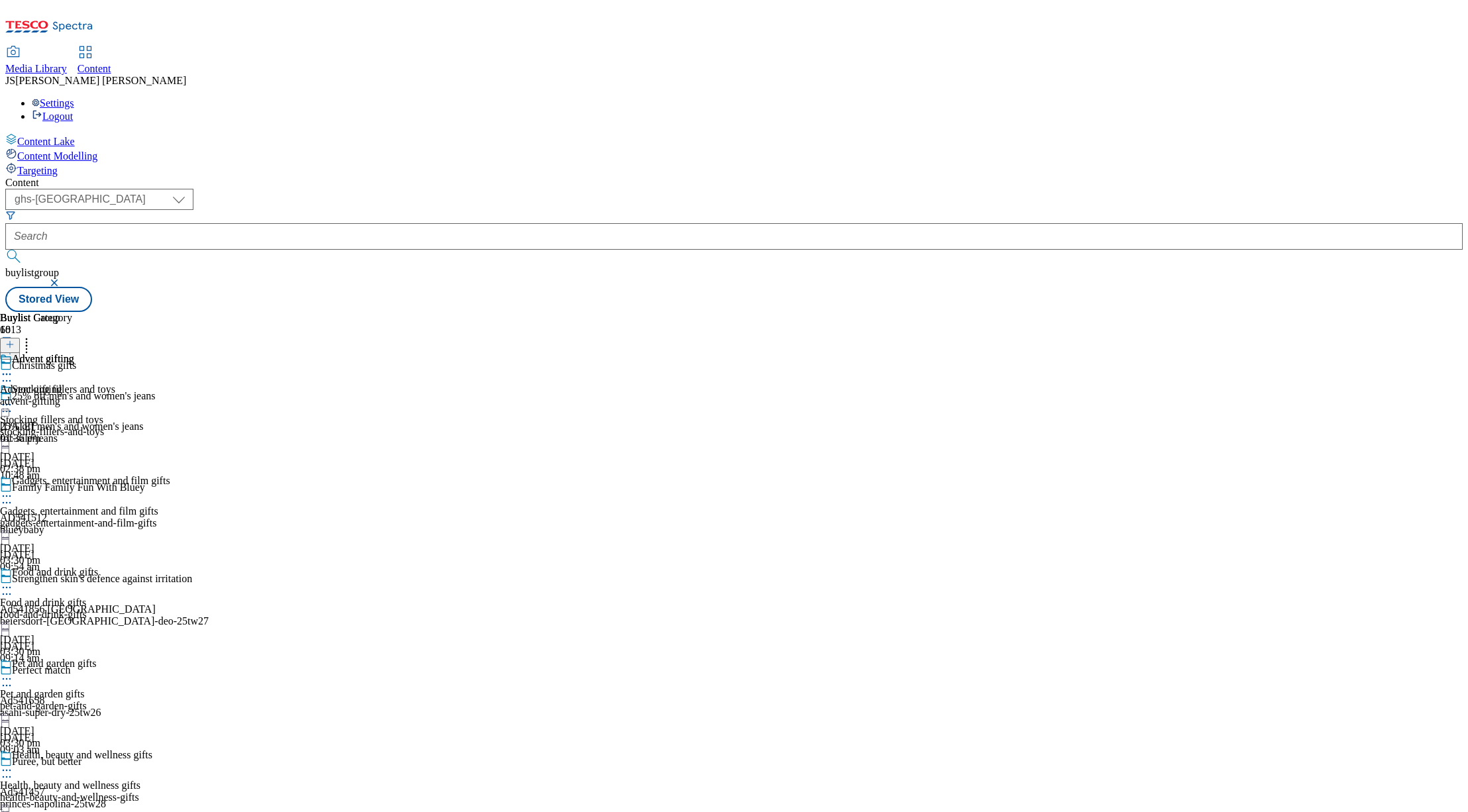
scroll to position [1424, 0]
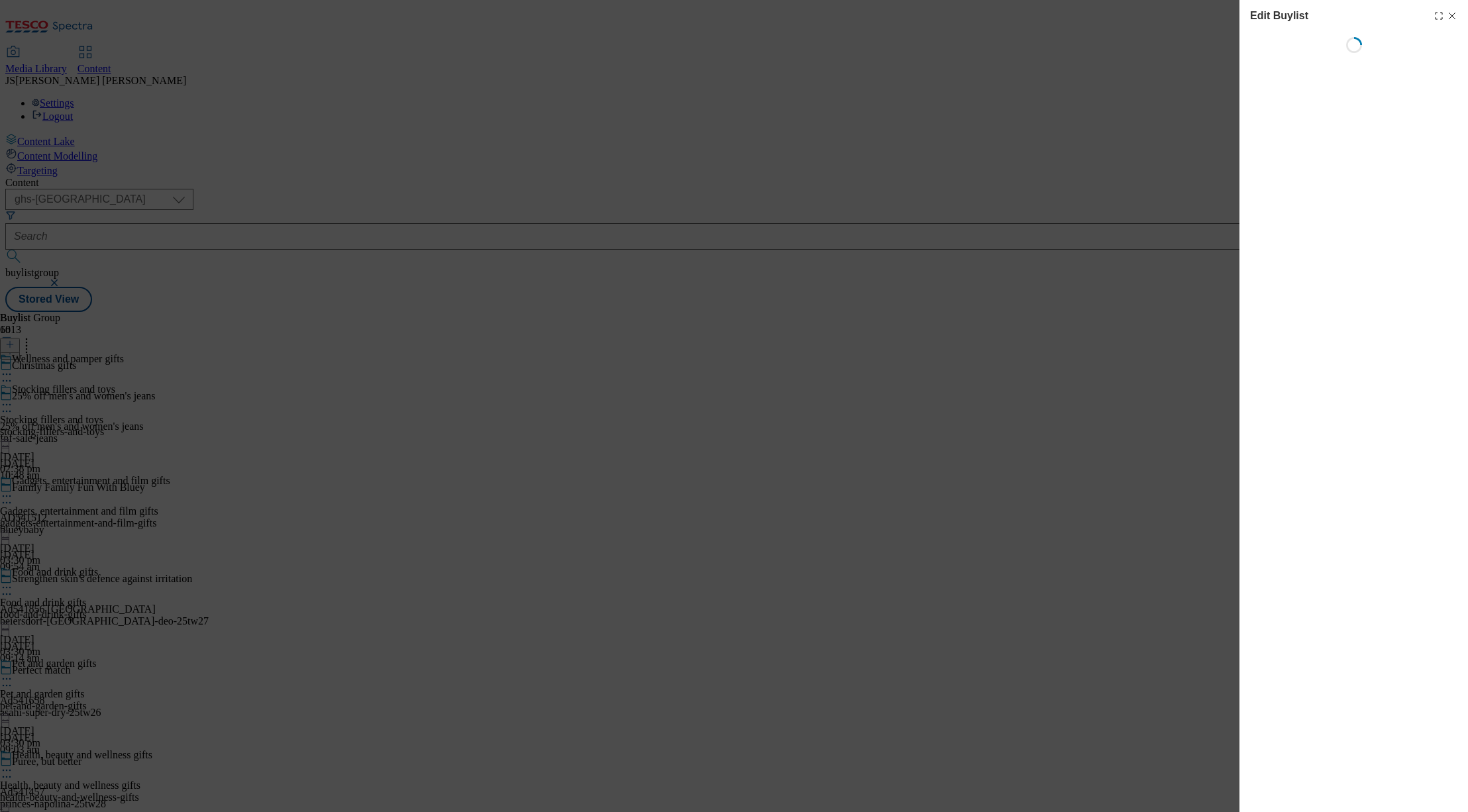
select select "evergreen"
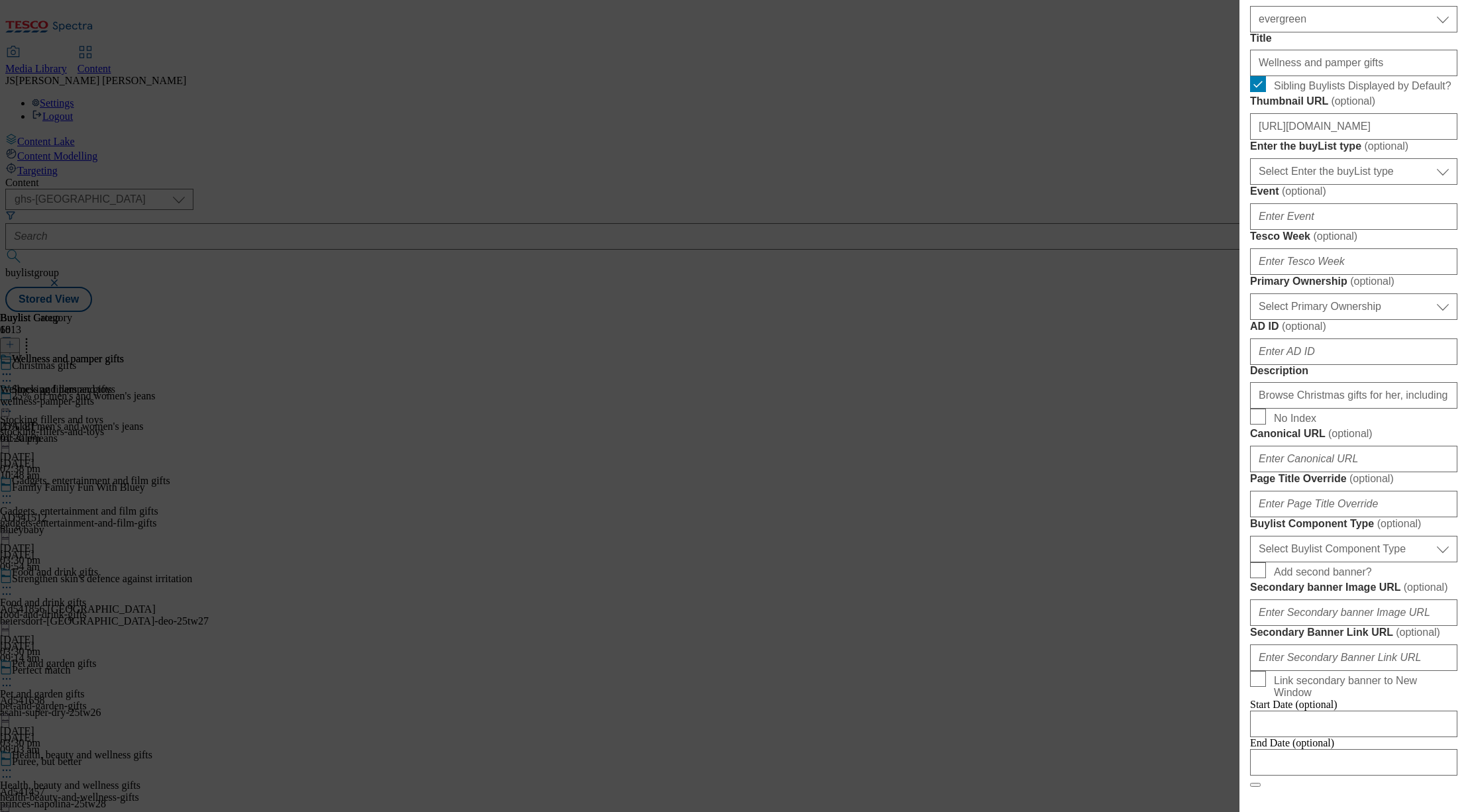
scroll to position [384, 0]
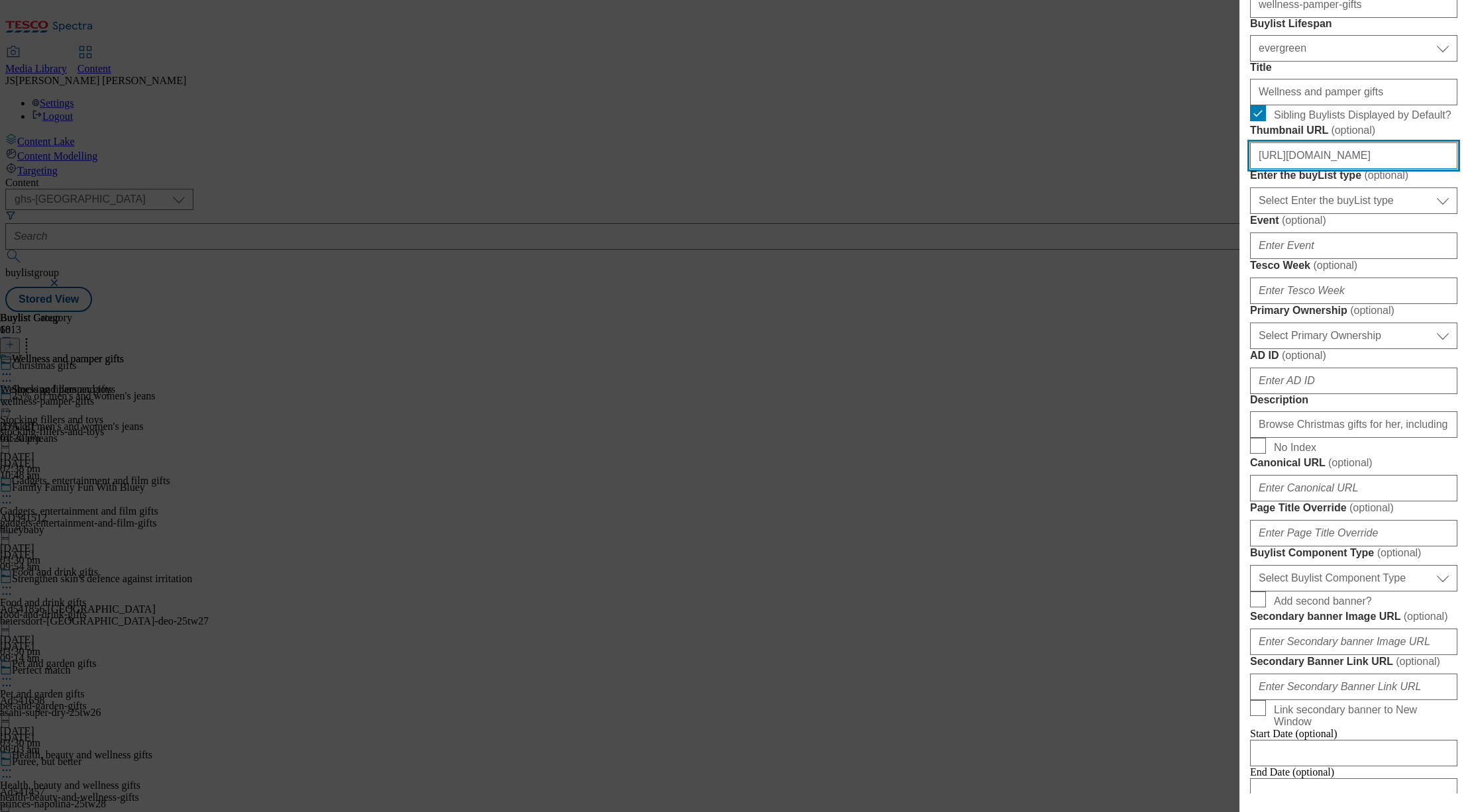
click at [1304, 169] on input "https://digitalcontent.api.tesco.com/v2/media/ghs-mktg/7915bf4c-ad8b-484f-aee9-…" at bounding box center [1354, 156] width 207 height 27
paste input "https://digitalcontent.api.tesco.com/v2/media/ghs-mktg/4db60670-048d-4786-834b-…"
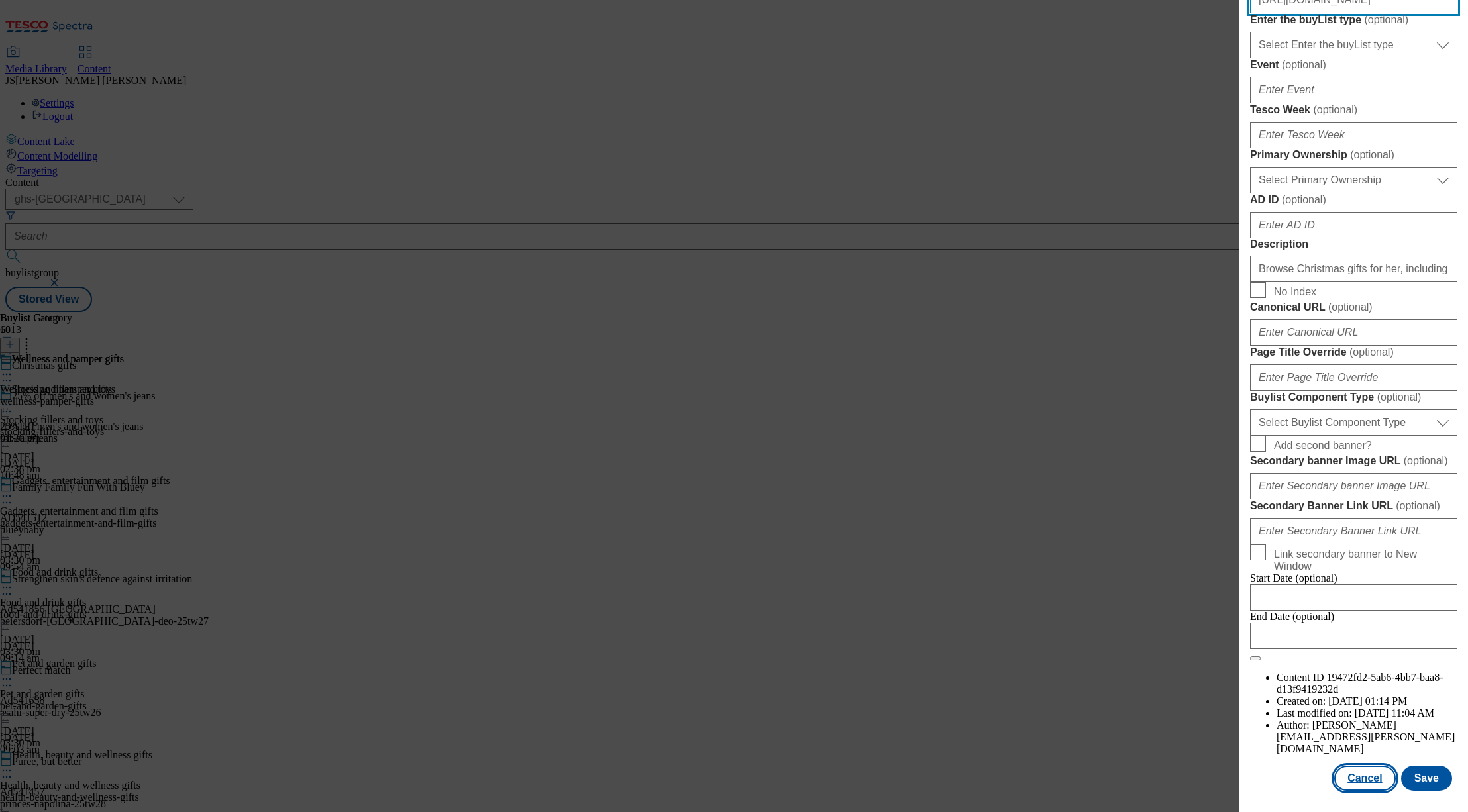
type input "https://digitalcontent.api.tesco.com/v2/media/ghs-mktg/4db60670-048d-4786-834b-…"
click at [1378, 783] on button "Cancel" at bounding box center [1364, 779] width 61 height 25
select select "evergreen"
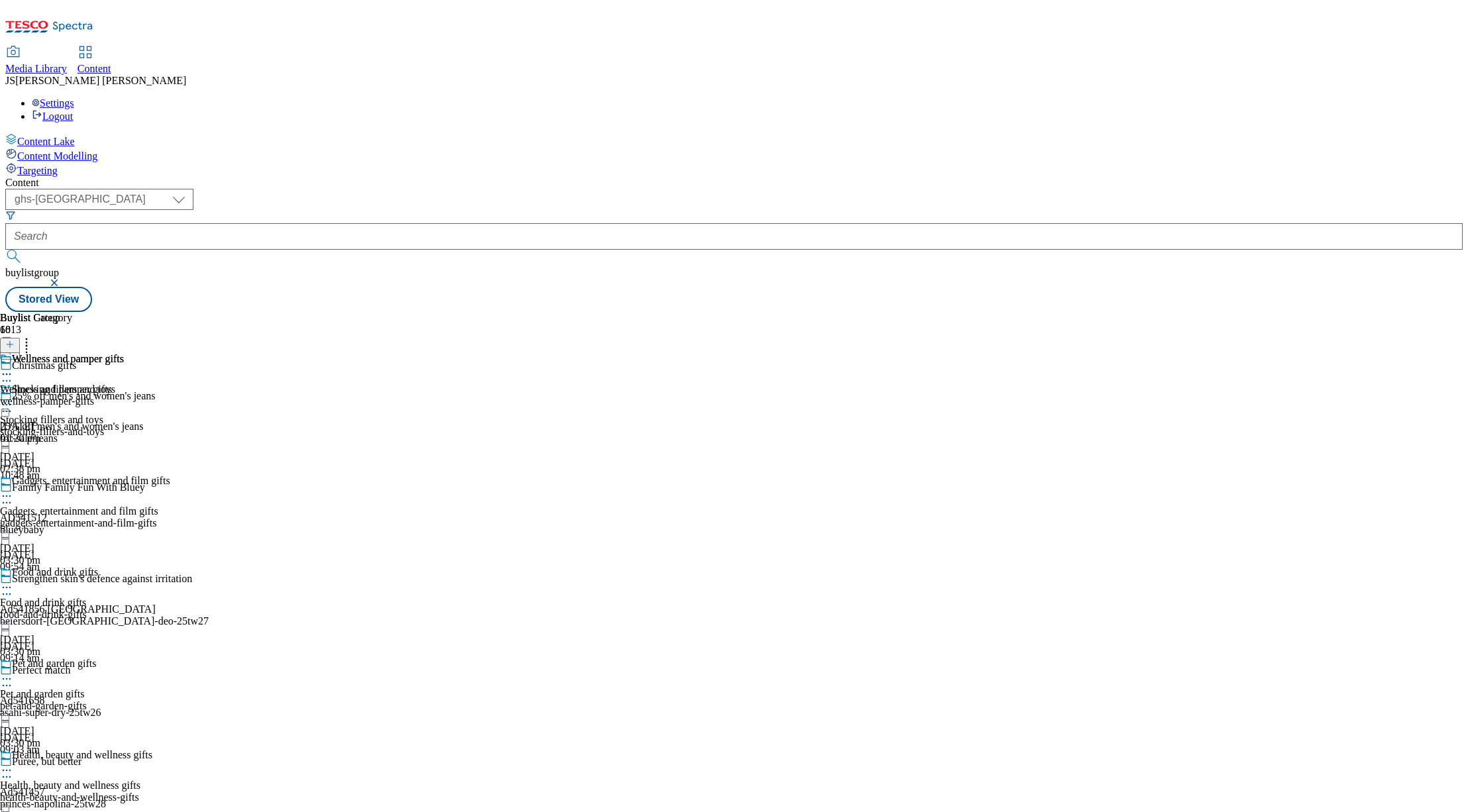
scroll to position [1504, 0]
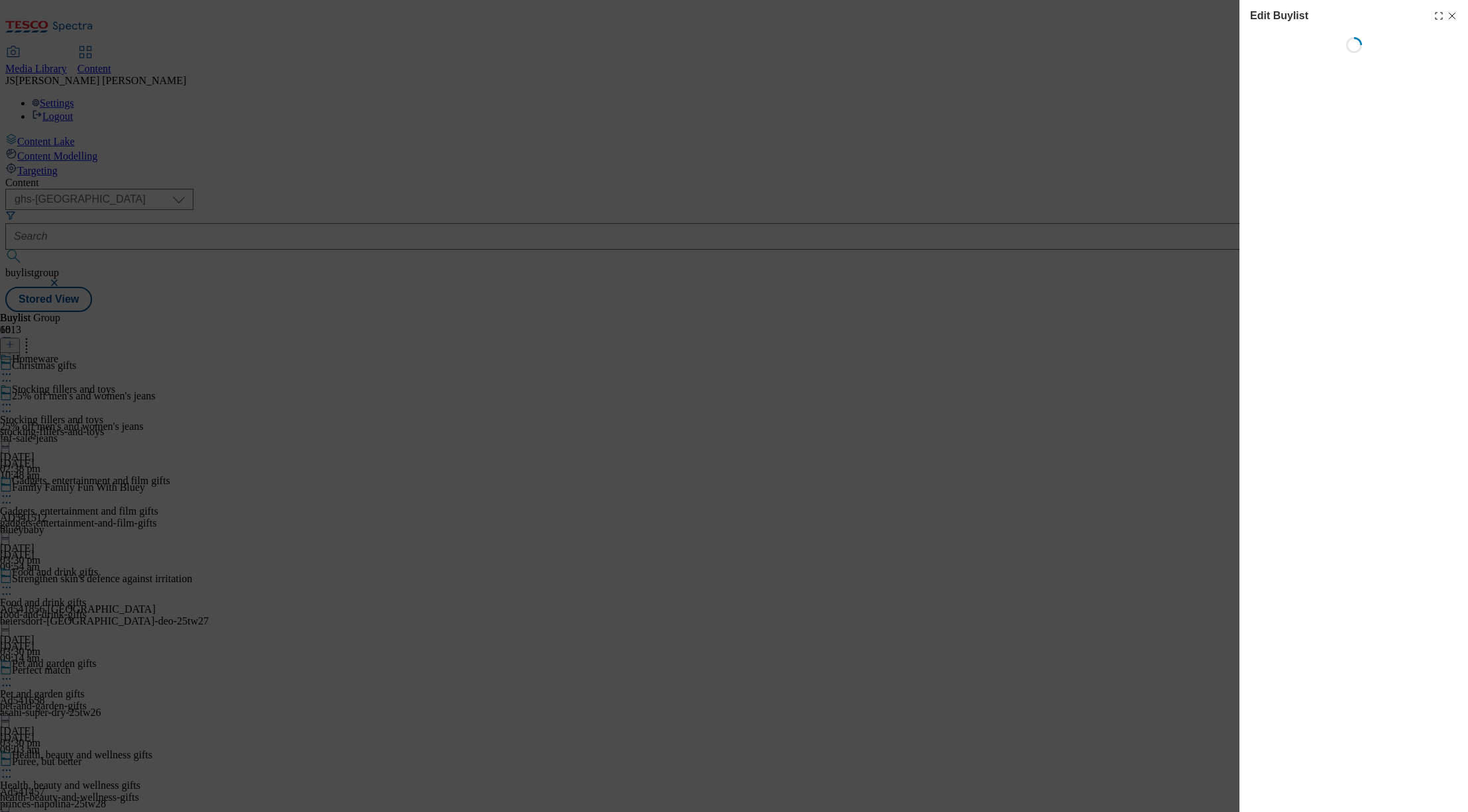
select select "evergreen"
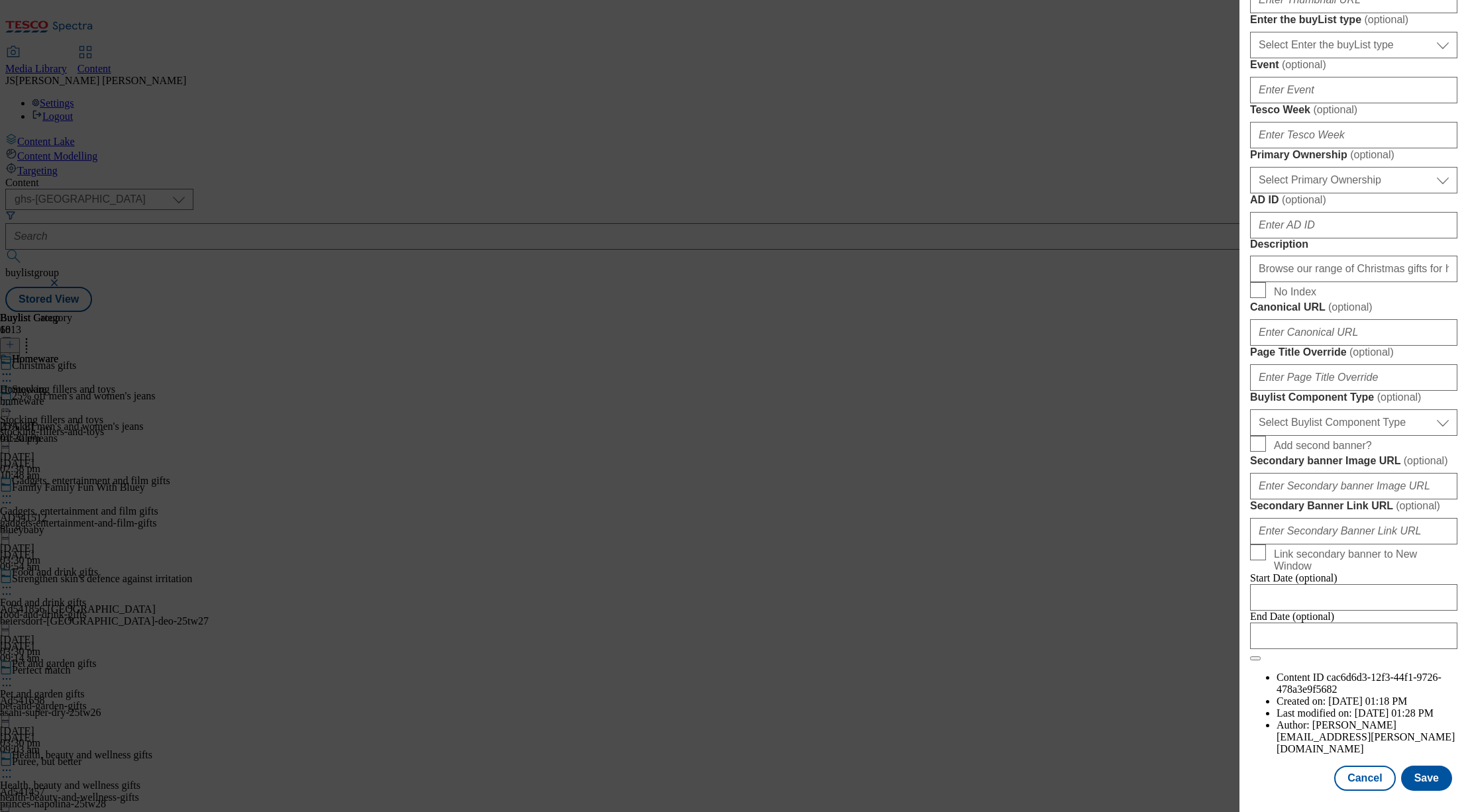
scroll to position [506, 0]
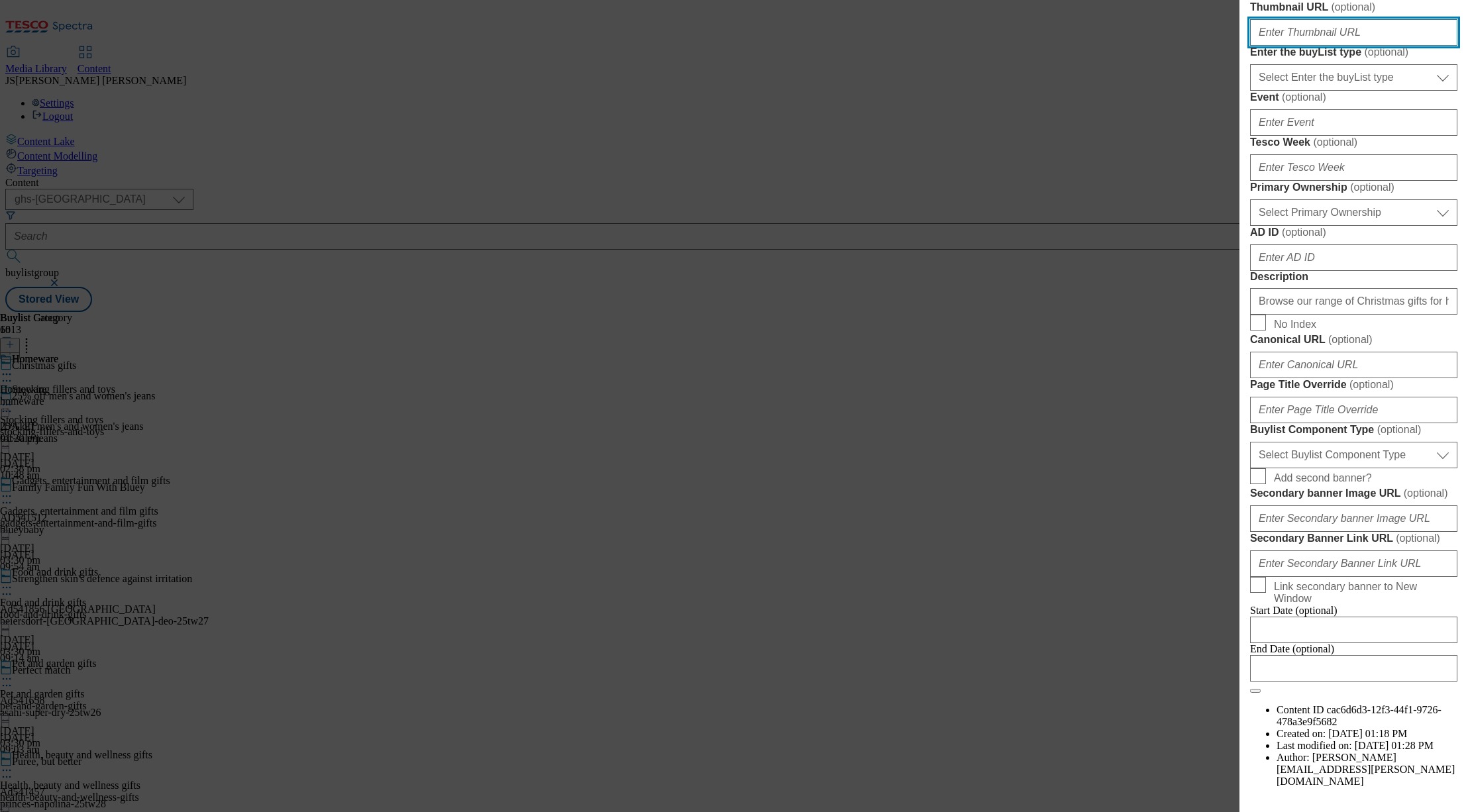
click at [1282, 46] on input "Thumbnail URL ( optional )" at bounding box center [1354, 33] width 207 height 27
paste input "https://digitalcontent.api.tesco.com/v2/media/ghs-mktg/628d2298-2bf2-4013-9907-…"
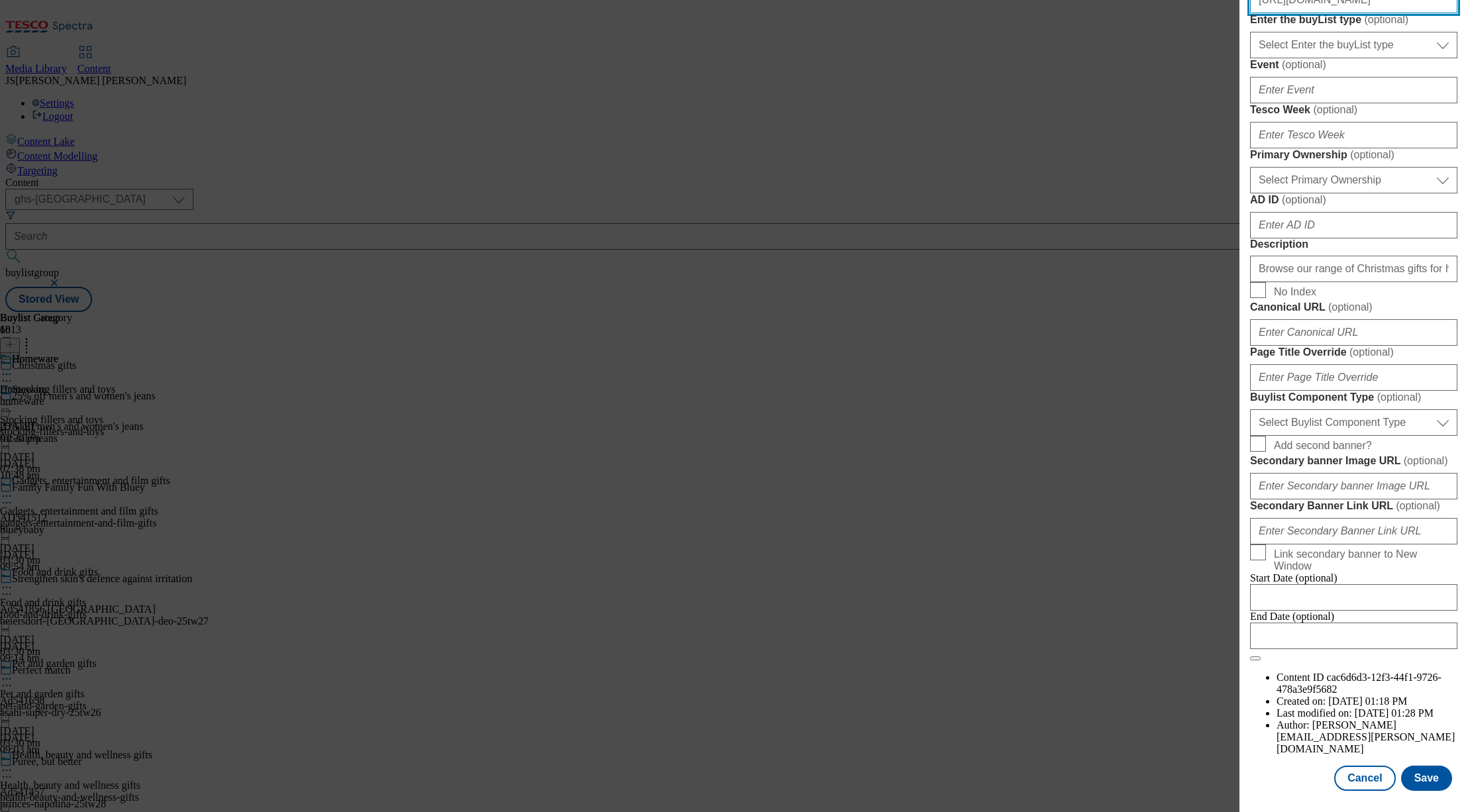
scroll to position [936, 0]
type input "https://digitalcontent.api.tesco.com/v2/media/ghs-mktg/628d2298-2bf2-4013-9907-…"
click at [1435, 779] on button "Save" at bounding box center [1426, 779] width 51 height 25
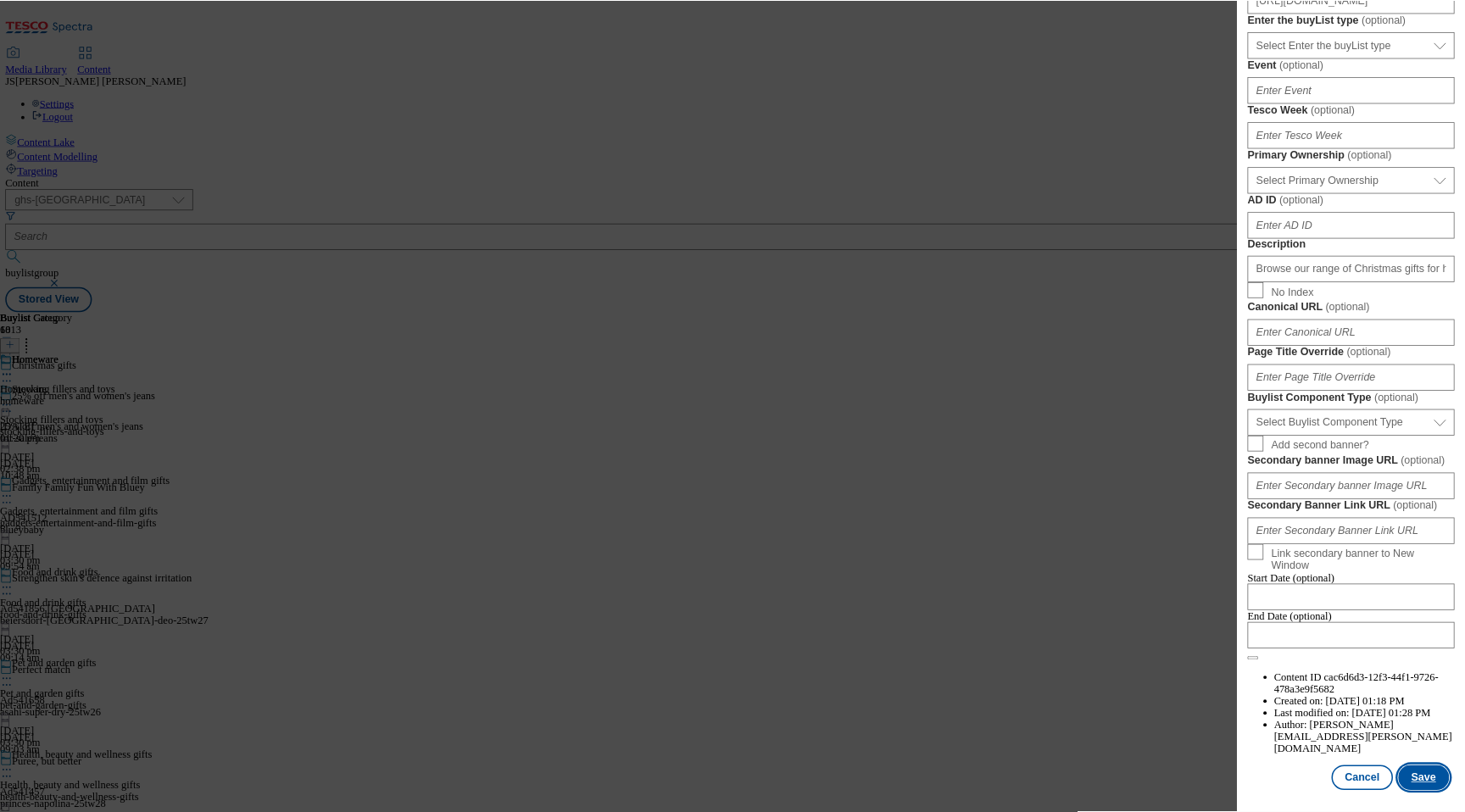
scroll to position [0, 0]
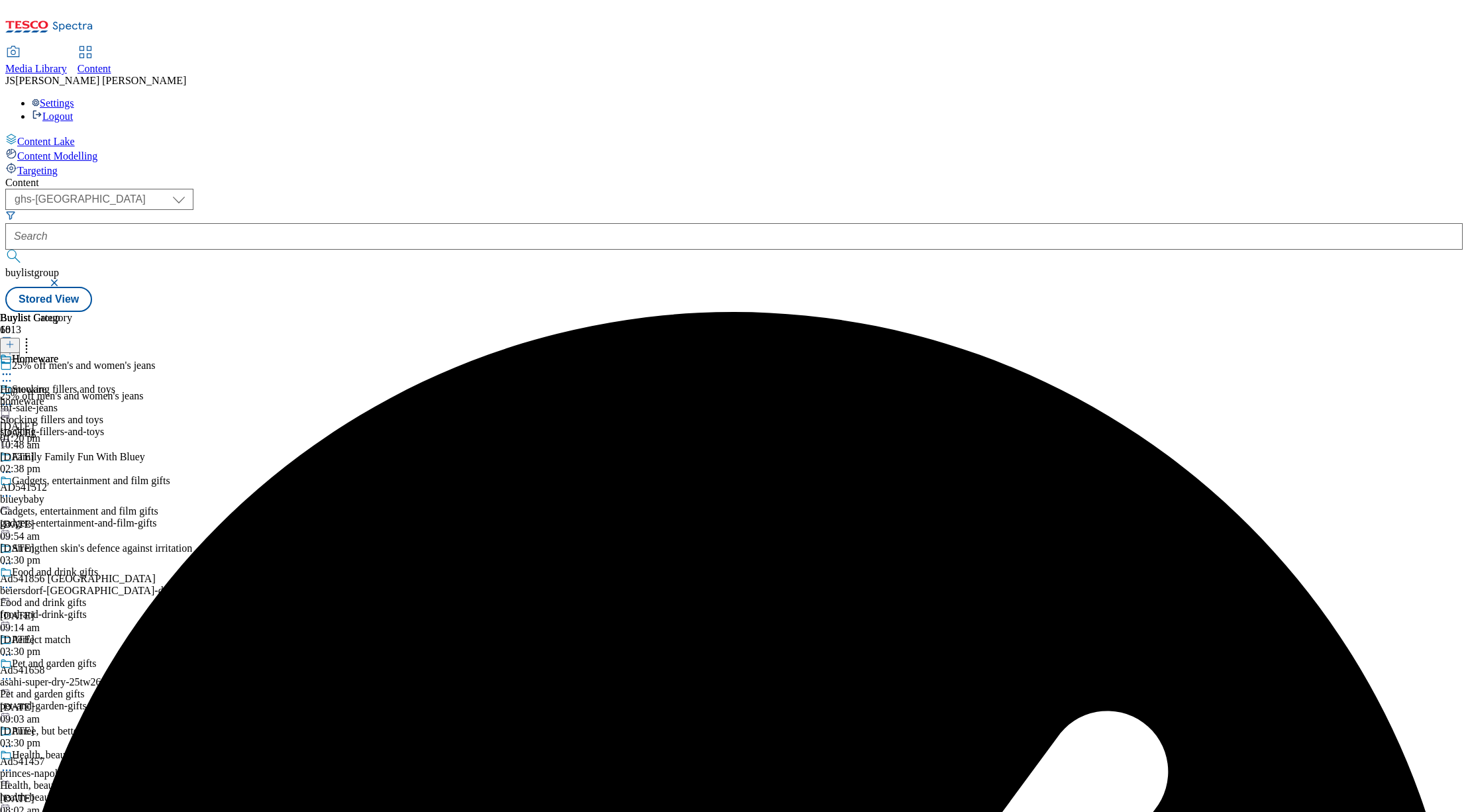
click at [13, 368] on icon at bounding box center [6, 374] width 13 height 13
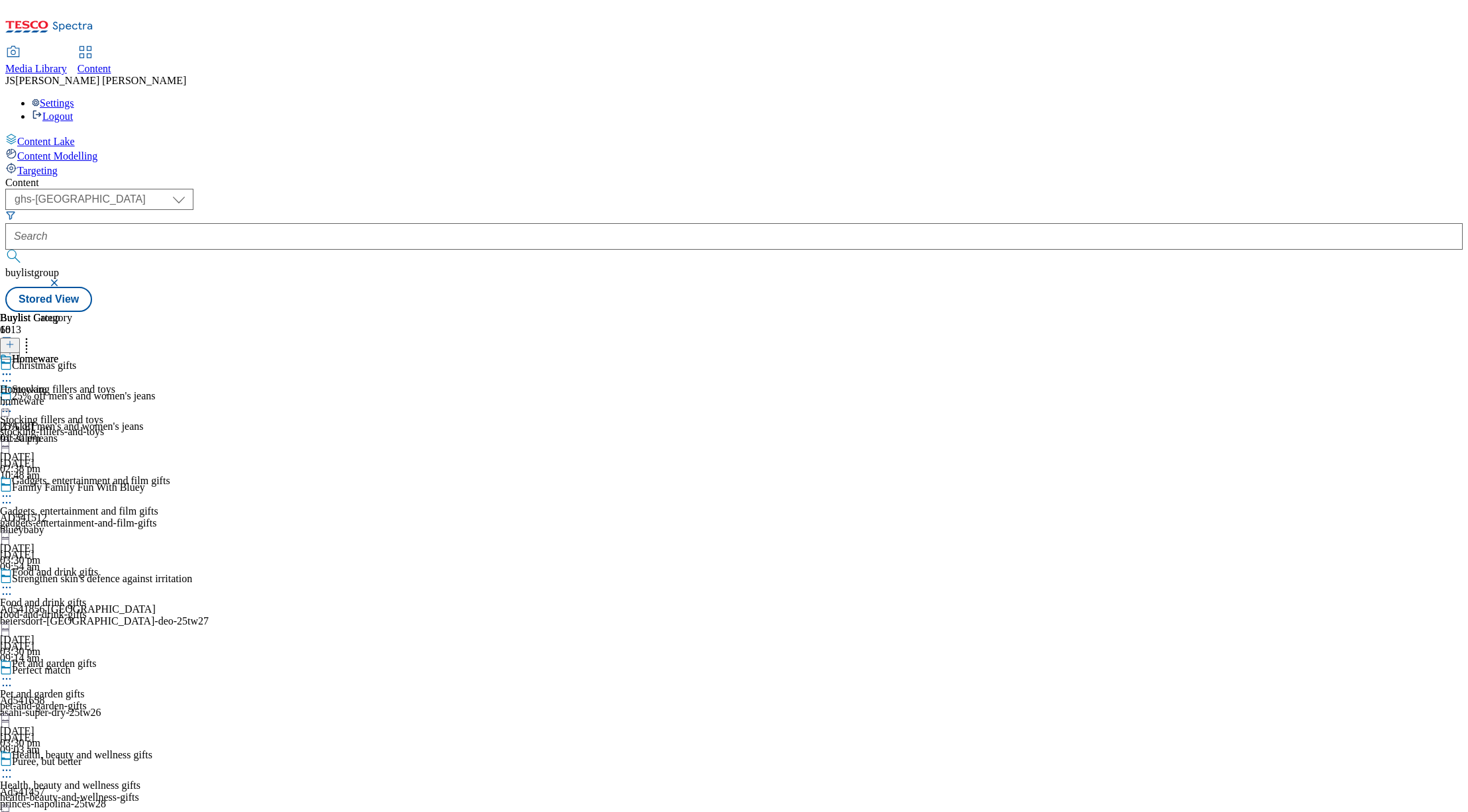
click at [5, 373] on circle at bounding box center [3, 374] width 2 height 2
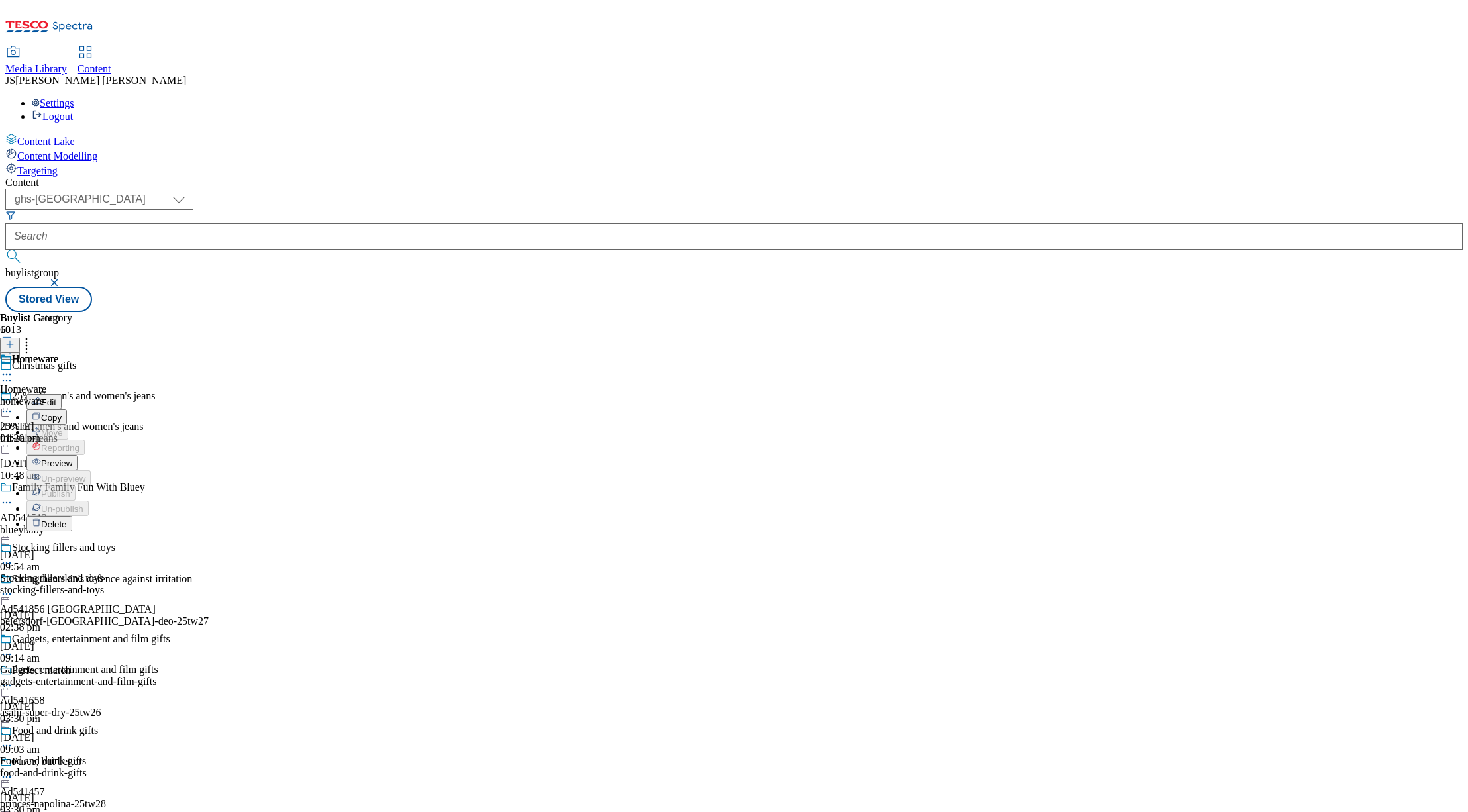
click at [72, 458] on span "Preview" at bounding box center [57, 463] width 31 height 10
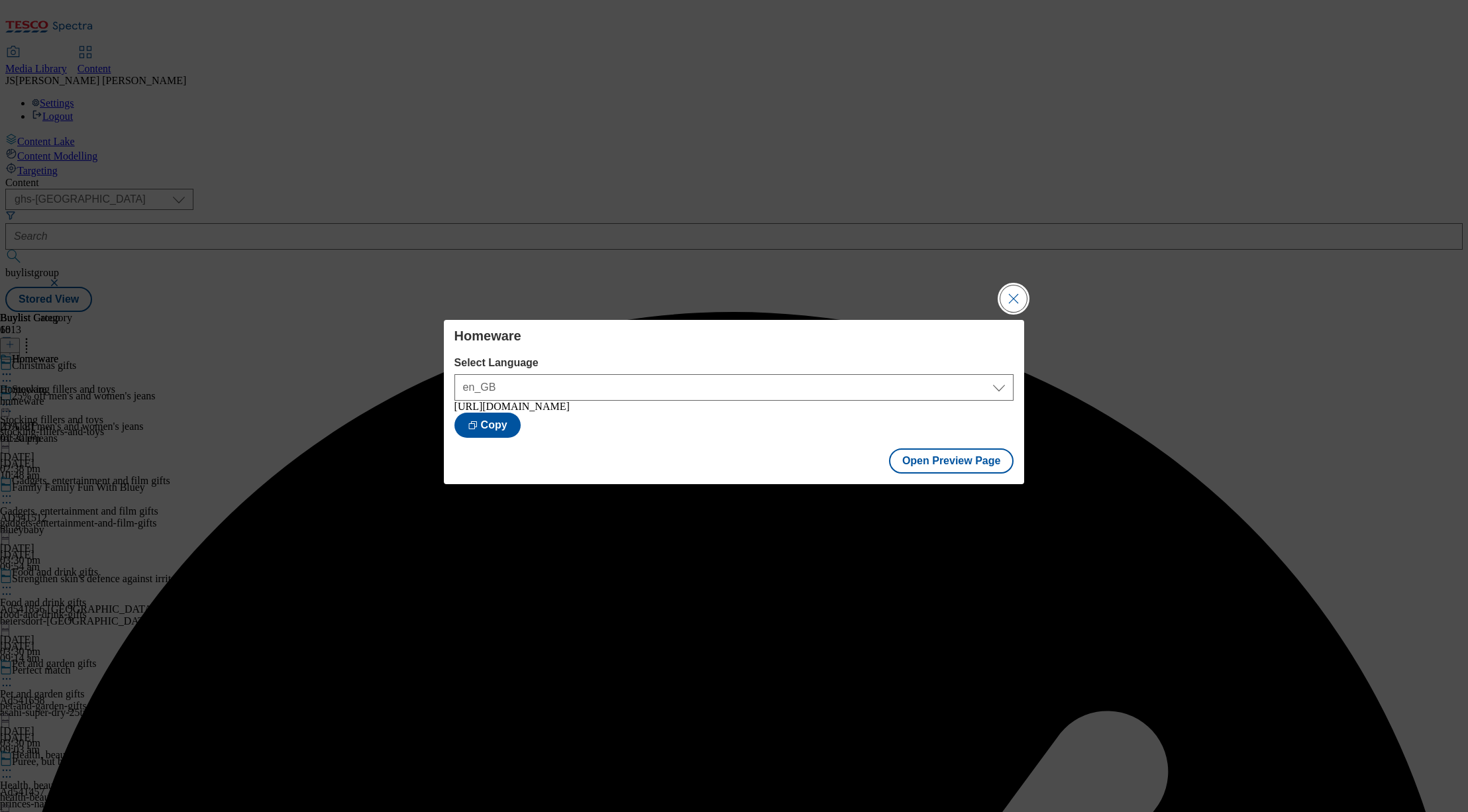
click at [1017, 296] on button "Close Modal" at bounding box center [1014, 299] width 27 height 27
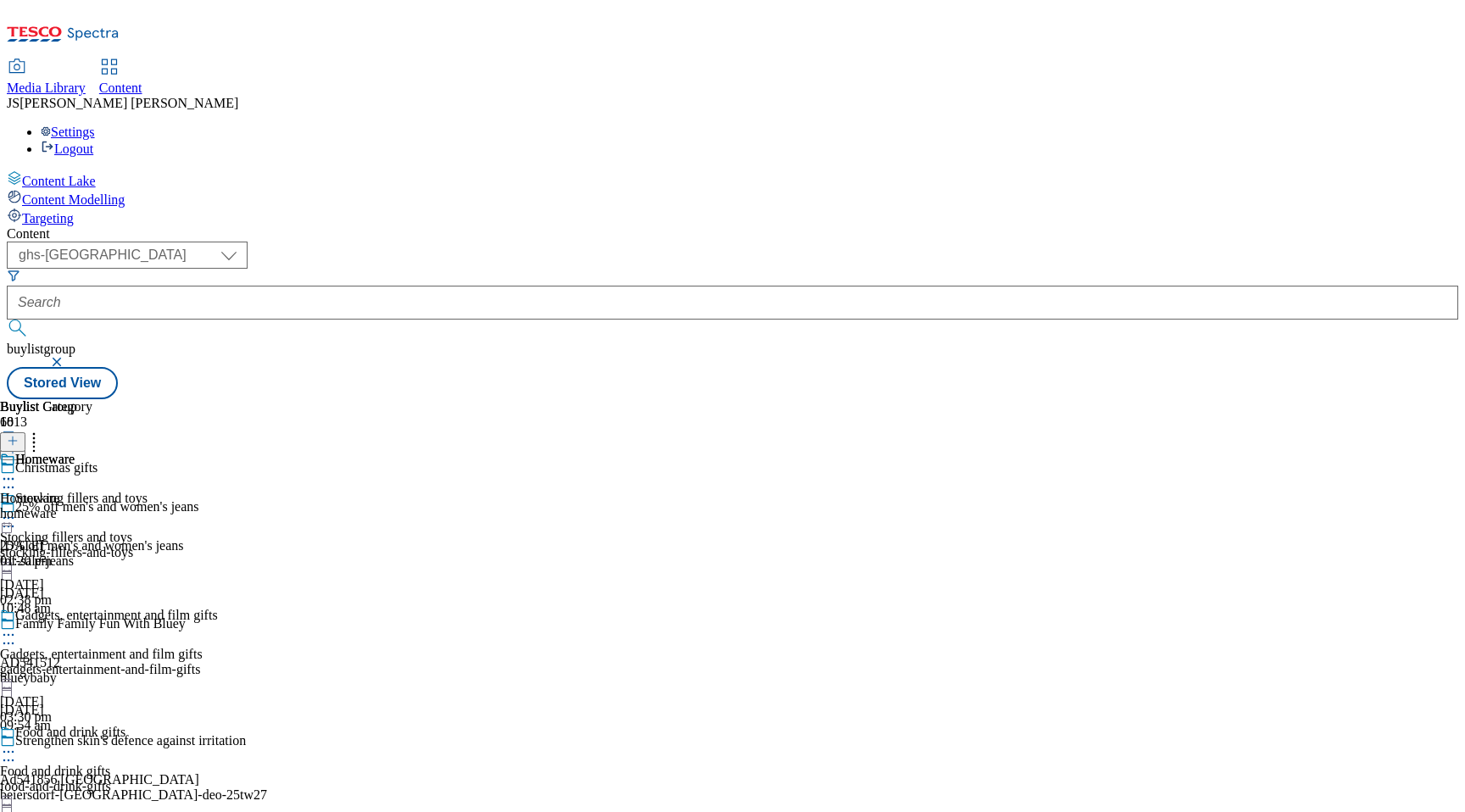
scroll to position [1844, 0]
select select "evergreen"
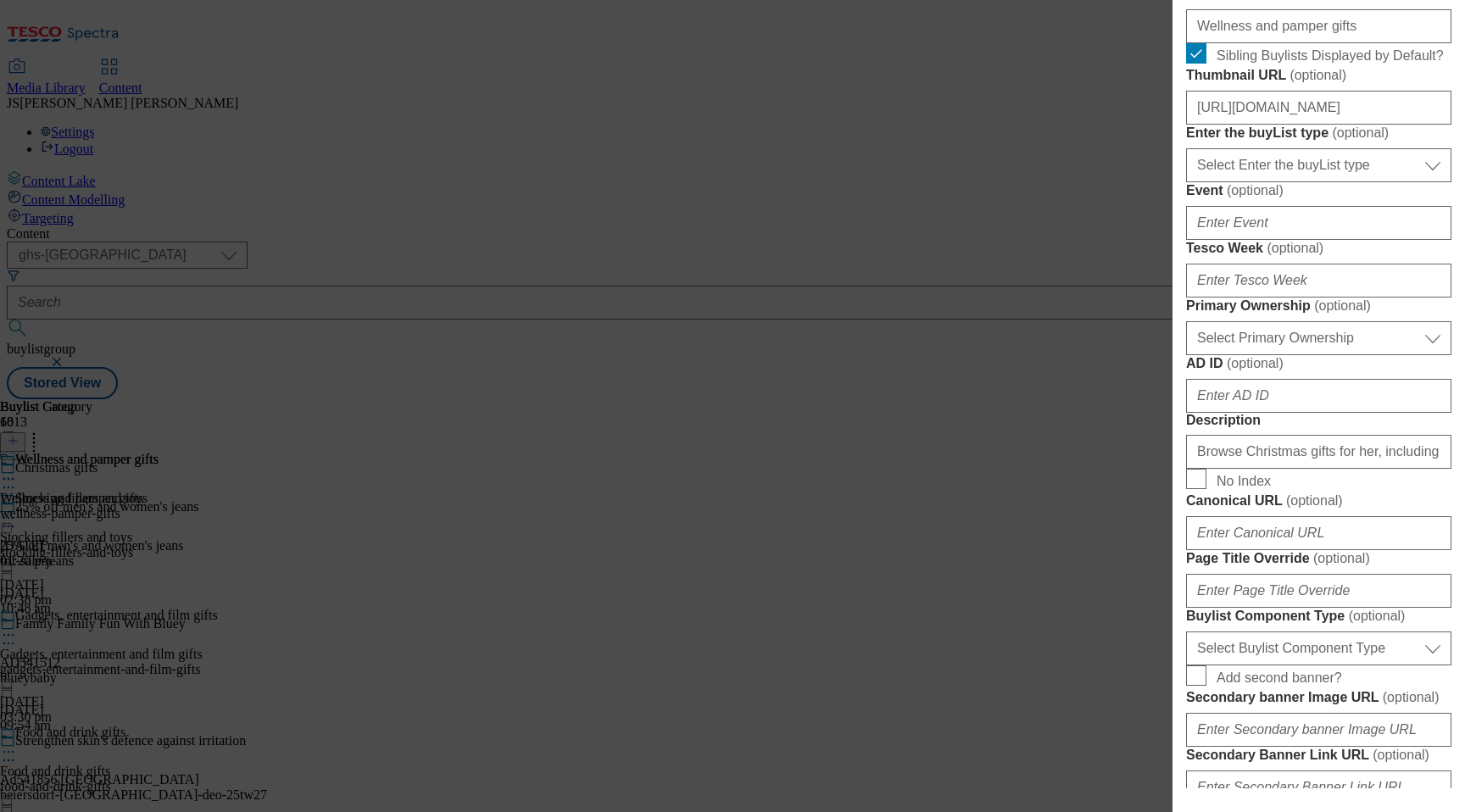
scroll to position [524, 0]
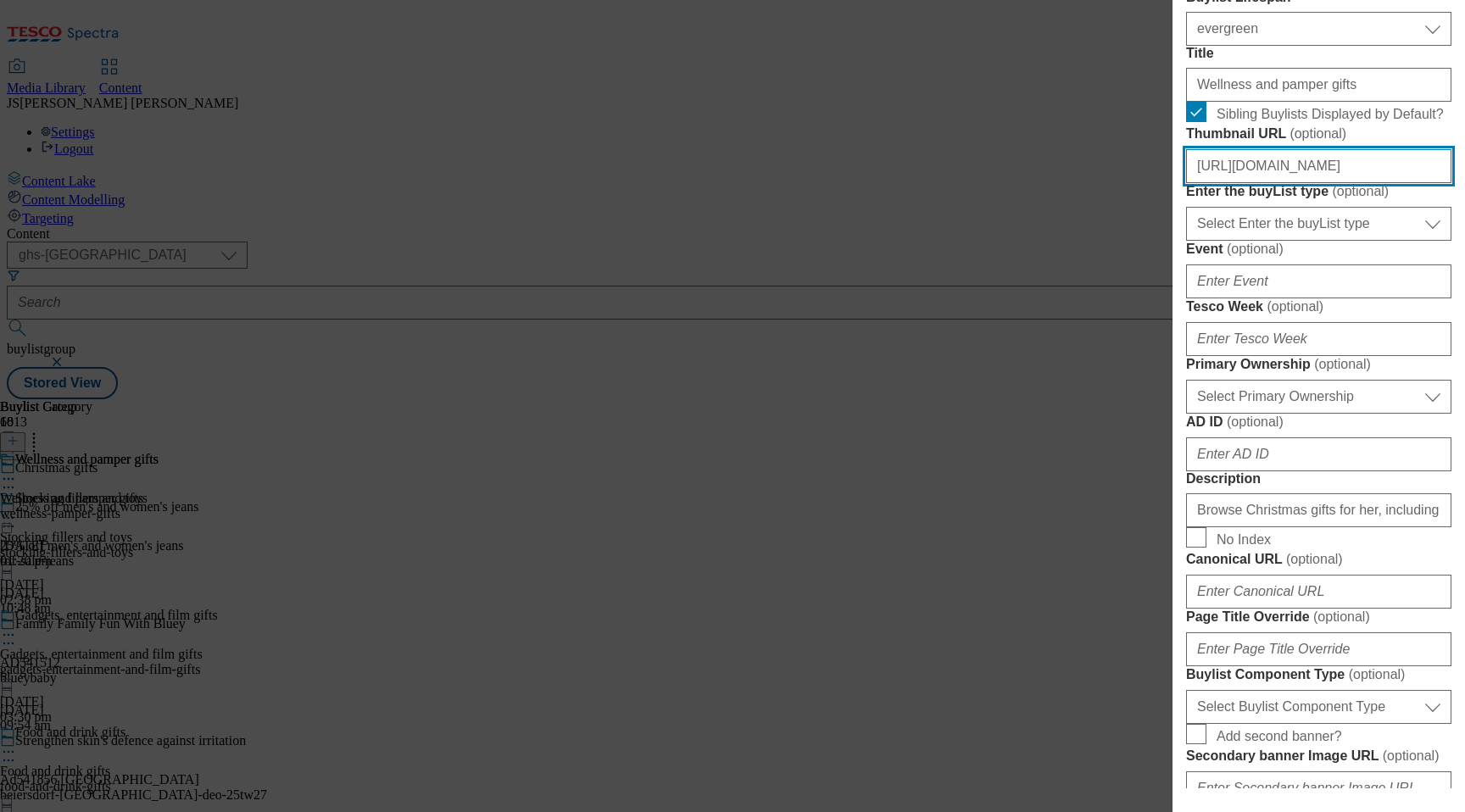
click at [1260, 183] on input "https://digitalcontent.api.tesco.com/v2/media/ghs-mktg/7915bf4c-ad8b-484f-aee9-…" at bounding box center [1318, 166] width 265 height 34
paste input "https://digitalcontent.api.tesco.com/v2/media/ghs-mktg/bdf0d63b-1c8e-4faa-b6e0-…"
type input "https://digitalcontent.api.tesco.com/v2/media/ghs-mktg/bdf0d63b-1c8e-4faa-b6e0-…"
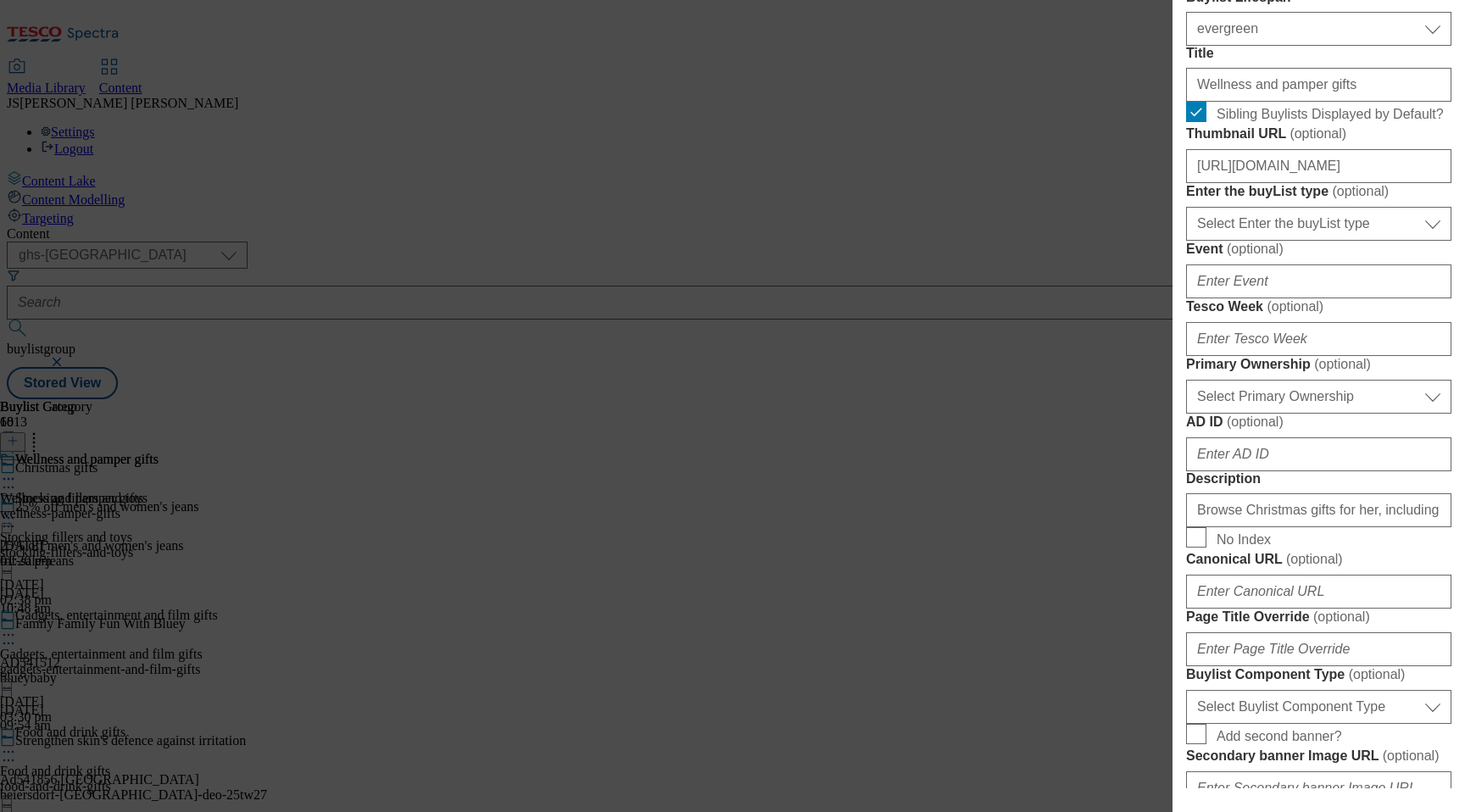
click at [1363, 402] on form "Label Wellness and pamper gifts Tracking Name xmas_gift_her Friendly Name welln…" at bounding box center [1318, 417] width 265 height 1189
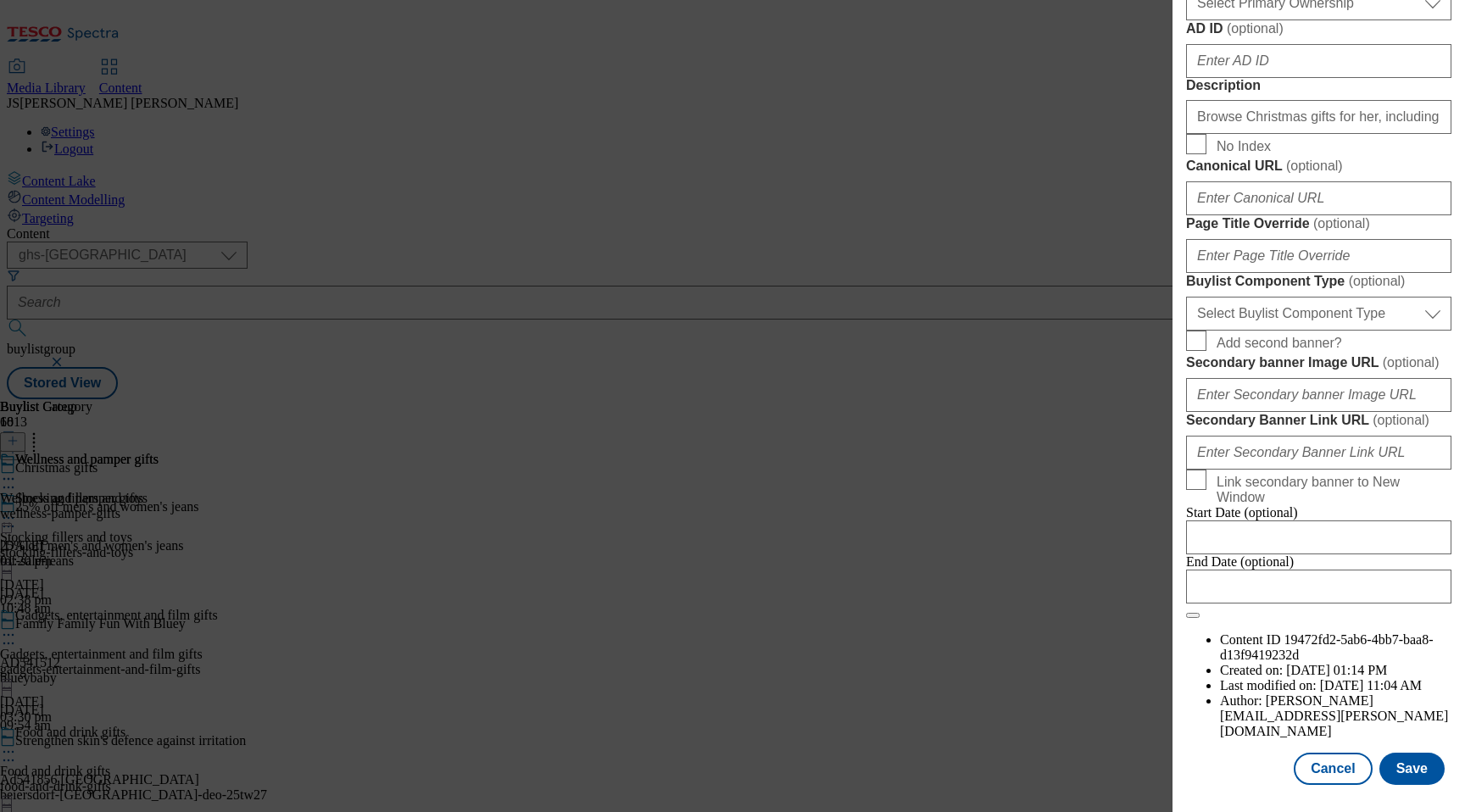
scroll to position [1426, 0]
click at [1442, 766] on button "Save" at bounding box center [1411, 768] width 65 height 32
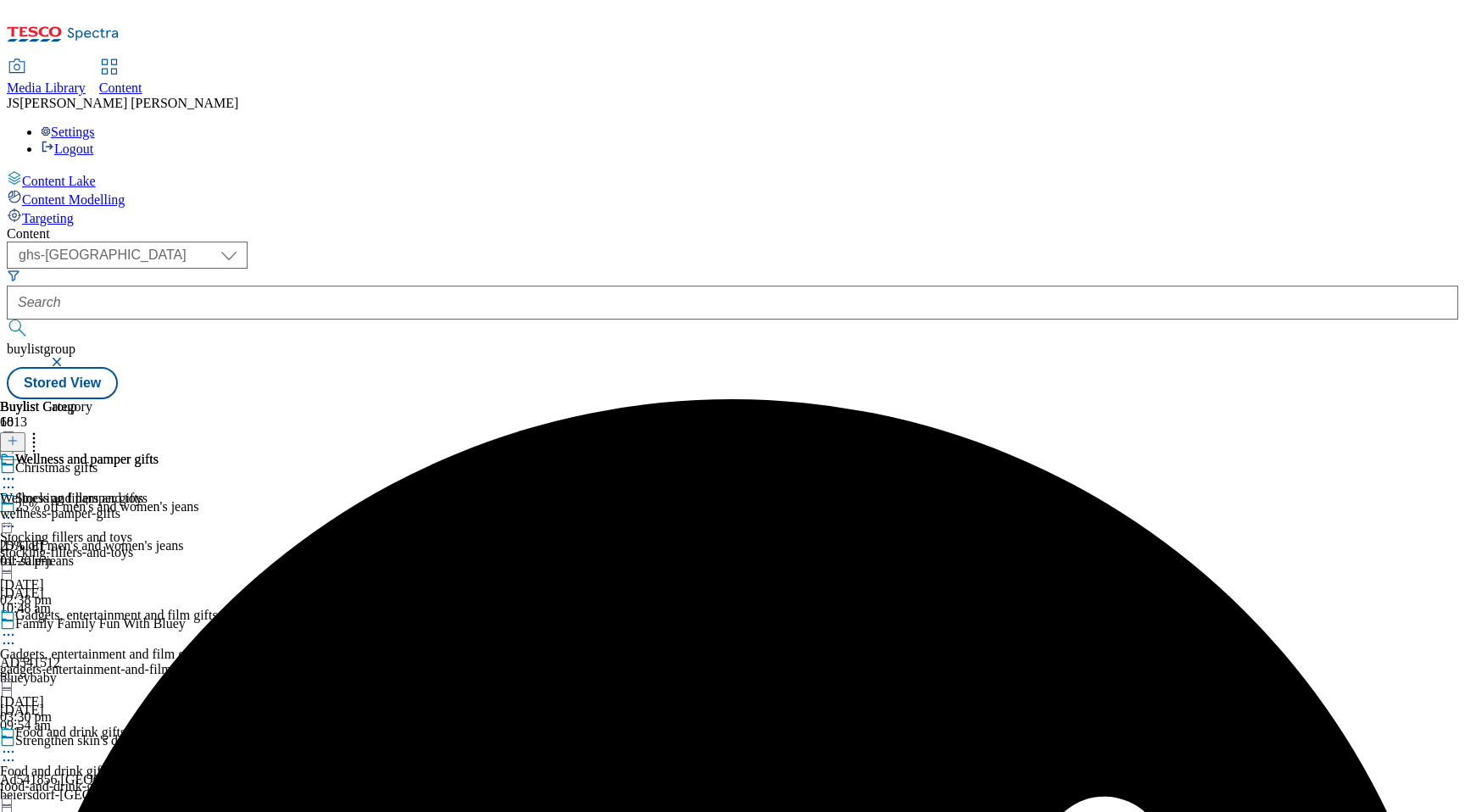
click at [17, 470] on icon at bounding box center [8, 478] width 17 height 17
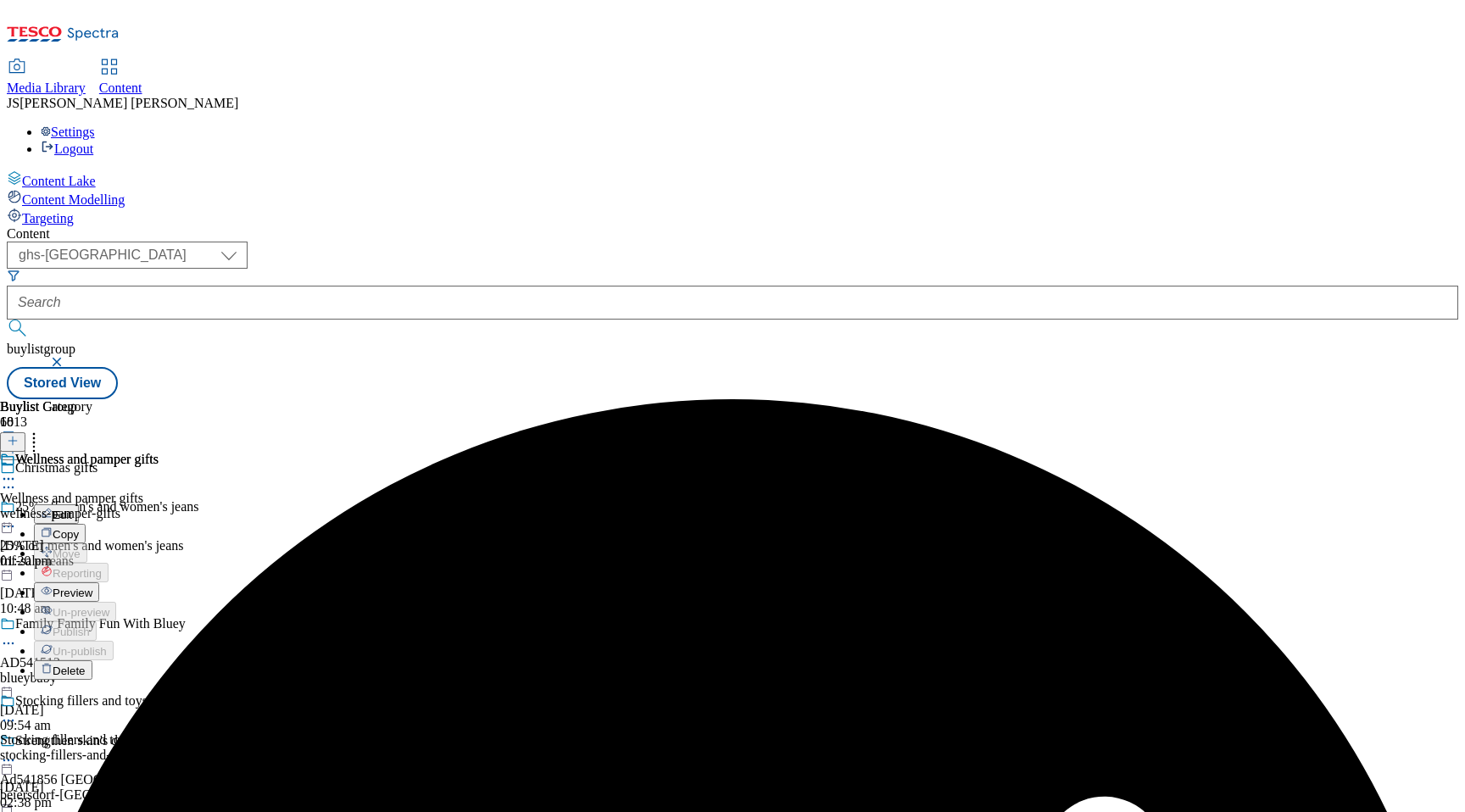
click at [92, 586] on span "Preview" at bounding box center [72, 592] width 40 height 12
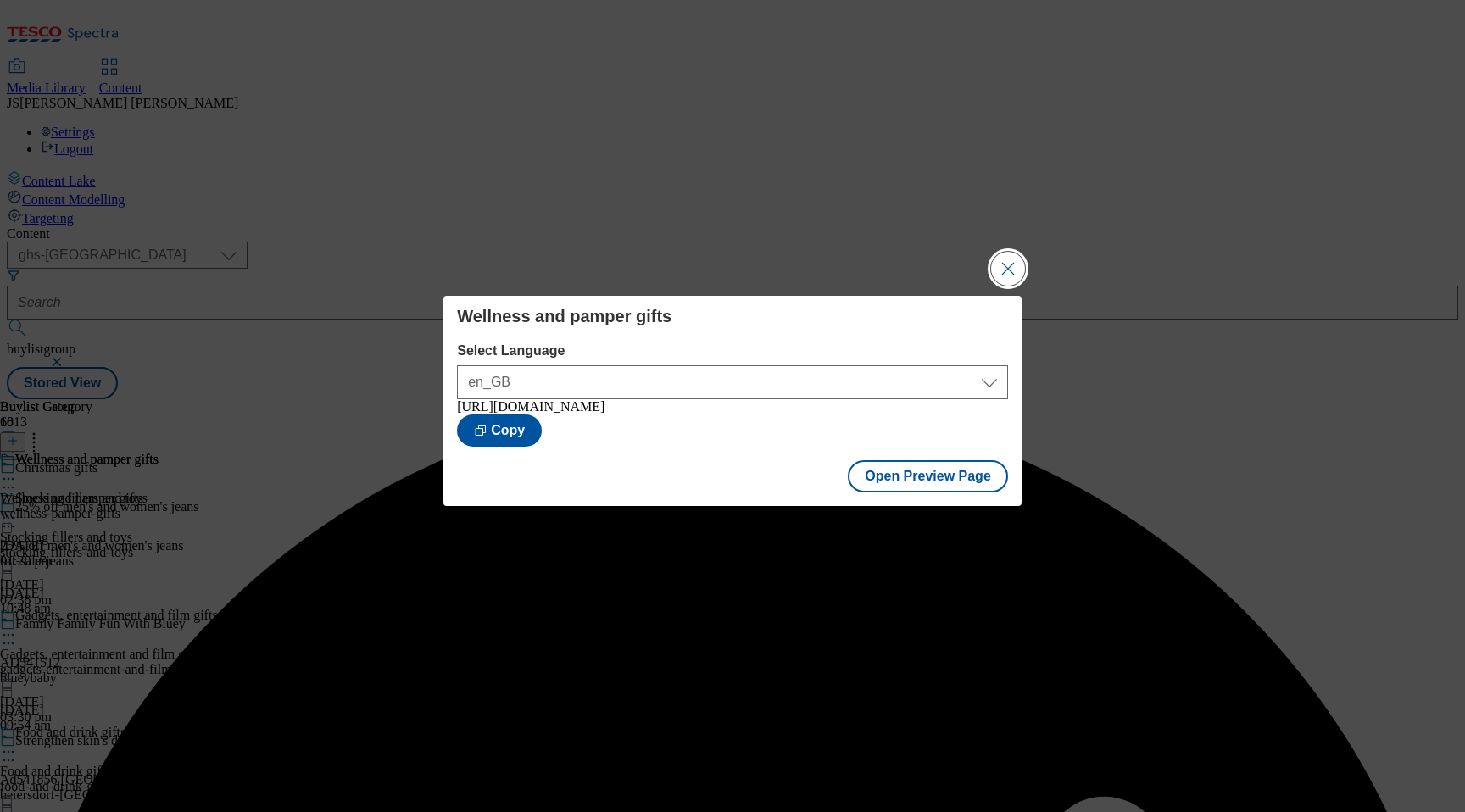
click at [1000, 253] on button "Close Modal" at bounding box center [1008, 269] width 34 height 34
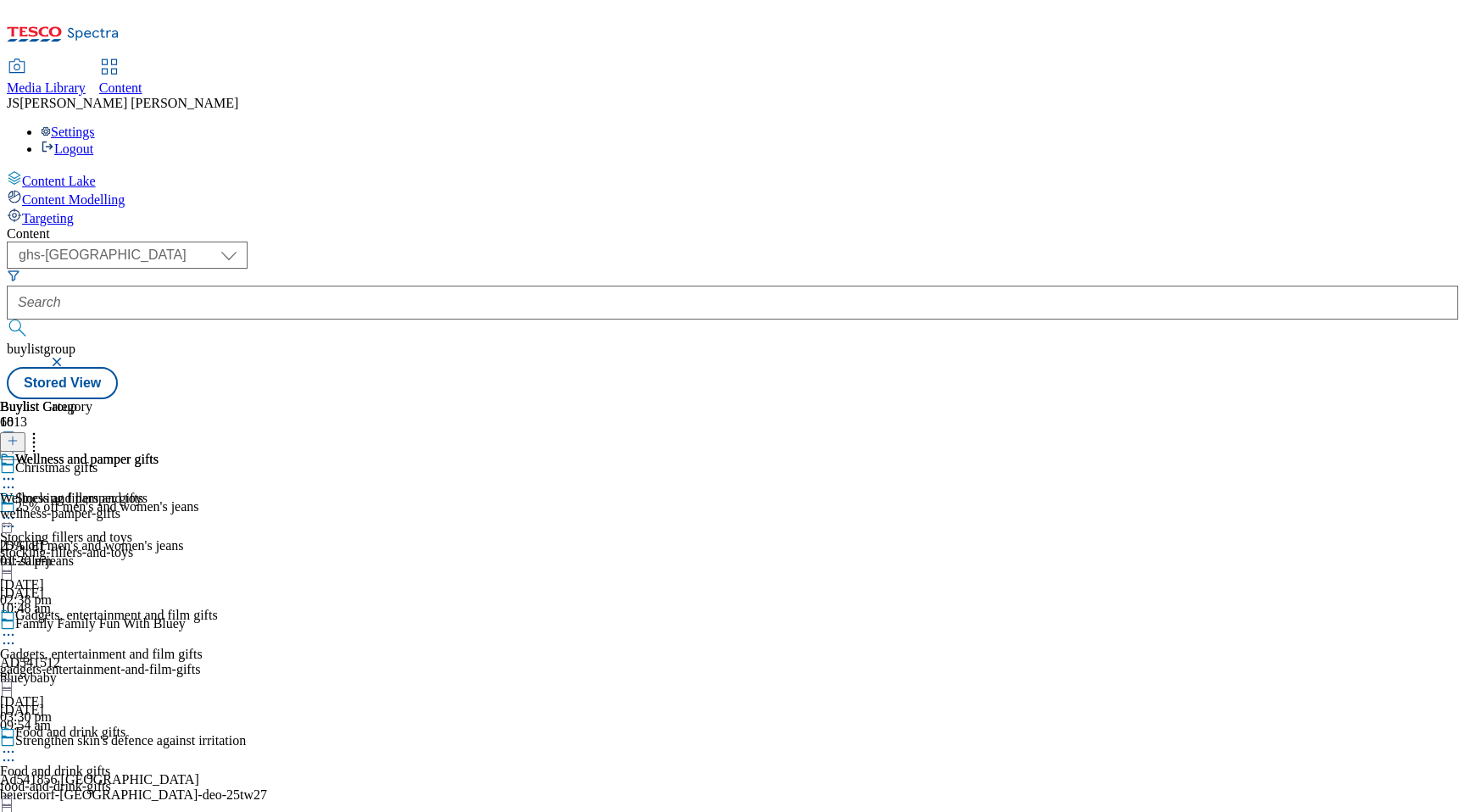
scroll to position [1942, 0]
select select "evergreen"
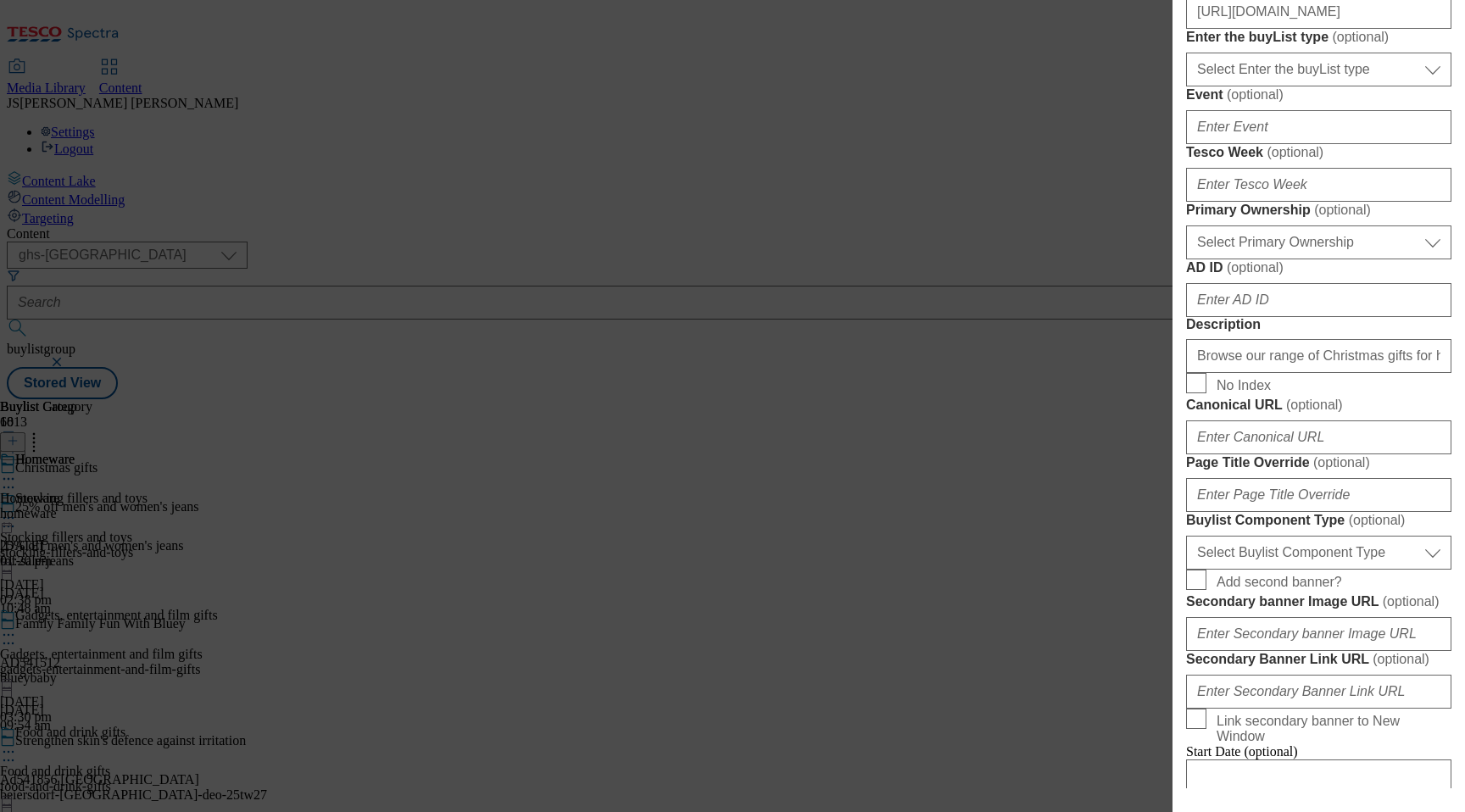
scroll to position [669, 0]
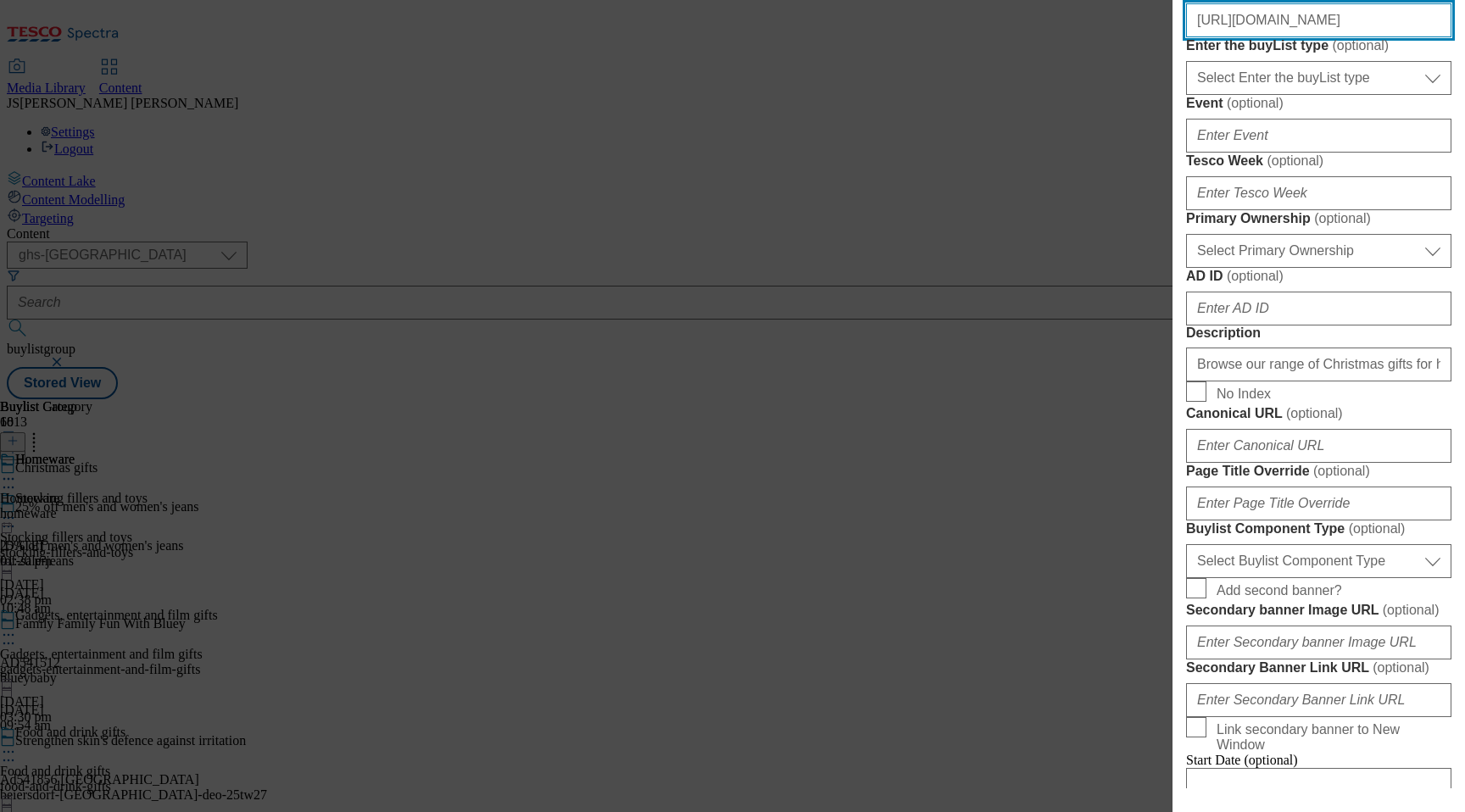
click at [1283, 37] on input "https://digitalcontent.api.tesco.com/v2/media/ghs-mktg/628d2298-2bf2-4013-9907-…" at bounding box center [1318, 21] width 265 height 34
paste input "https://digitalcontent.api.tesco.com/v2/media/ghs-mktg/7915bf4c-ad8b-484f-aee9-…"
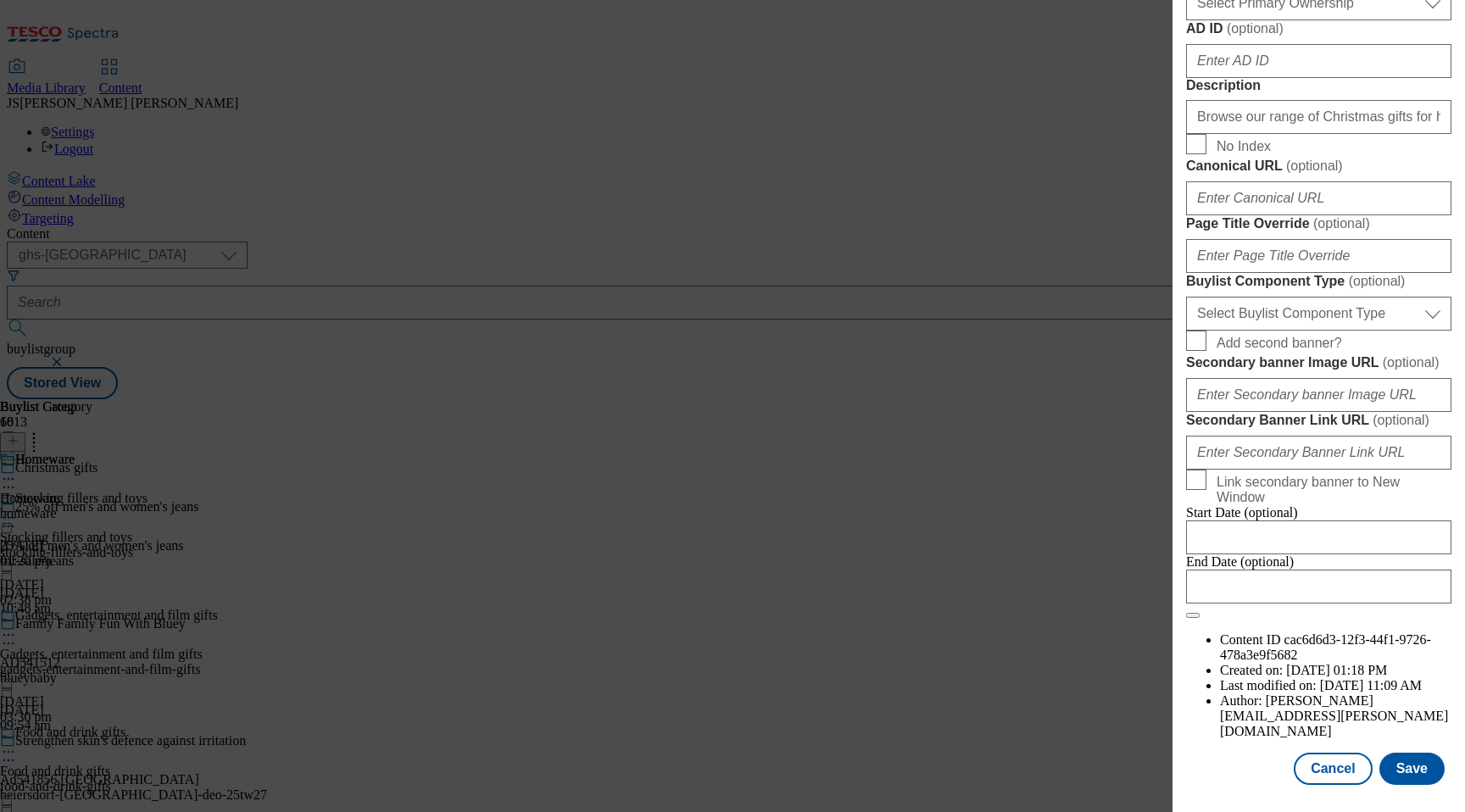
scroll to position [1426, 0]
type input "https://digitalcontent.api.tesco.com/v2/media/ghs-mktg/7915bf4c-ad8b-484f-aee9-…"
click at [1442, 766] on button "Save" at bounding box center [1411, 768] width 65 height 32
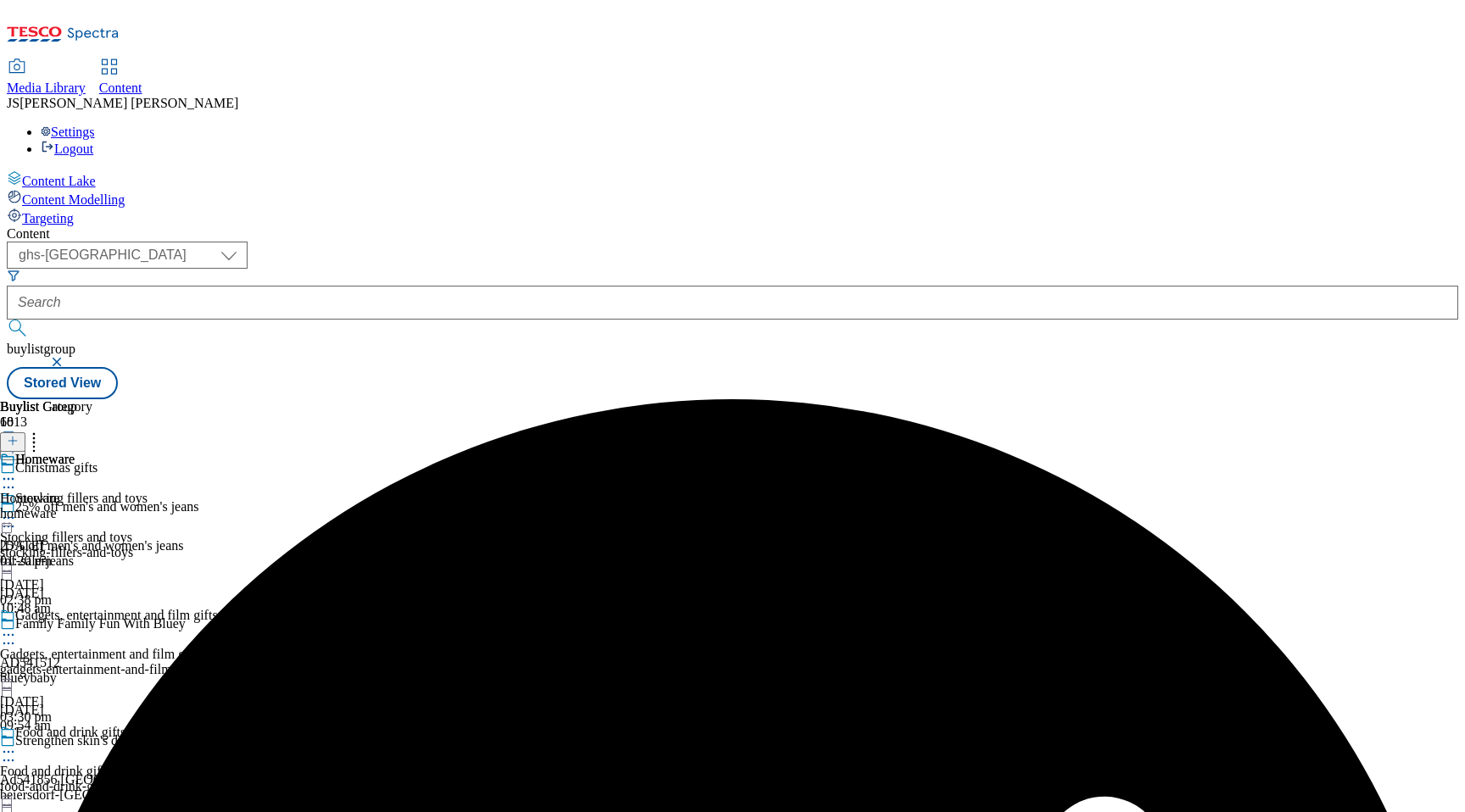
click at [17, 470] on icon at bounding box center [8, 478] width 17 height 17
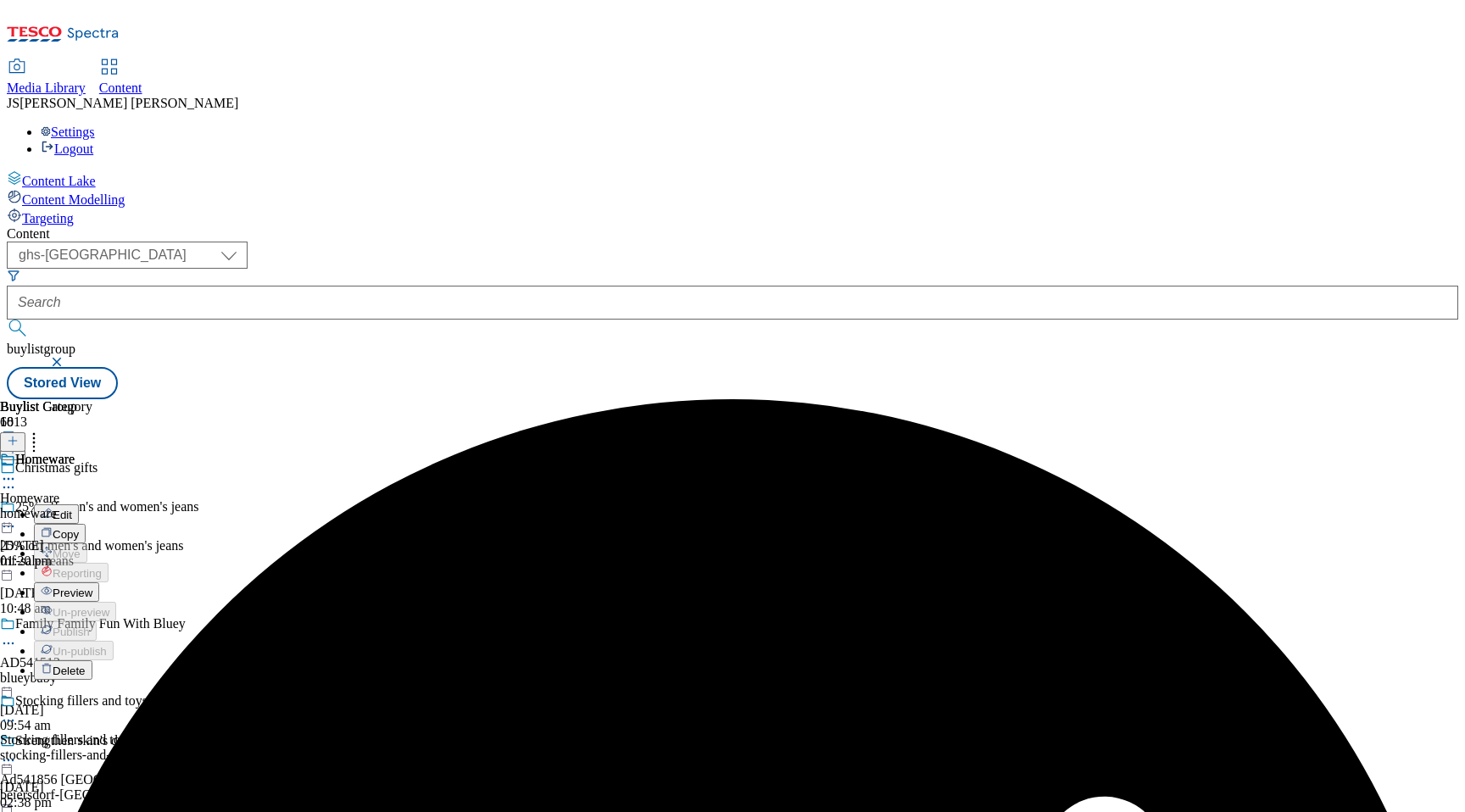
click at [92, 586] on span "Preview" at bounding box center [72, 592] width 40 height 12
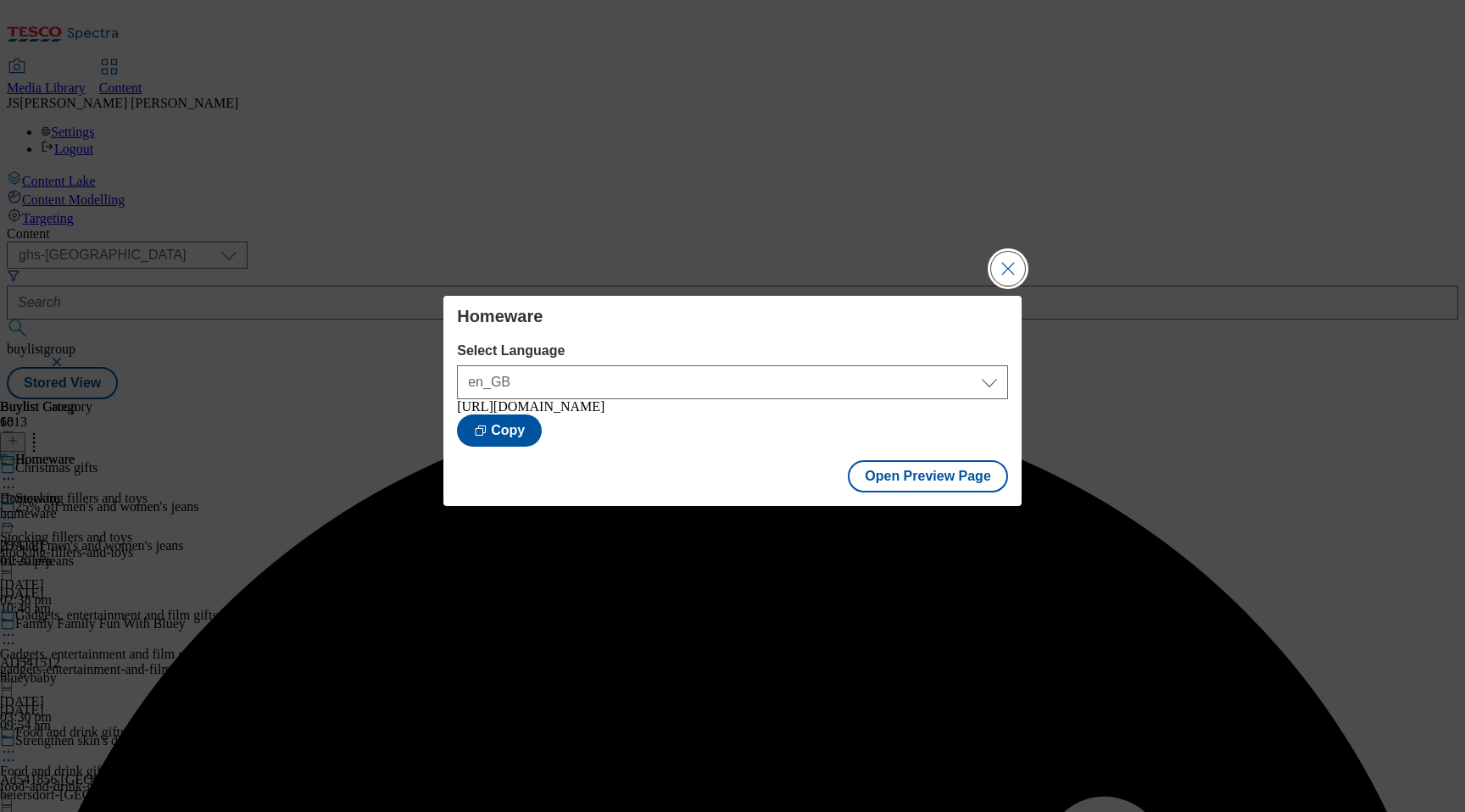
click at [1001, 266] on button "Close Modal" at bounding box center [1008, 269] width 34 height 34
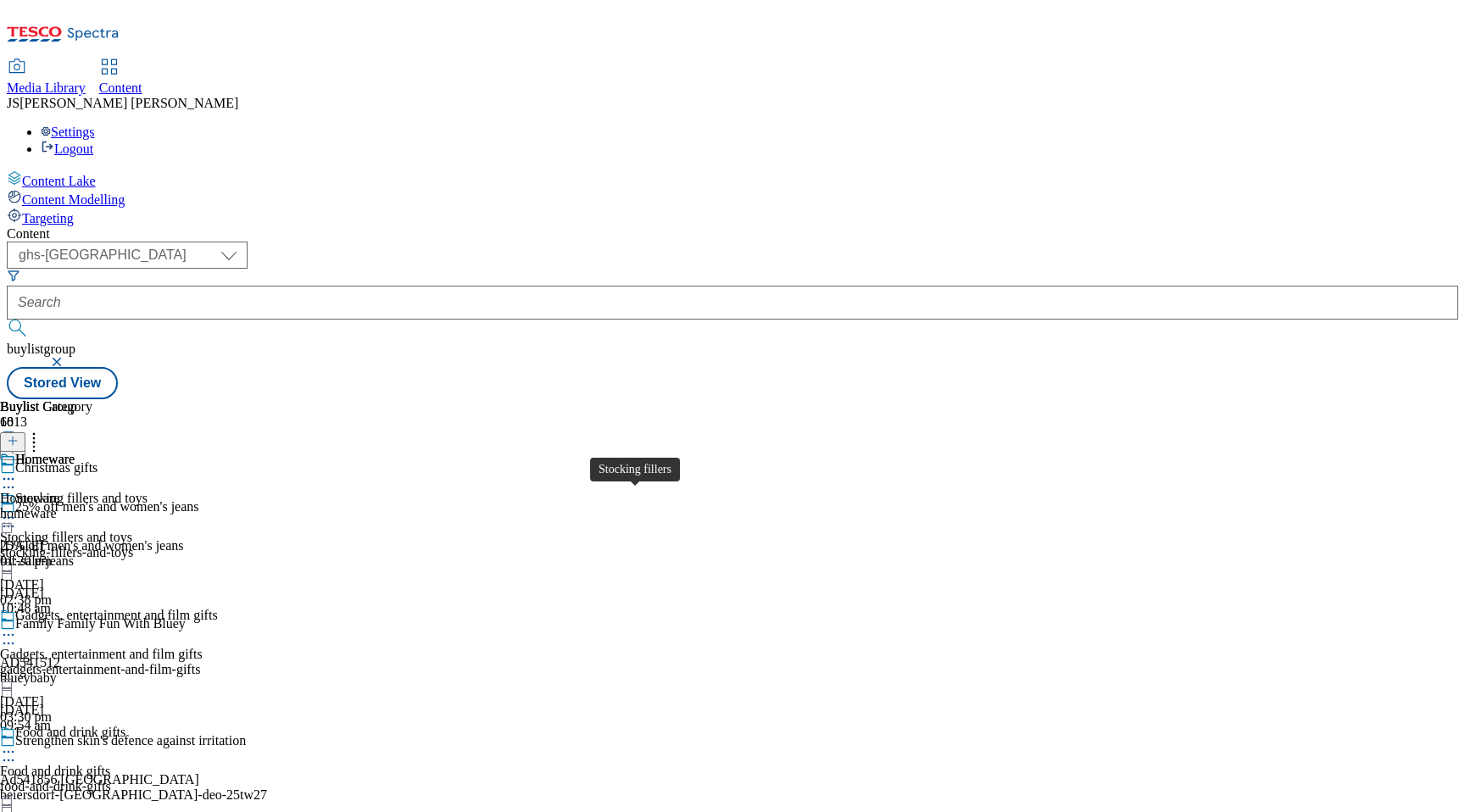
scroll to position [2292, 0]
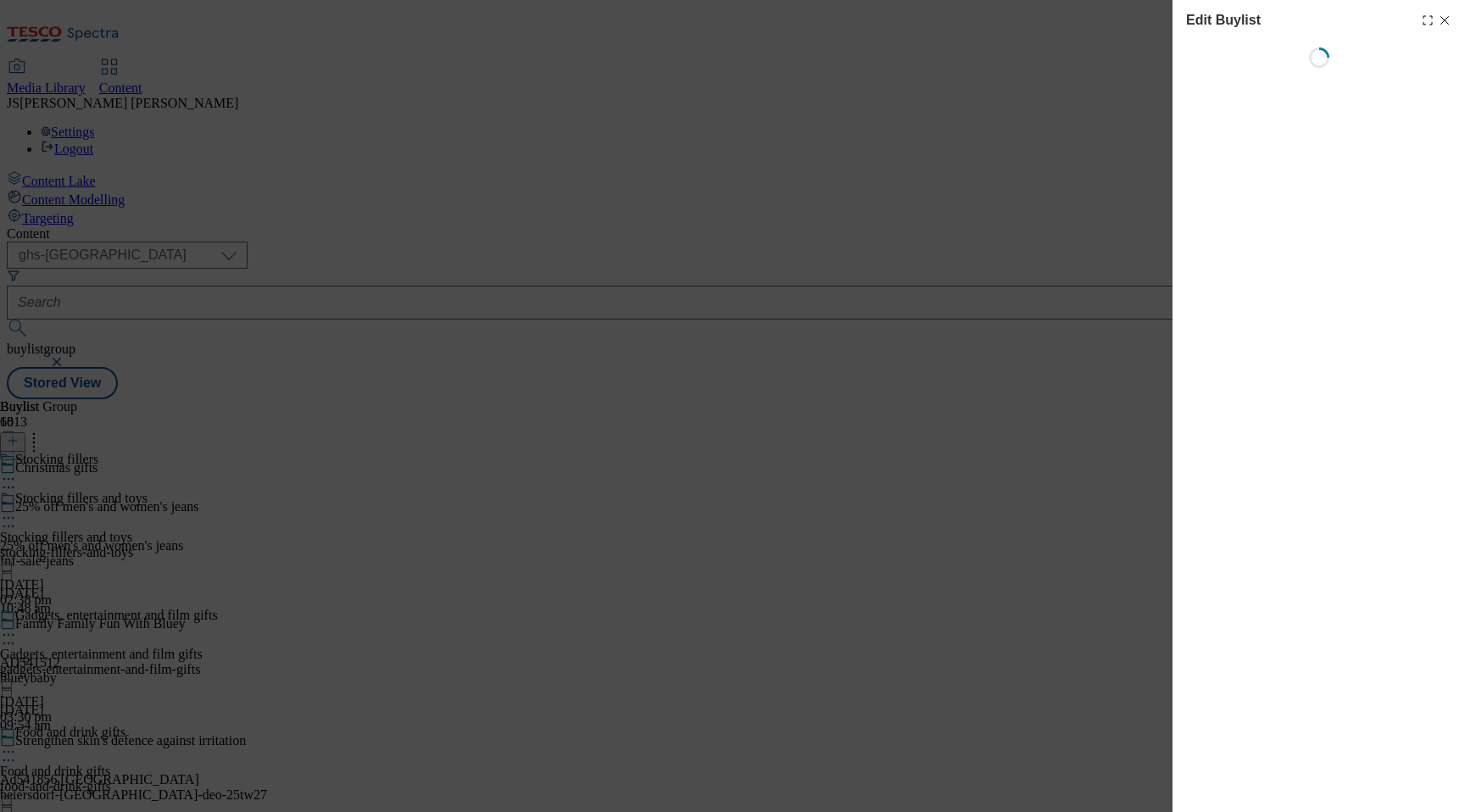
scroll to position [2627, 0]
select select "evergreen"
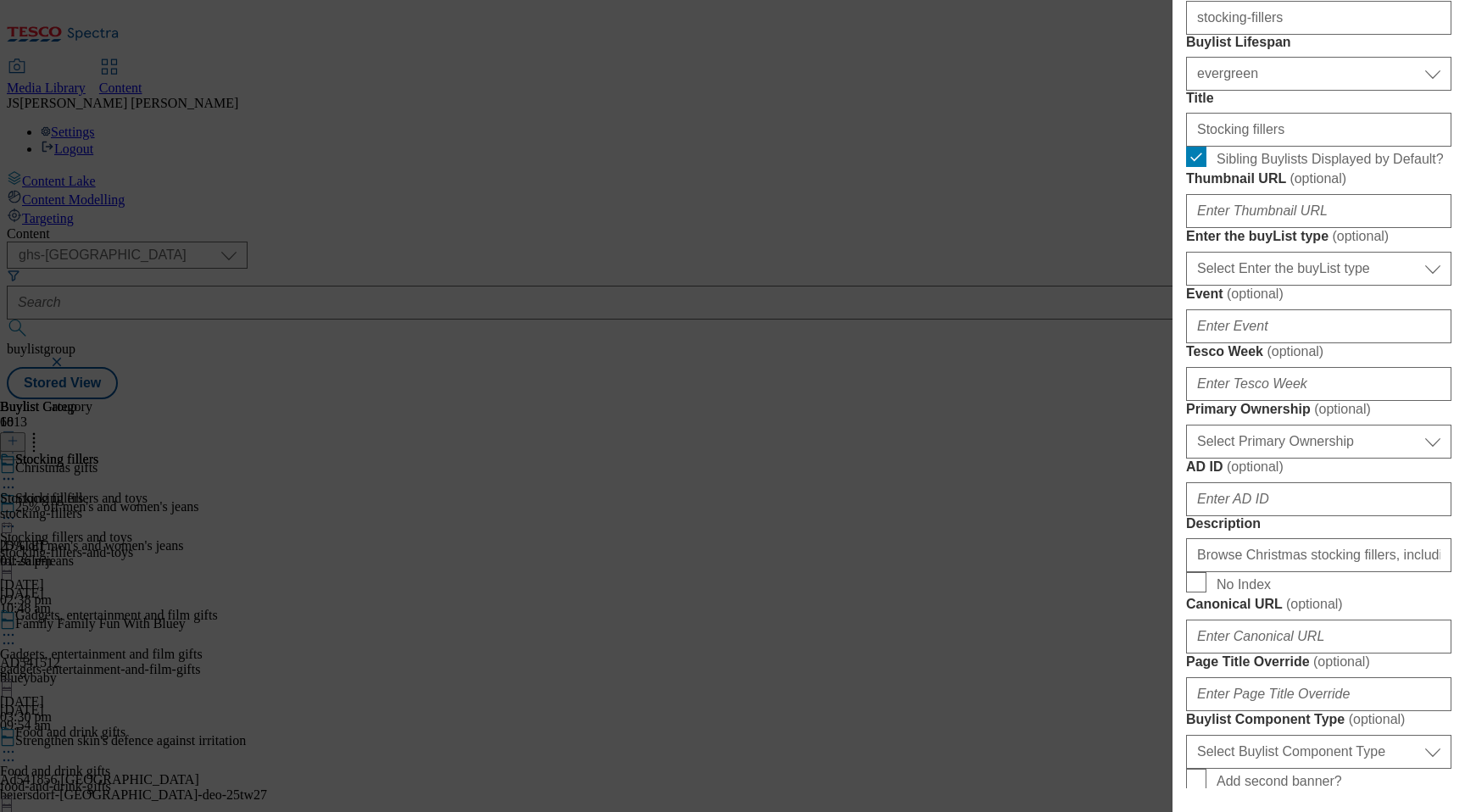
scroll to position [517, 0]
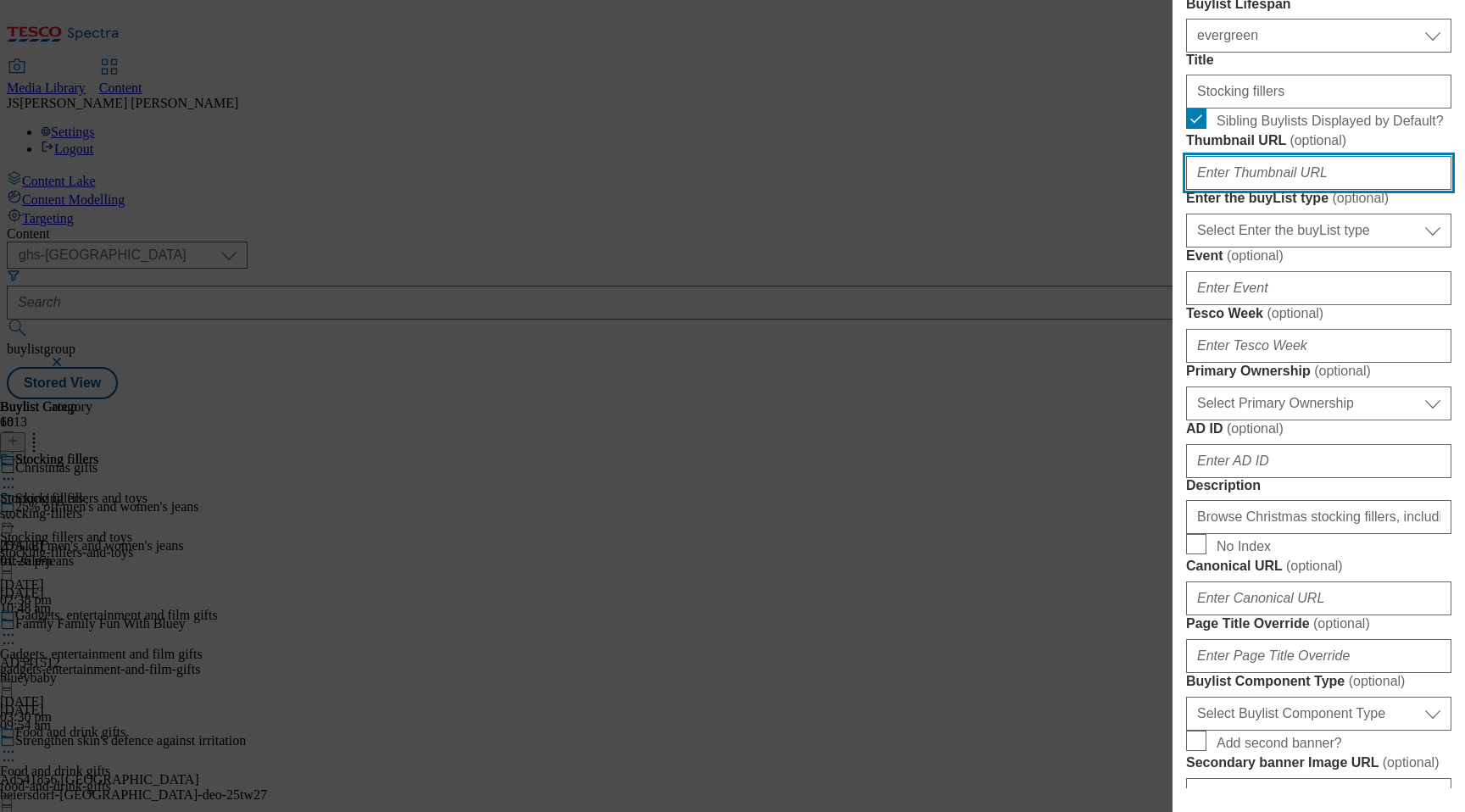
click at [1261, 190] on input "Thumbnail URL ( optional )" at bounding box center [1318, 173] width 265 height 34
paste input "https://digitalcontent.api.tesco.com/v2/media/ghs-mktg/4db60670-048d-4786-834b-…"
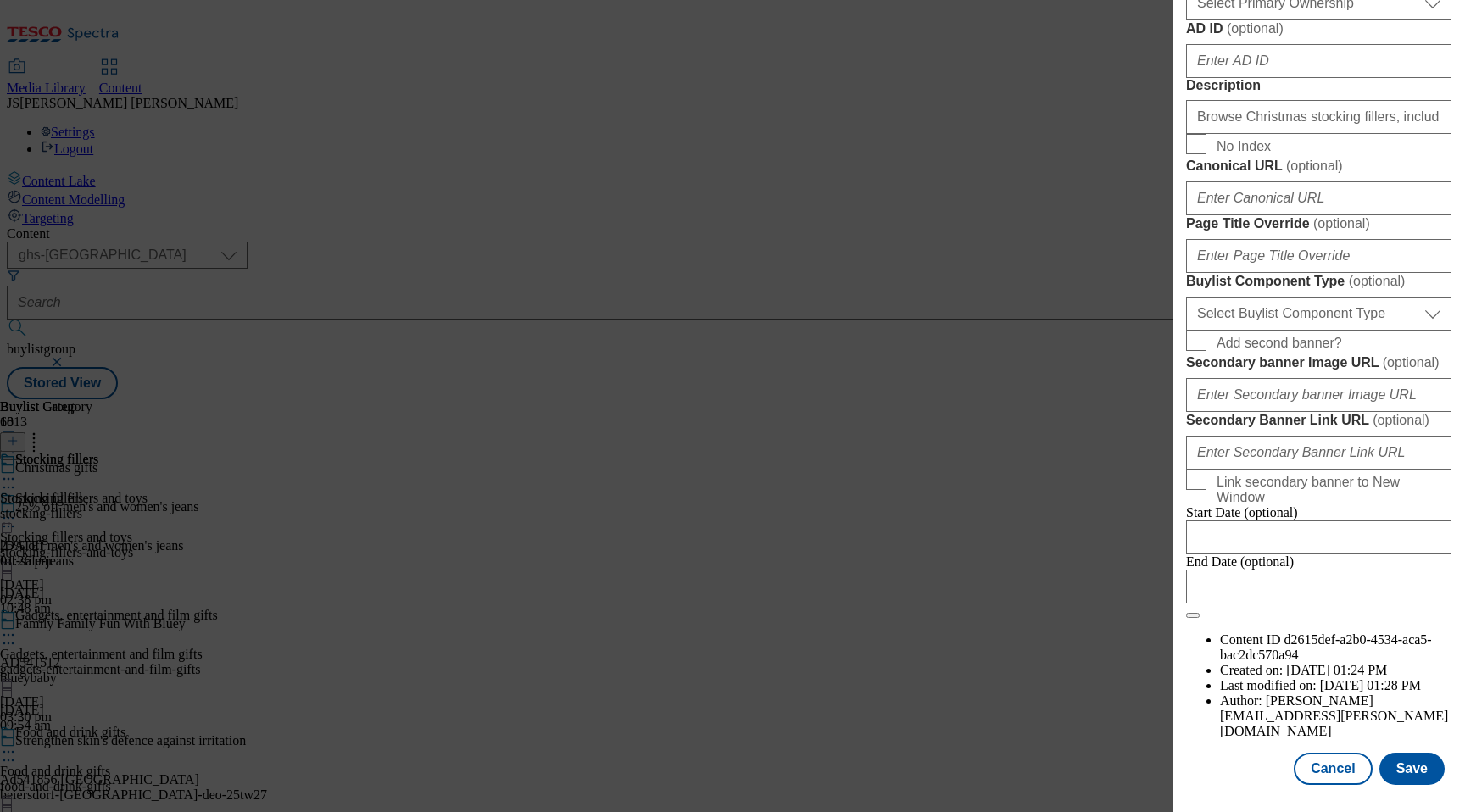
scroll to position [1426, 0]
type input "https://digitalcontent.api.tesco.com/v2/media/ghs-mktg/4db60670-048d-4786-834b-…"
click at [1442, 766] on button "Save" at bounding box center [1411, 768] width 65 height 32
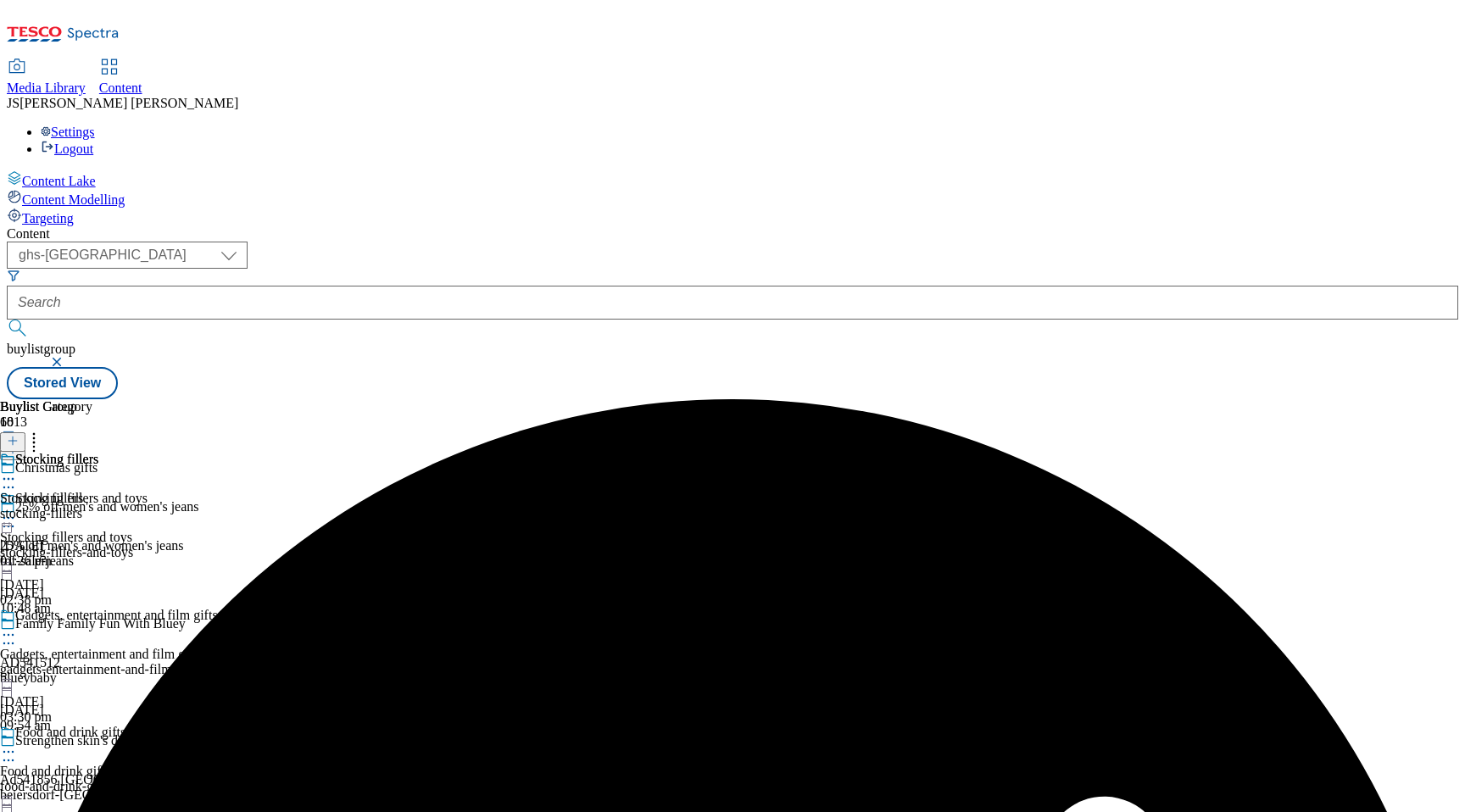
click at [17, 470] on icon at bounding box center [8, 478] width 17 height 17
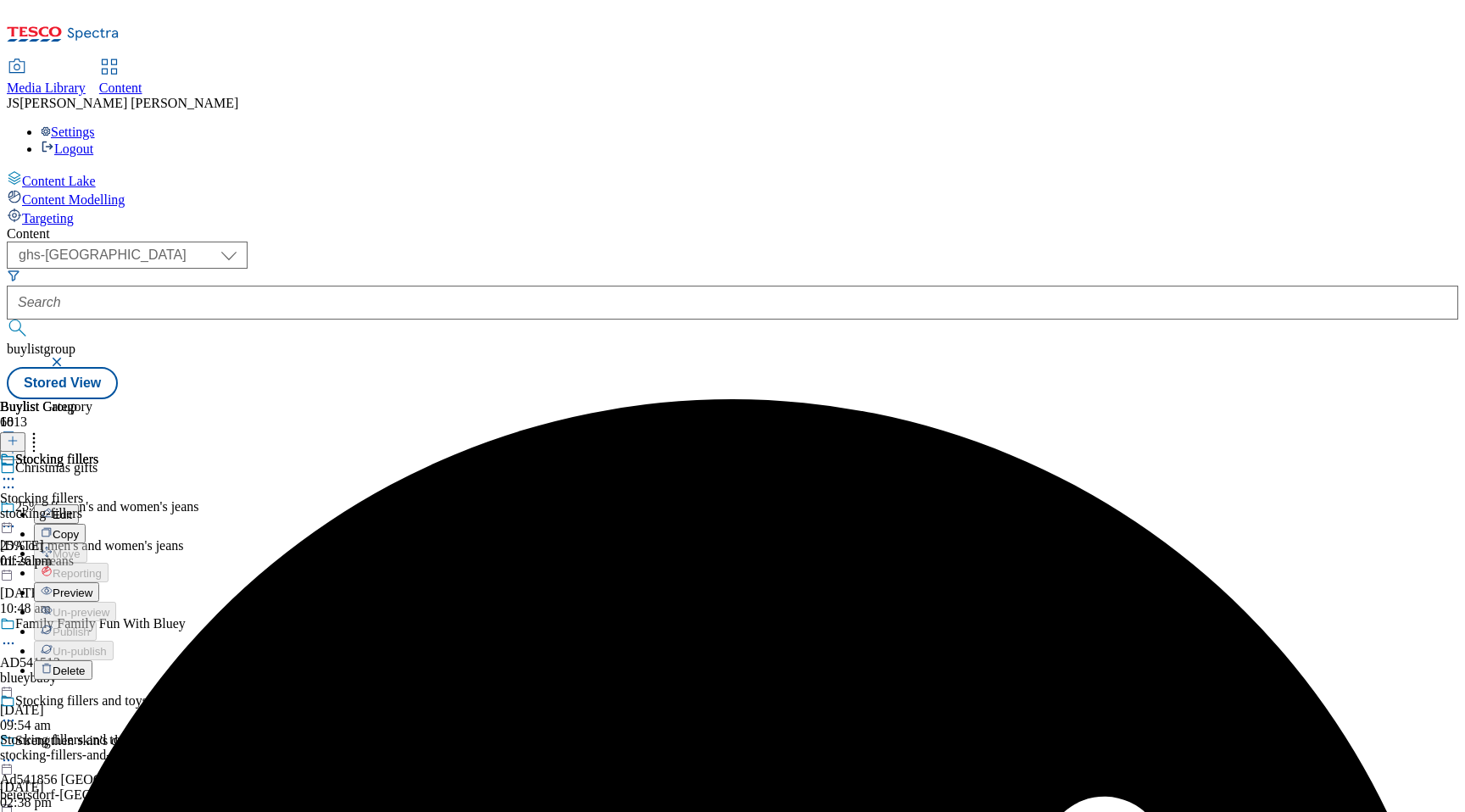
click at [92, 586] on span "Preview" at bounding box center [72, 592] width 40 height 12
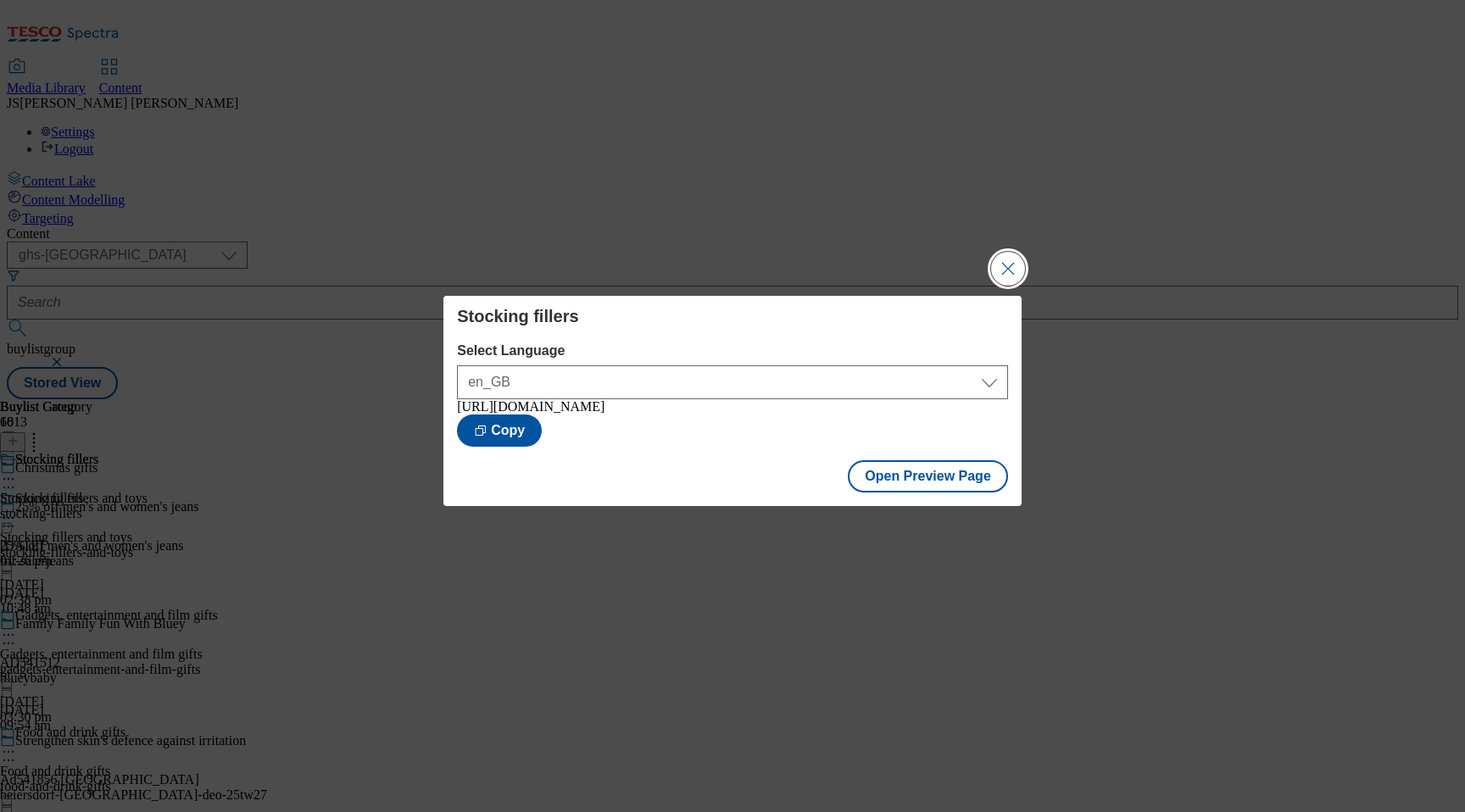
click at [997, 266] on button "Close Modal" at bounding box center [1008, 269] width 34 height 34
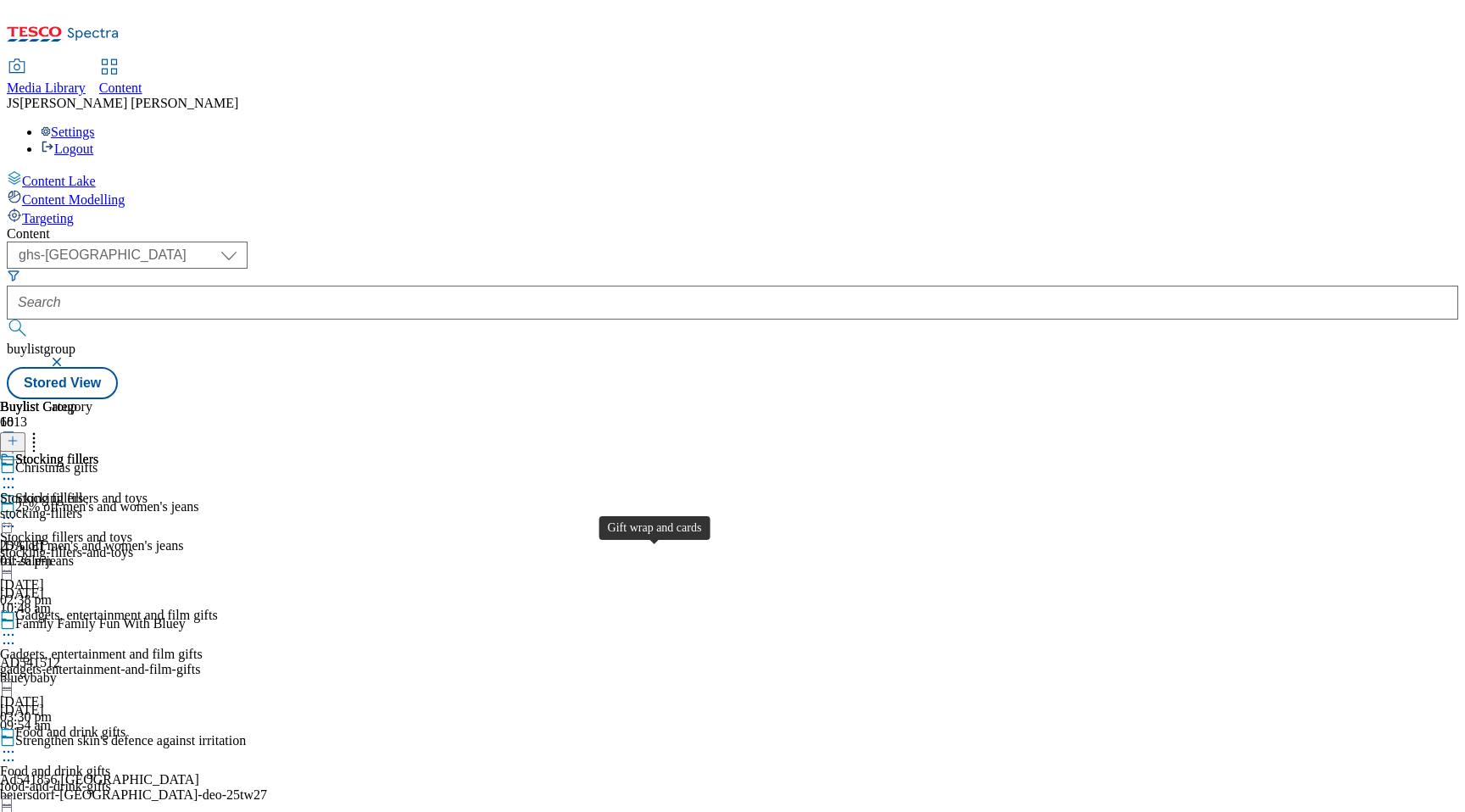
scroll to position [2470, 0]
select select "evergreen"
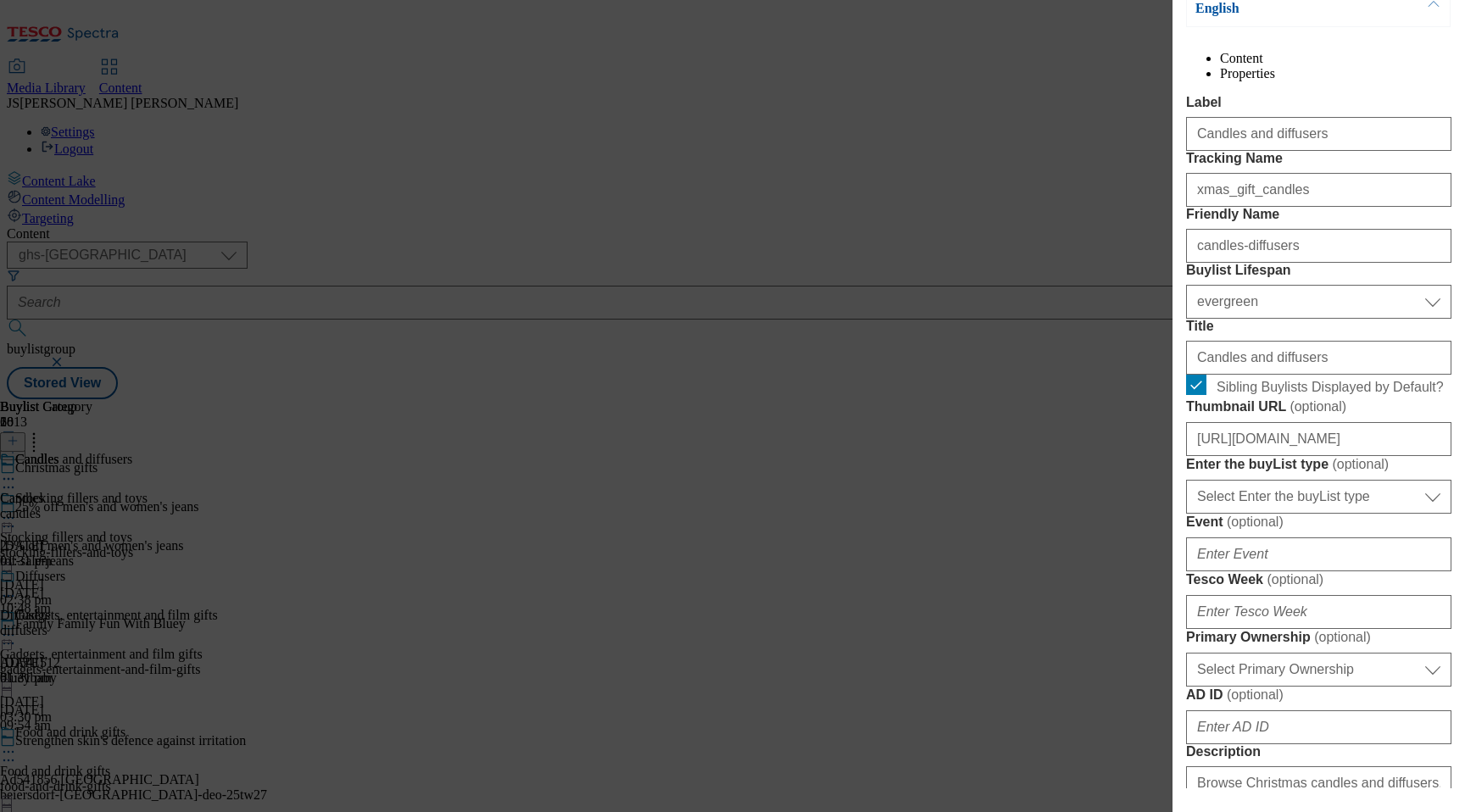
scroll to position [430, 0]
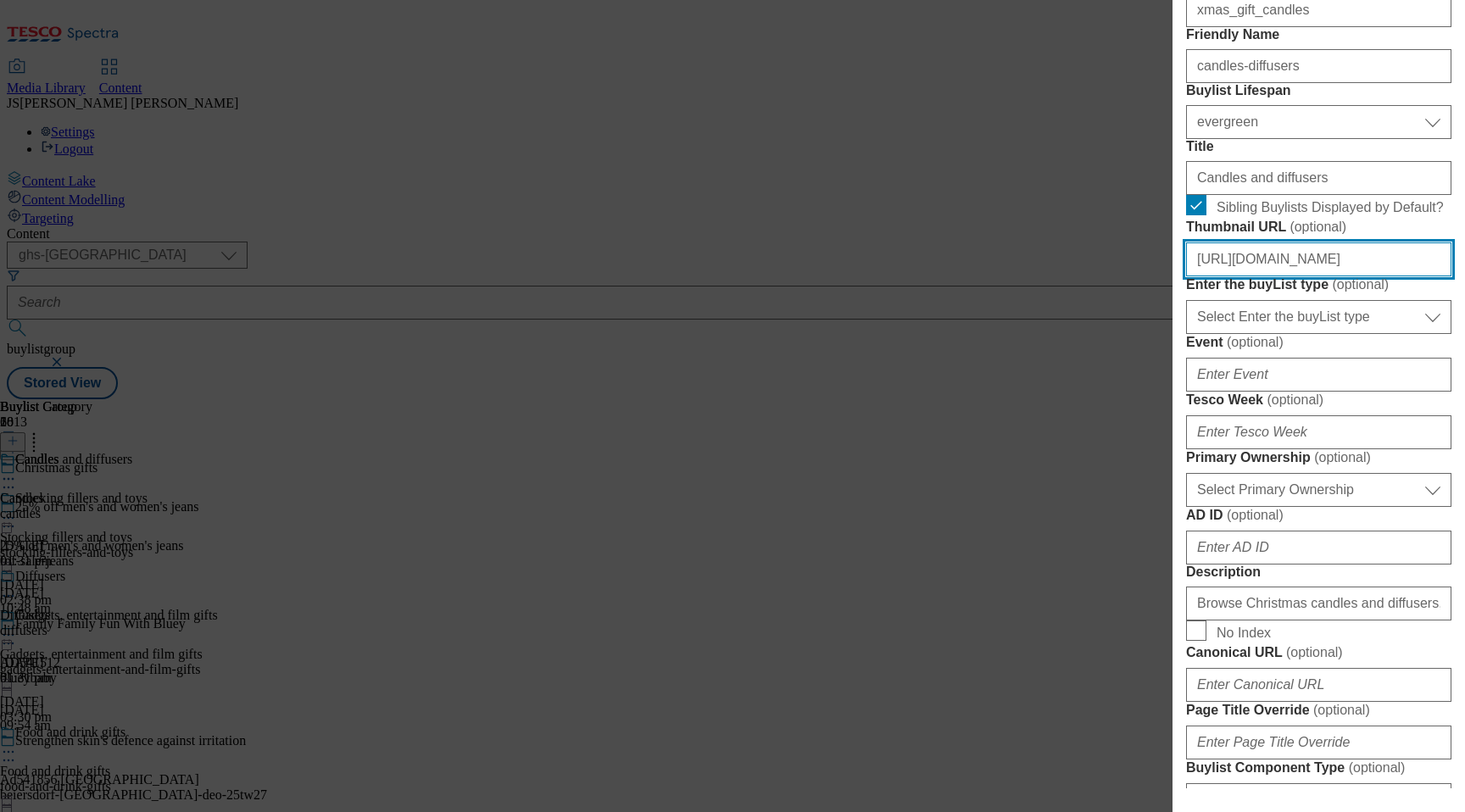
click at [1257, 277] on input "https://digitalcontent.api.tesco.com/v2/media/ghs-mktg/bdf0d63b-1c8e-4faa-b6e0-…" at bounding box center [1318, 260] width 265 height 34
paste input "https://digitalcontent.api.tesco.com/v2/media/ghs-mktg/bbced397-510b-4b78-977f-…"
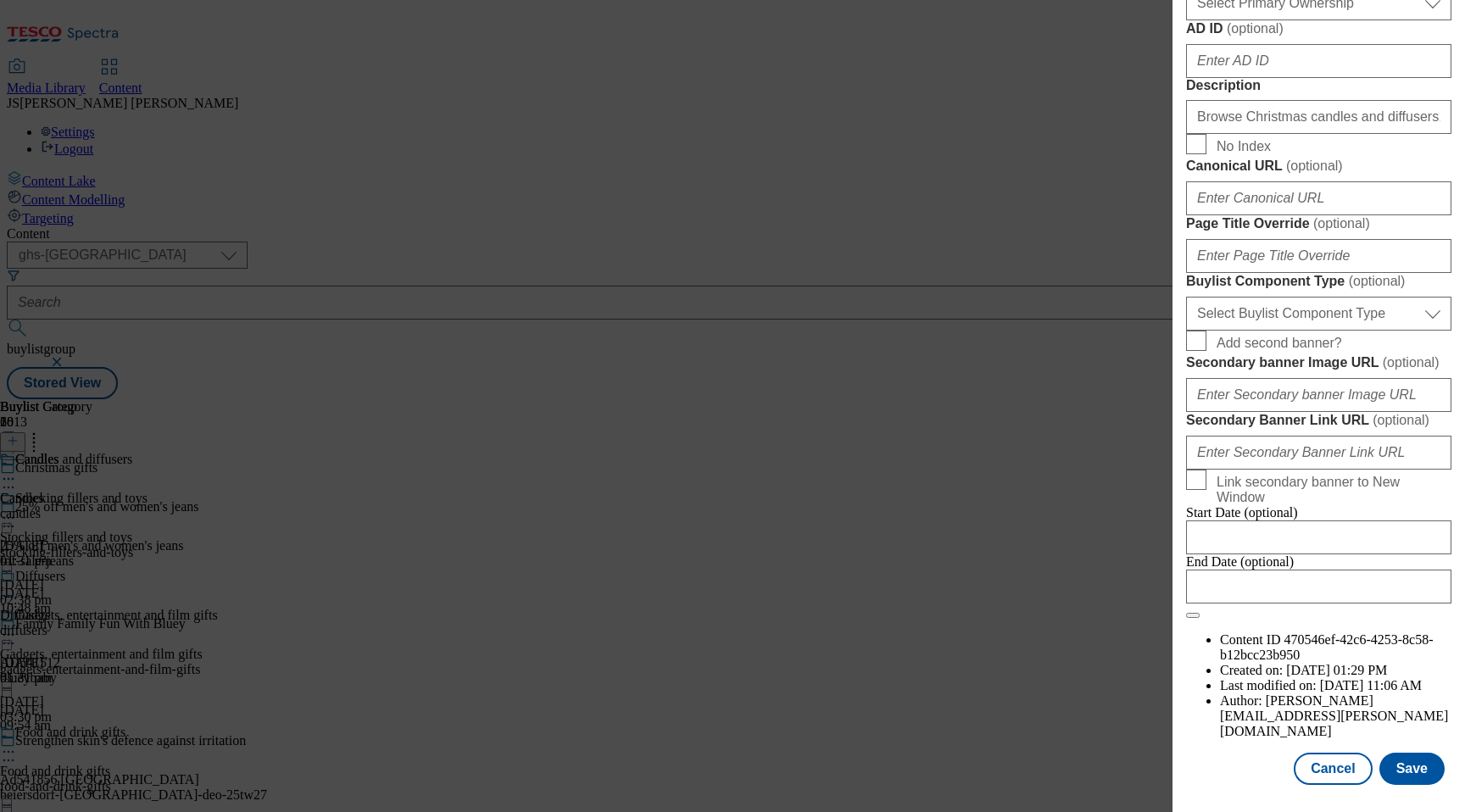
scroll to position [1426, 0]
type input "https://digitalcontent.api.tesco.com/v2/media/ghs-mktg/bbced397-510b-4b78-977f-…"
click at [1440, 763] on button "Save" at bounding box center [1411, 768] width 65 height 32
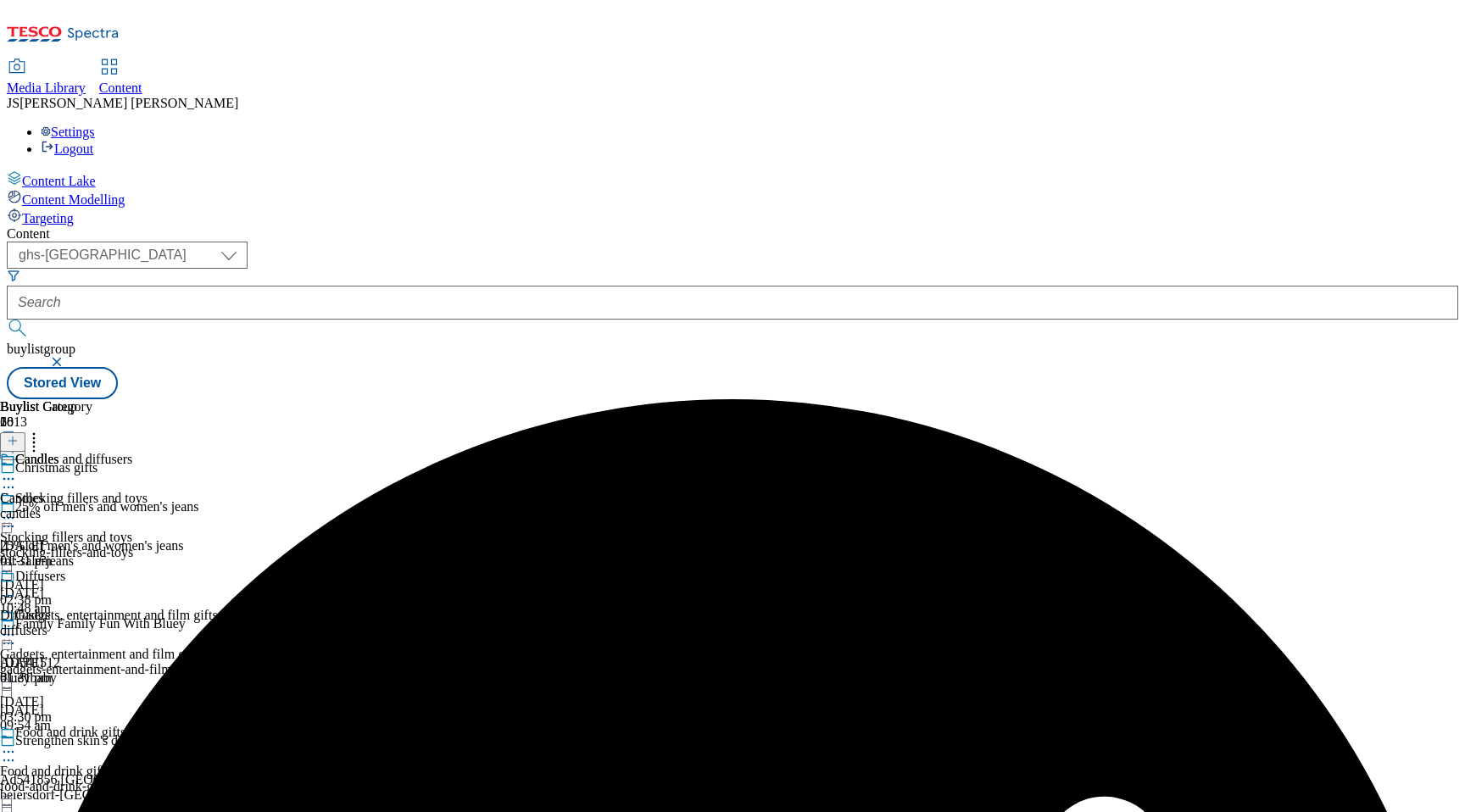
click at [17, 470] on icon at bounding box center [8, 478] width 17 height 17
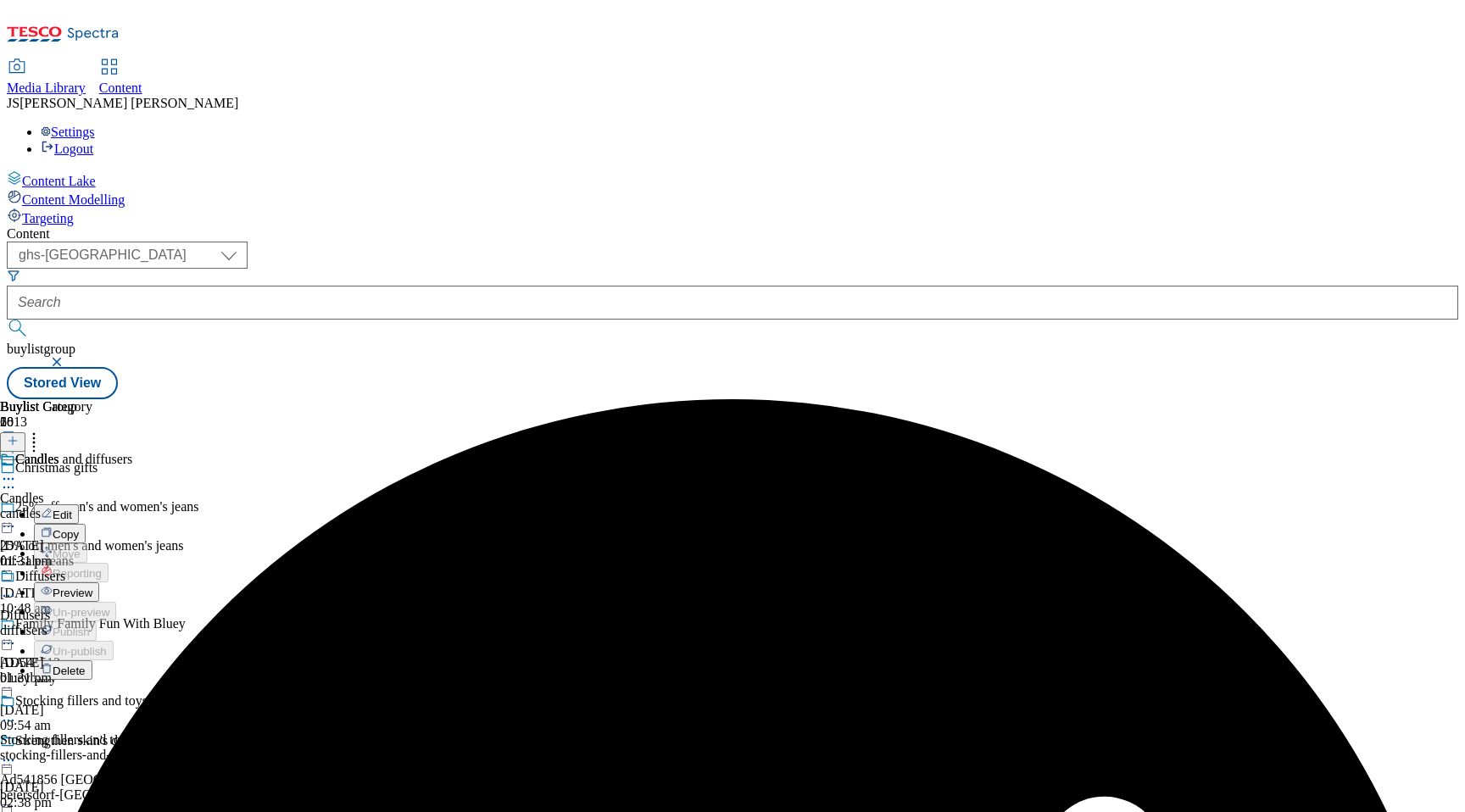
click at [92, 586] on span "Preview" at bounding box center [72, 592] width 40 height 12
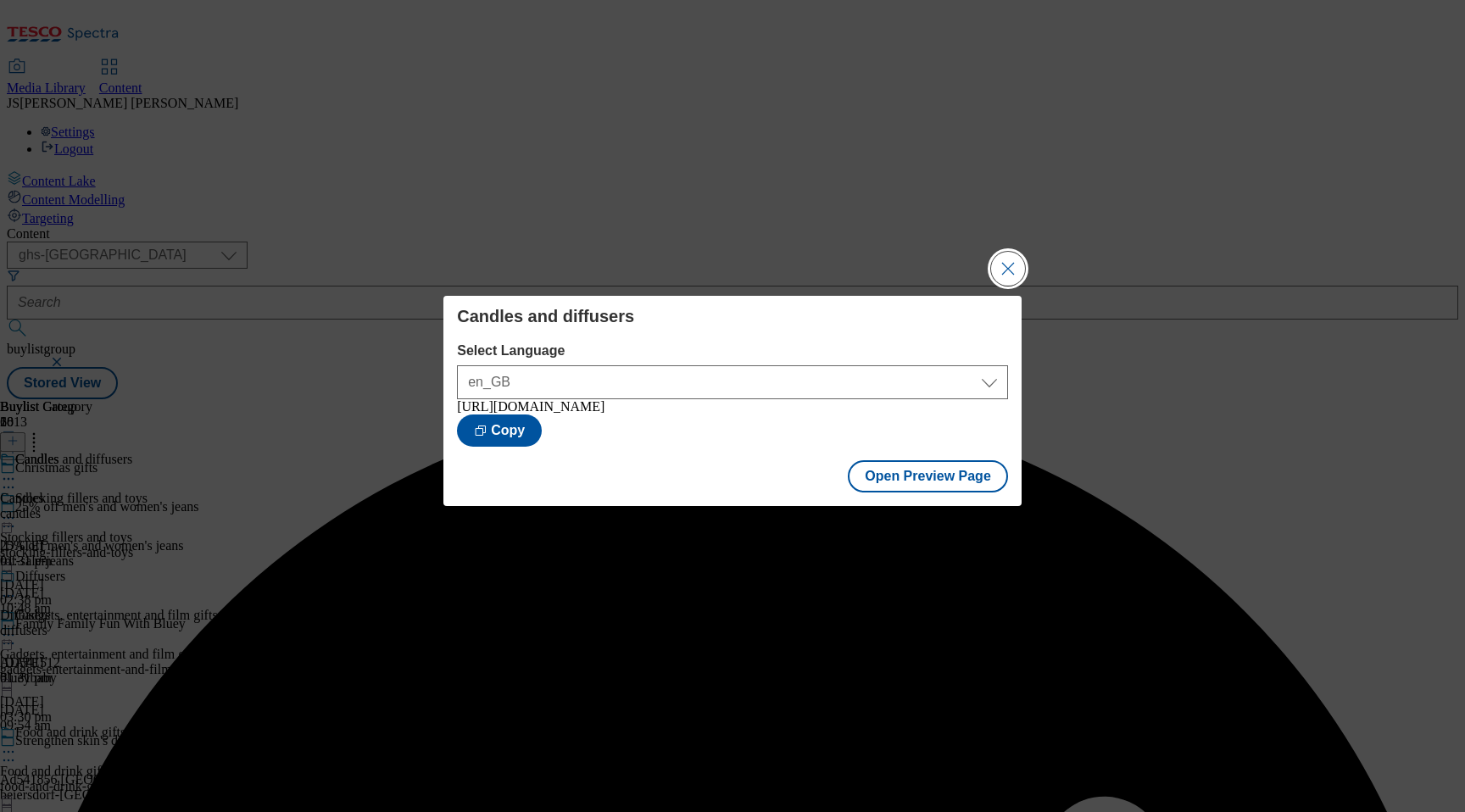
click at [1011, 270] on button "Close Modal" at bounding box center [1008, 269] width 34 height 34
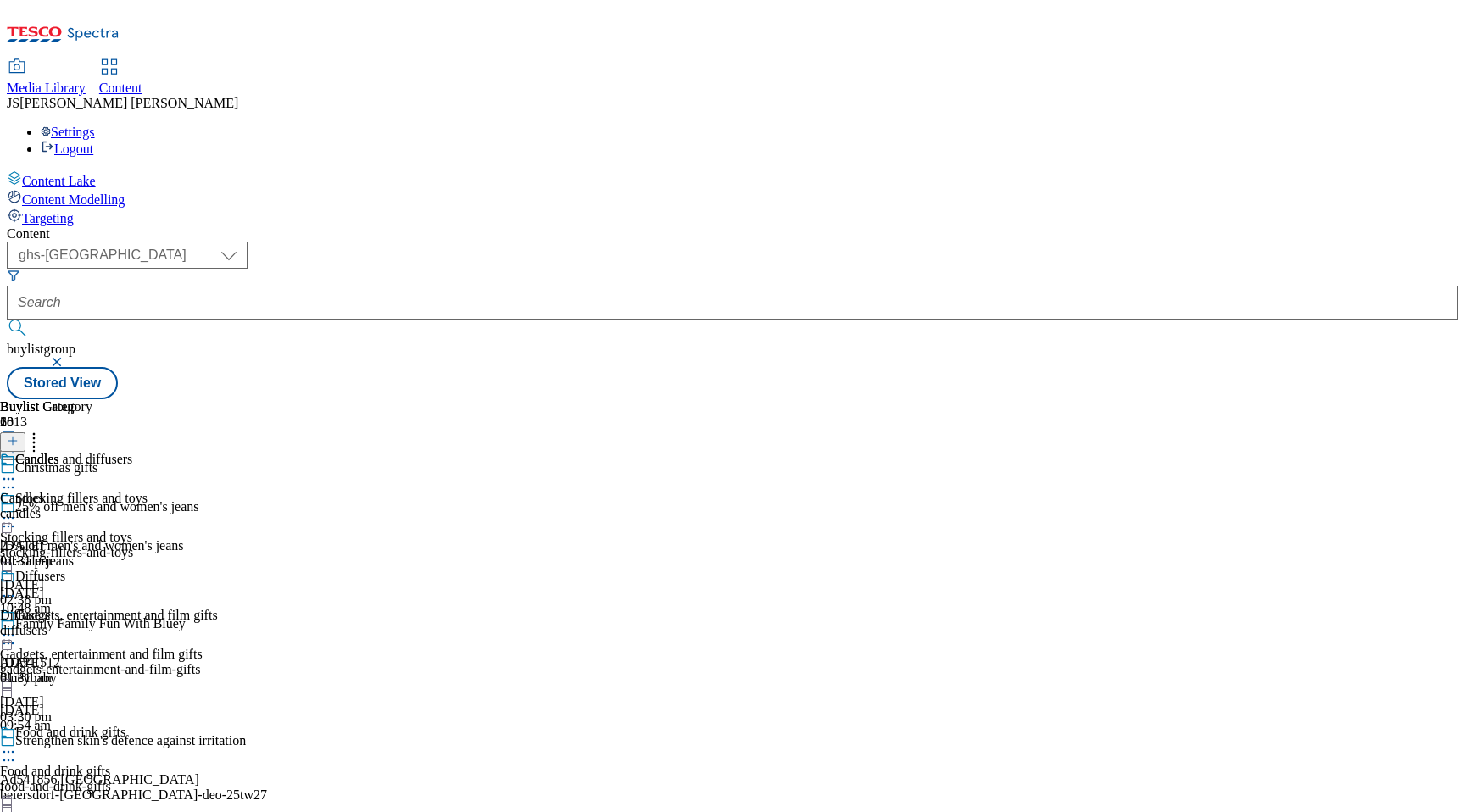
click at [17, 470] on icon at bounding box center [8, 478] width 17 height 17
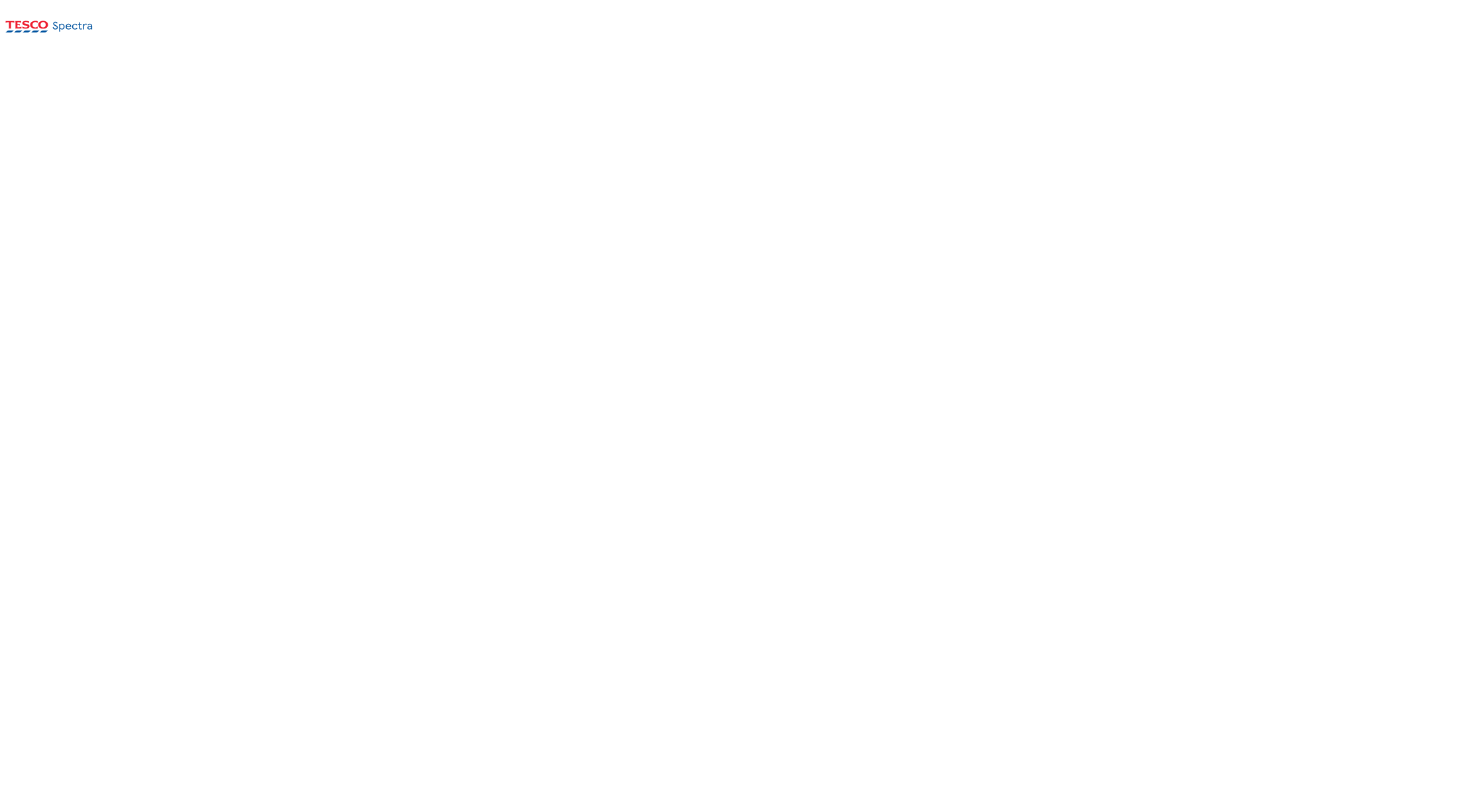
click at [70, 23] on icon at bounding box center [73, 27] width 40 height 10
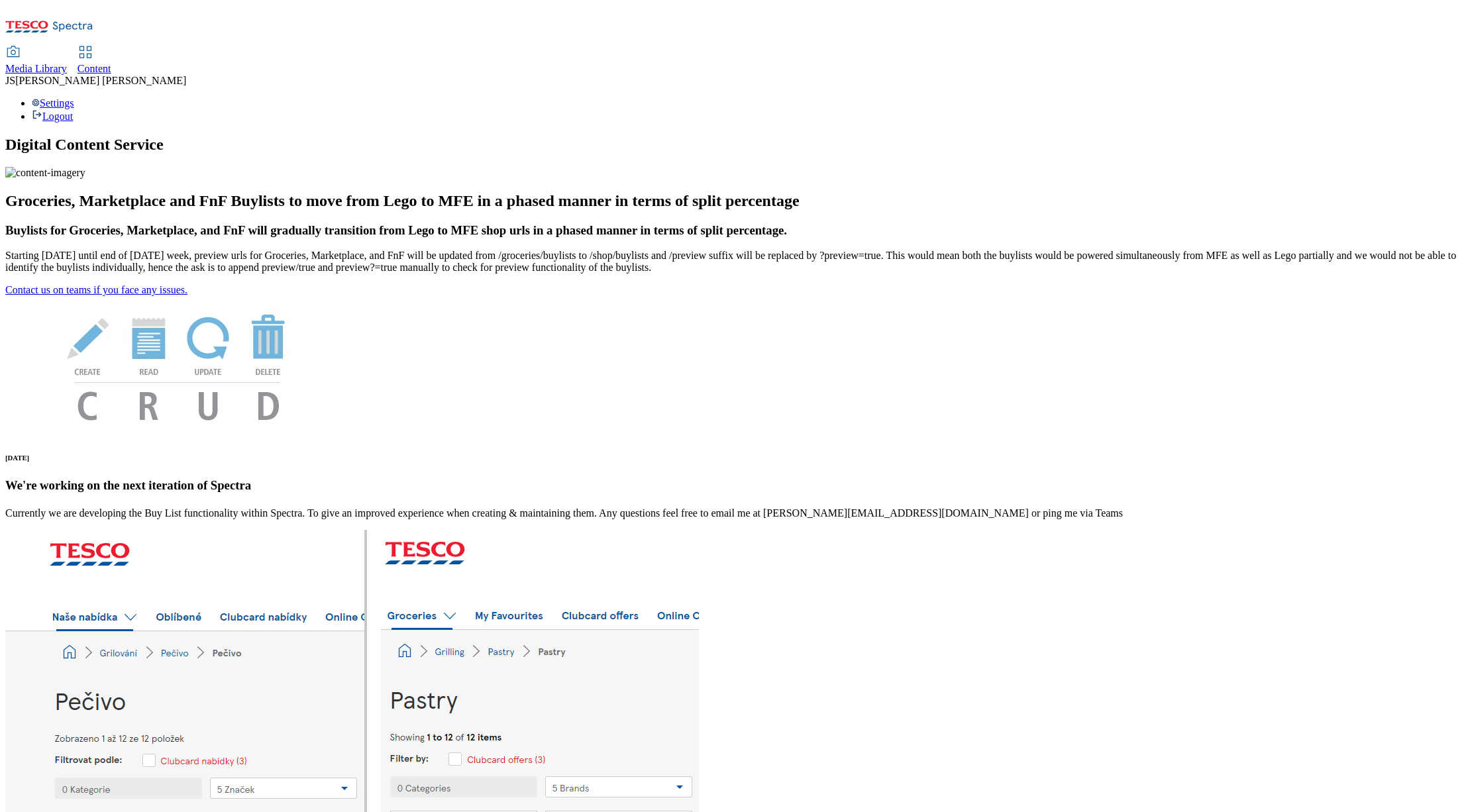
click at [67, 63] on span "Media Library" at bounding box center [36, 68] width 61 height 11
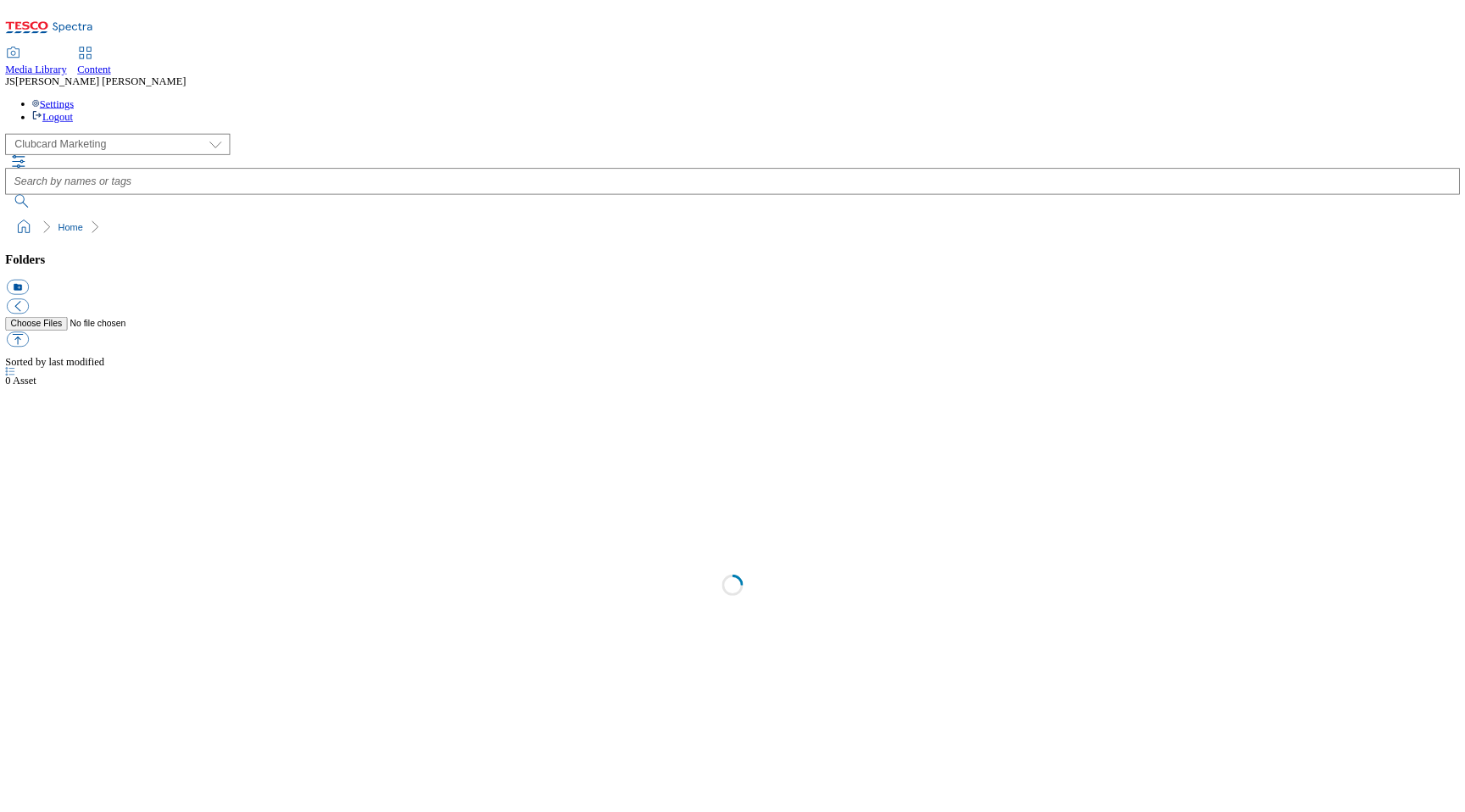
scroll to position [1, 0]
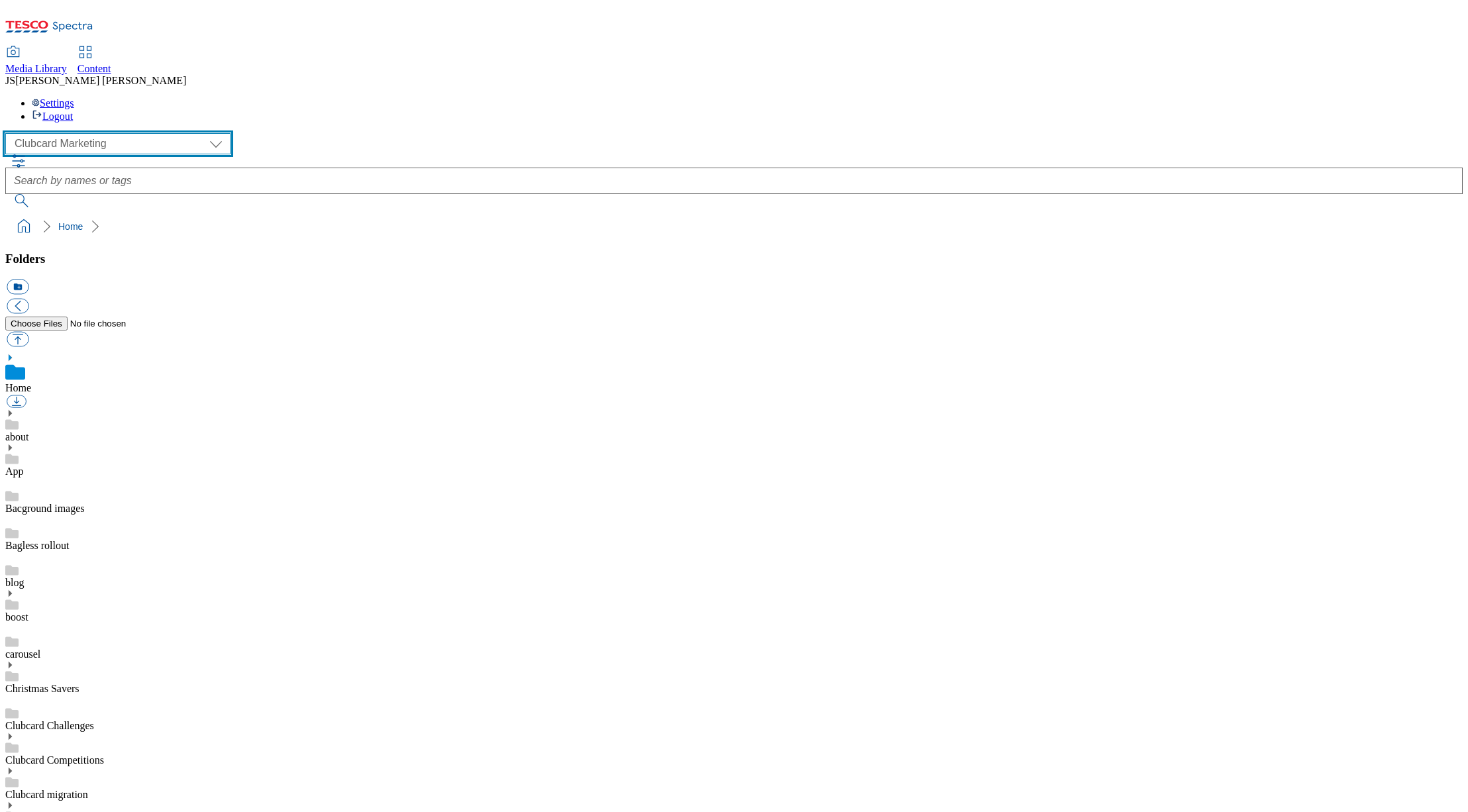
click at [74, 133] on select "Clubcard Marketing Dotcom UK GHS Marketing UK GHS ROI iGHS Marketing CE MCA CZ …" at bounding box center [118, 144] width 225 height 21
select select "flare-ghs-mktg"
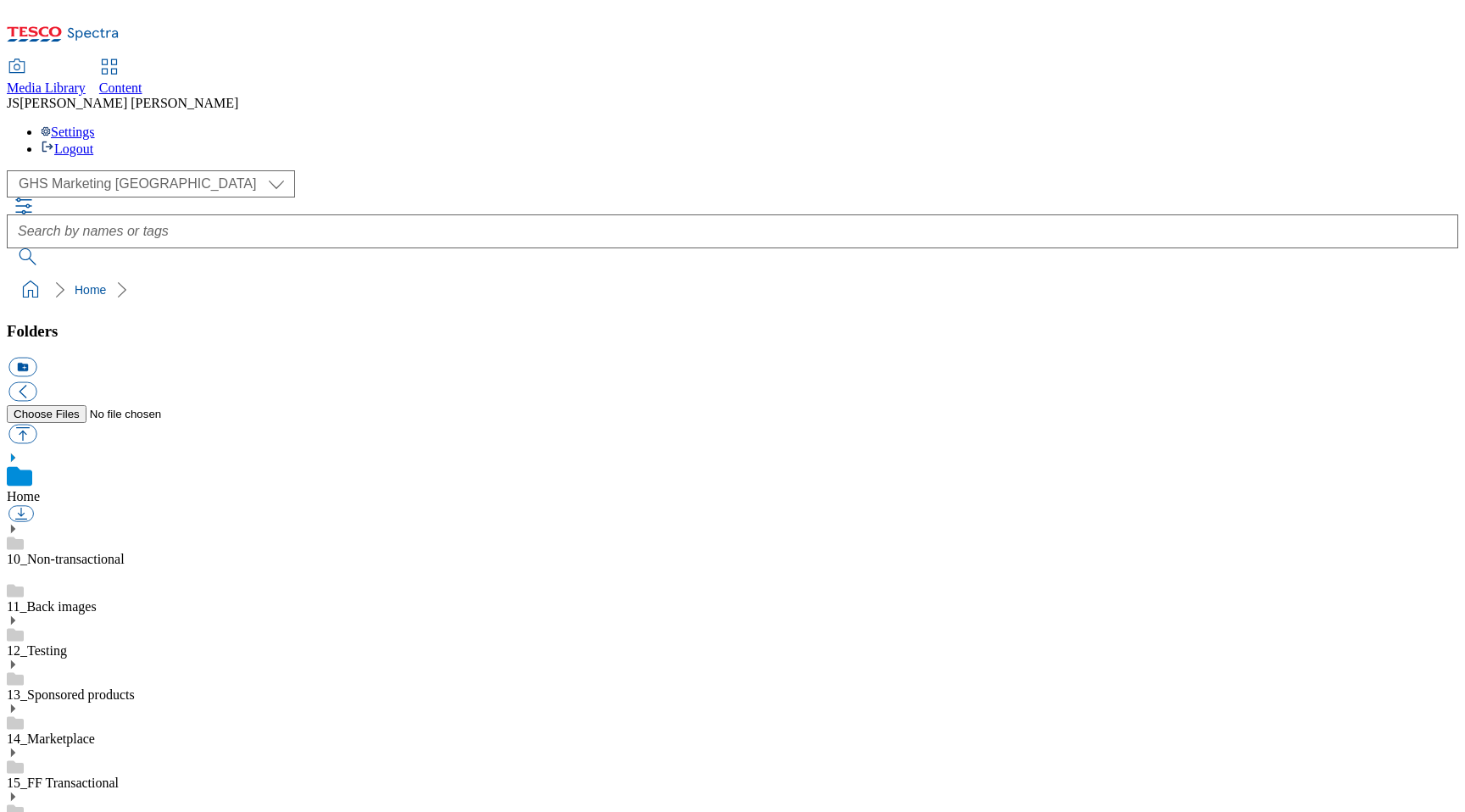
scroll to position [3, 0]
